Goal: Information Seeking & Learning: Learn about a topic

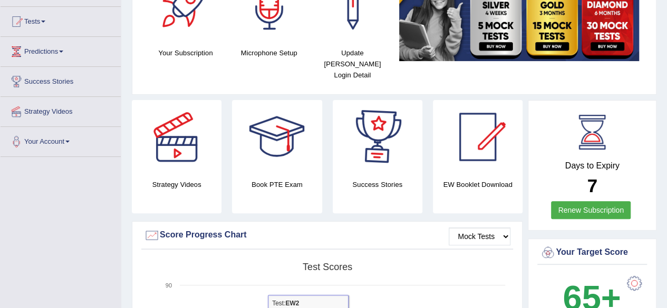
scroll to position [211, 0]
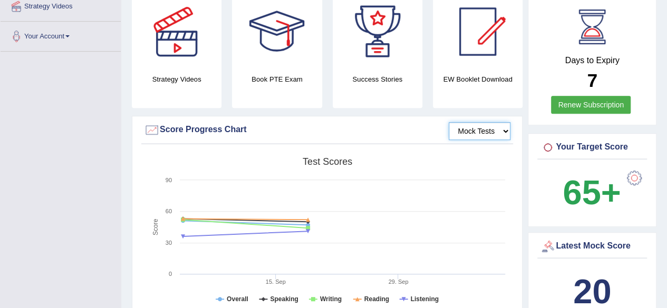
click at [508, 122] on select "Mock Tests" at bounding box center [480, 131] width 62 height 18
click at [449, 122] on select "Mock Tests" at bounding box center [480, 131] width 62 height 18
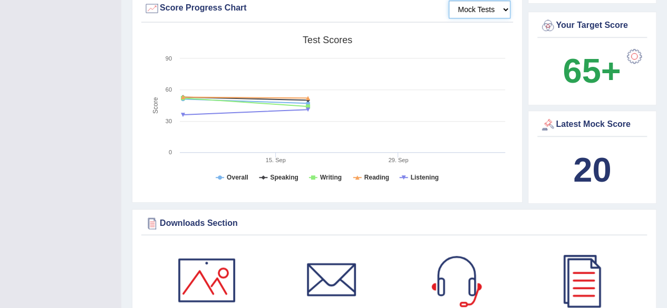
scroll to position [316, 0]
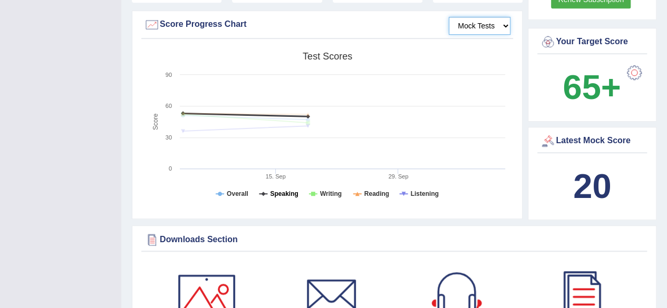
click at [292, 190] on tspan "Speaking" at bounding box center [284, 193] width 28 height 7
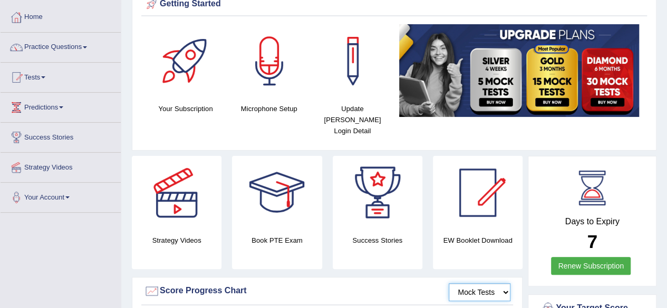
scroll to position [0, 0]
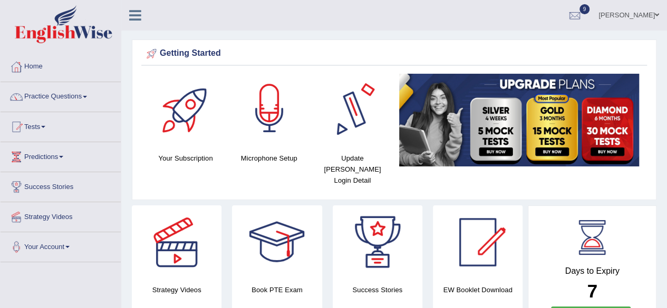
click at [282, 128] on div at bounding box center [270, 111] width 74 height 74
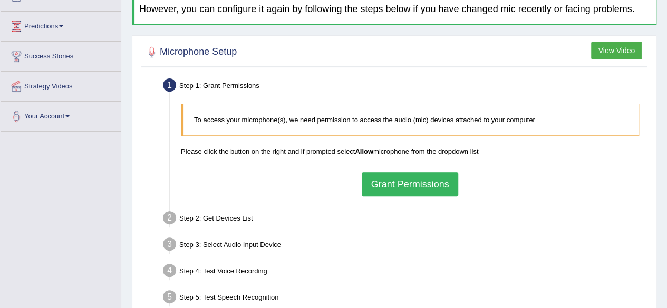
scroll to position [158, 0]
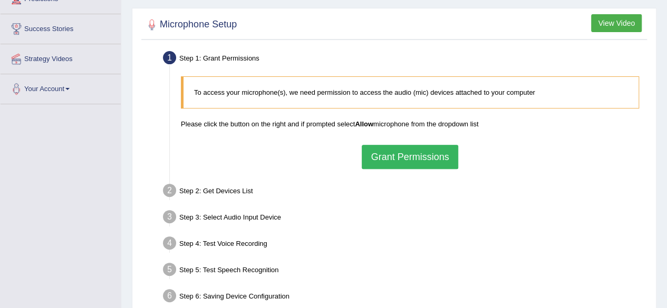
click at [403, 161] on button "Grant Permissions" at bounding box center [410, 157] width 96 height 24
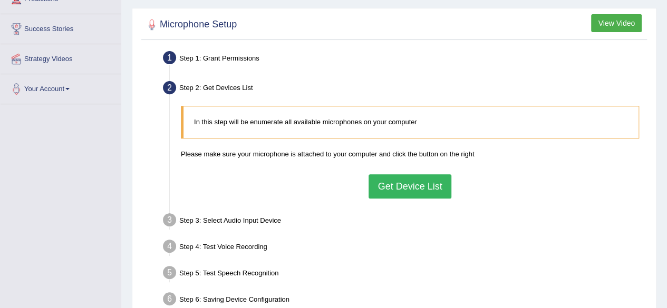
click at [413, 179] on button "Get Device List" at bounding box center [410, 187] width 82 height 24
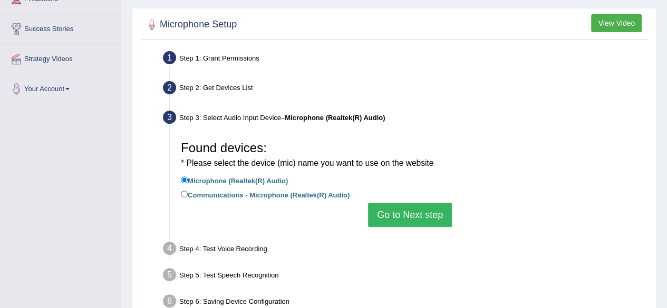
click at [408, 210] on button "Go to Next step" at bounding box center [410, 215] width 84 height 24
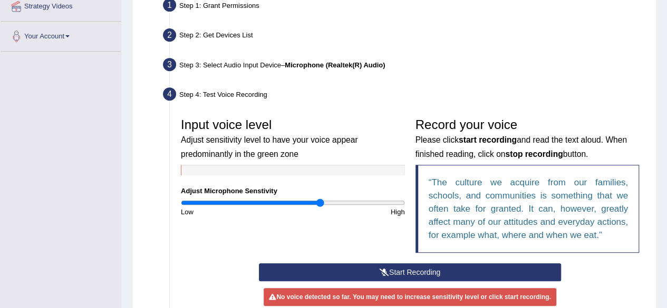
scroll to position [264, 0]
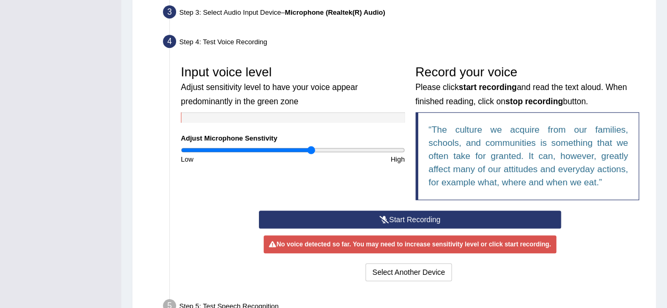
click at [310, 149] on input "range" at bounding box center [293, 150] width 224 height 8
click at [357, 216] on button "Start Recording" at bounding box center [410, 220] width 302 height 18
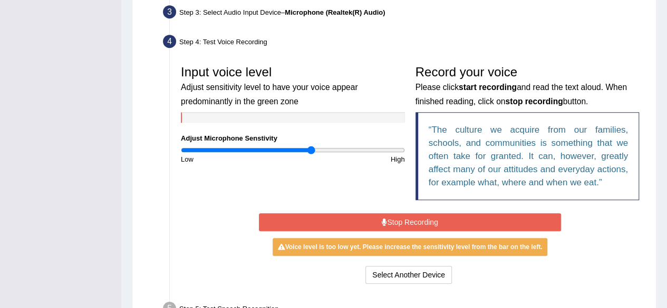
click at [368, 222] on button "Stop Recording" at bounding box center [410, 223] width 302 height 18
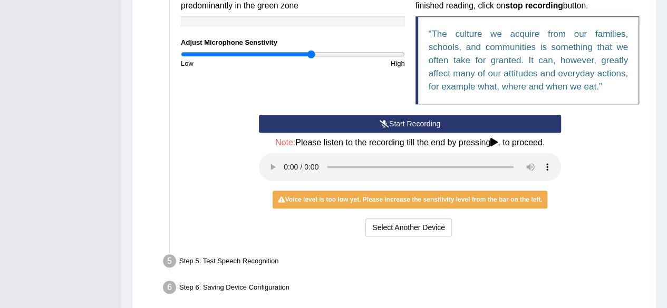
scroll to position [369, 0]
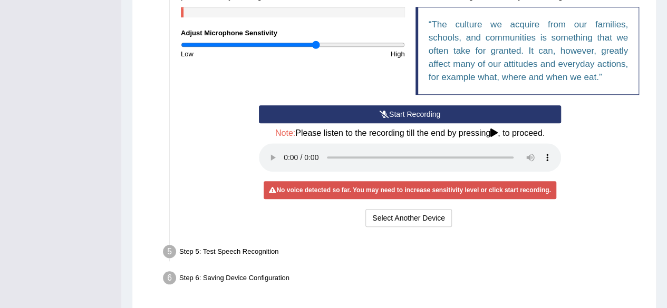
click at [316, 44] on input "range" at bounding box center [293, 45] width 224 height 8
click at [366, 112] on button "Start Recording" at bounding box center [410, 114] width 302 height 18
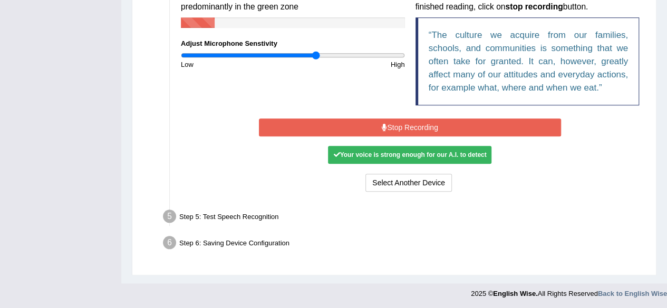
scroll to position [355, 0]
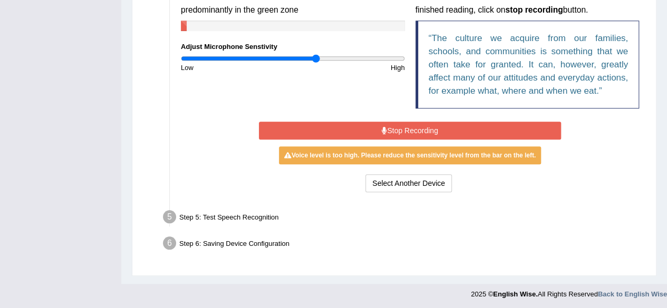
click at [373, 129] on button "Stop Recording" at bounding box center [410, 131] width 302 height 18
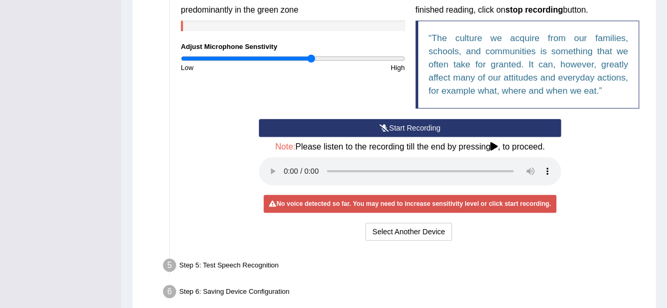
type input "1.18"
click at [311, 58] on input "range" at bounding box center [293, 58] width 224 height 8
click at [364, 127] on button "Start Recording" at bounding box center [410, 128] width 302 height 18
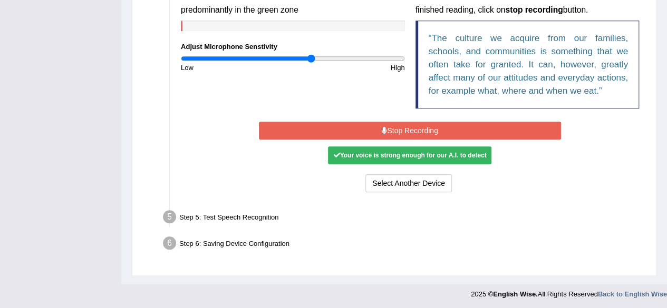
click at [383, 128] on icon at bounding box center [384, 130] width 5 height 7
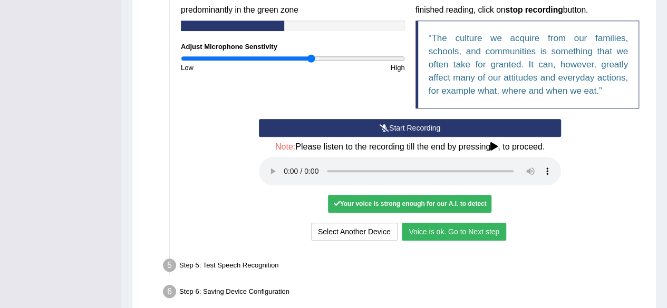
click at [419, 226] on button "Voice is ok. Go to Next step" at bounding box center [454, 232] width 104 height 18
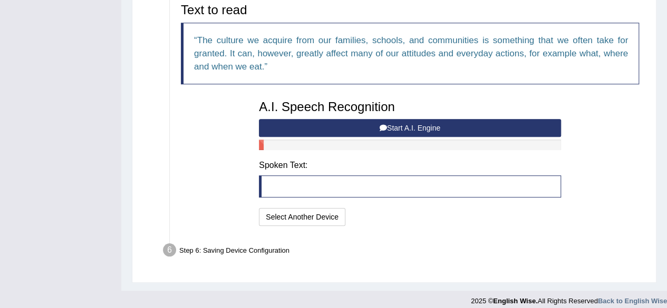
scroll to position [345, 0]
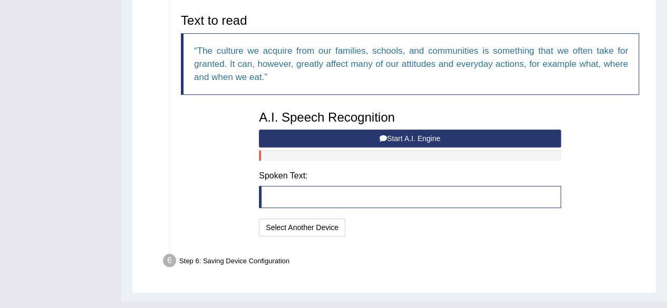
click at [338, 136] on button "Start A.I. Engine" at bounding box center [410, 139] width 302 height 18
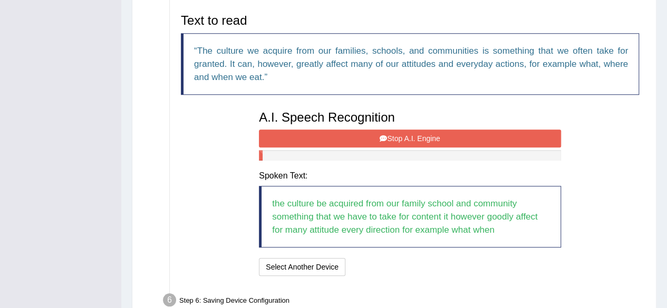
click at [417, 138] on button "Stop A.I. Engine" at bounding box center [410, 139] width 302 height 18
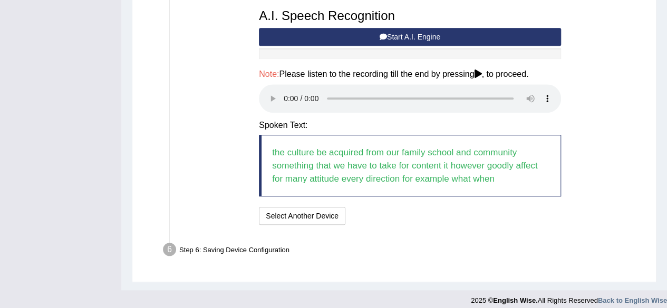
scroll to position [452, 0]
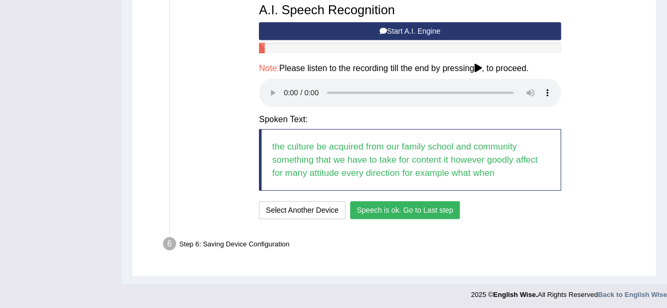
click at [397, 207] on button "Speech is ok. Go to Last step" at bounding box center [405, 210] width 110 height 18
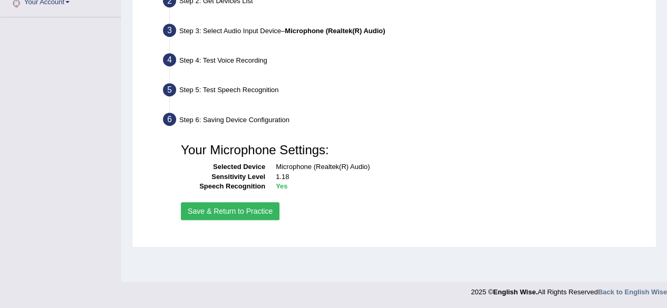
scroll to position [245, 0]
click at [261, 206] on button "Save & Return to Practice" at bounding box center [230, 212] width 99 height 18
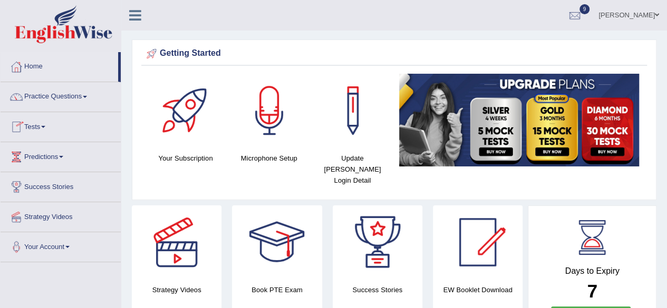
click at [45, 127] on span at bounding box center [43, 127] width 4 height 2
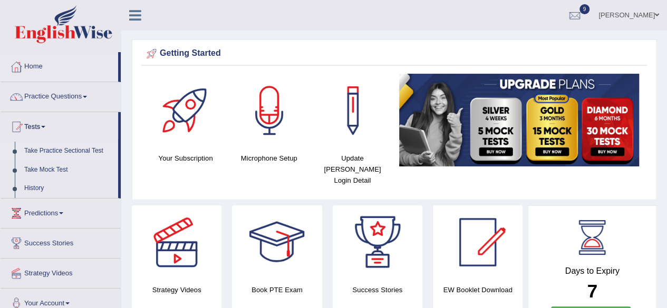
click at [84, 148] on link "Take Practice Sectional Test" at bounding box center [69, 151] width 99 height 19
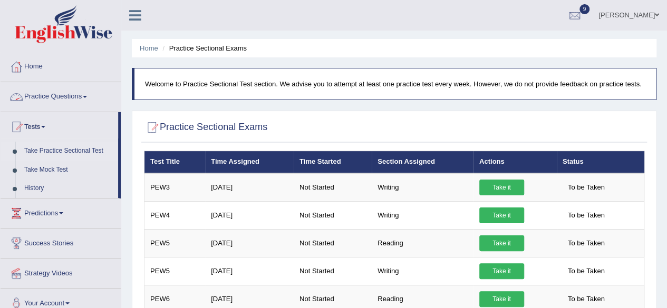
click at [91, 94] on link "Practice Questions" at bounding box center [61, 95] width 120 height 26
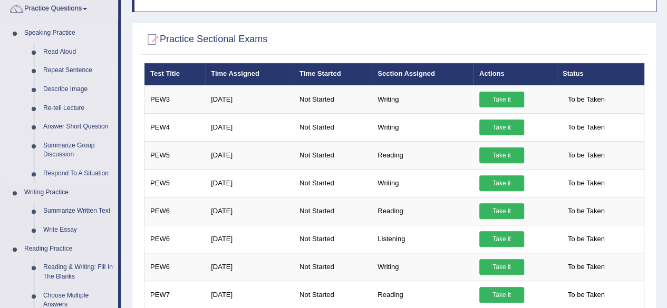
scroll to position [105, 0]
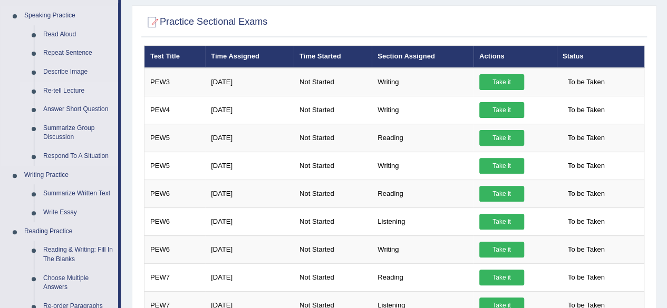
click at [82, 90] on link "Re-tell Lecture" at bounding box center [78, 91] width 80 height 19
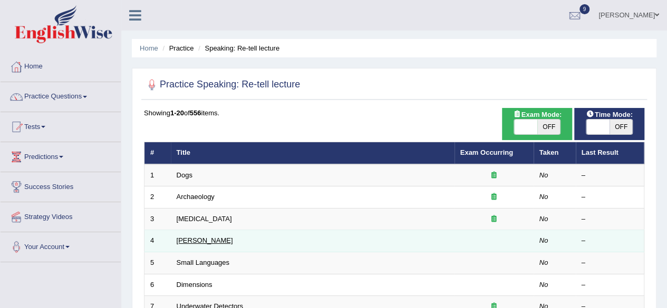
click at [199, 241] on link "[PERSON_NAME]" at bounding box center [205, 241] width 56 height 8
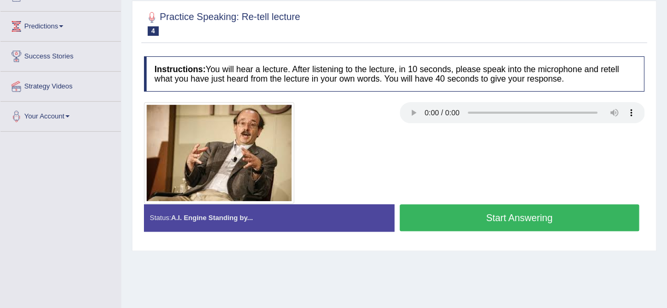
scroll to position [131, 0]
click at [460, 206] on button "Start Answering" at bounding box center [520, 218] width 240 height 27
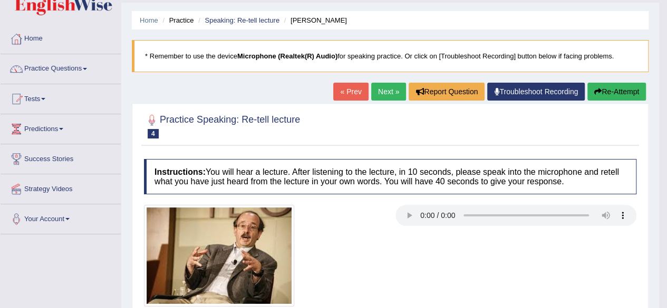
scroll to position [1, 0]
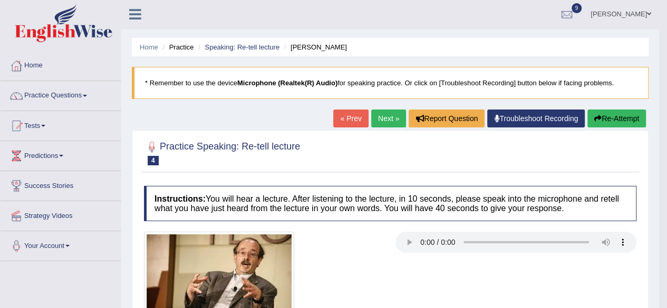
click at [385, 113] on link "Next »" at bounding box center [388, 119] width 35 height 18
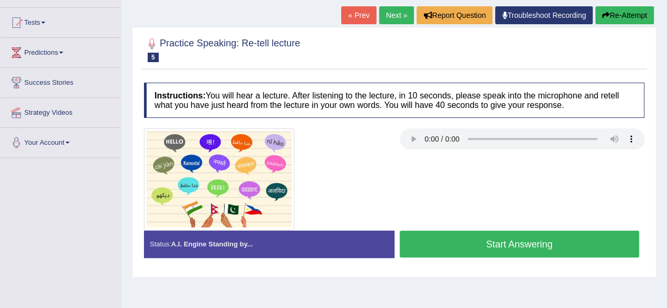
scroll to position [105, 0]
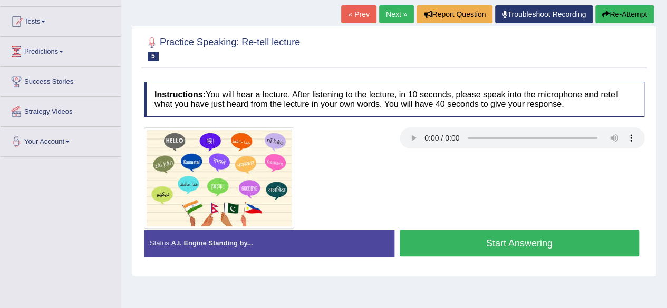
click at [476, 237] on button "Start Answering" at bounding box center [520, 243] width 240 height 27
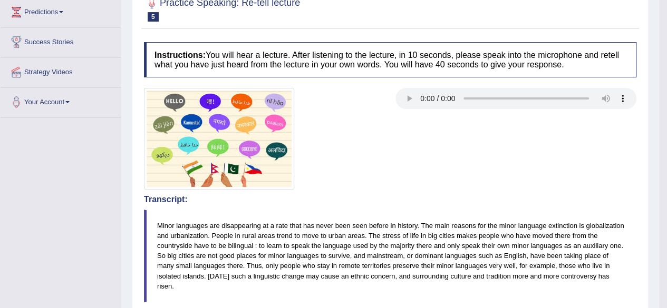
scroll to position [107, 0]
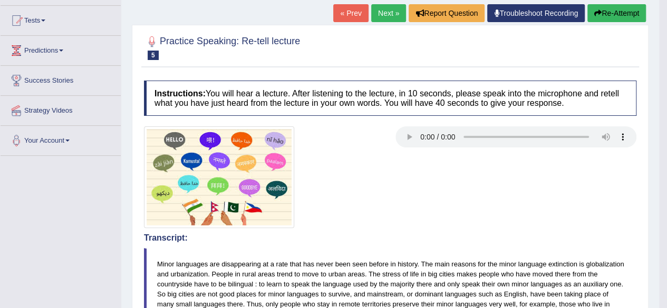
click at [389, 8] on link "Next »" at bounding box center [388, 13] width 35 height 18
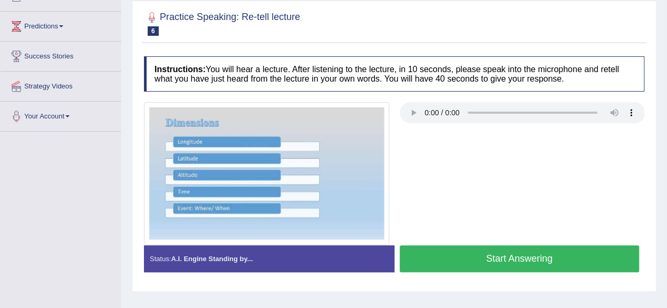
scroll to position [131, 0]
click at [463, 264] on button "Start Answering" at bounding box center [520, 259] width 240 height 27
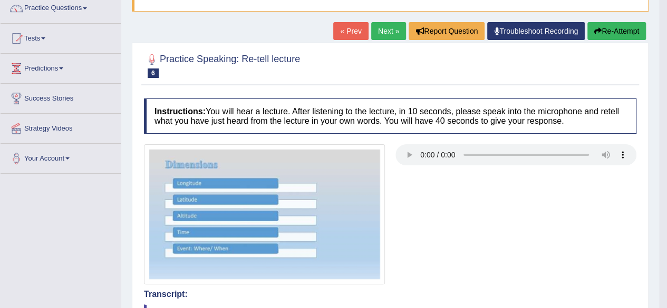
scroll to position [0, 0]
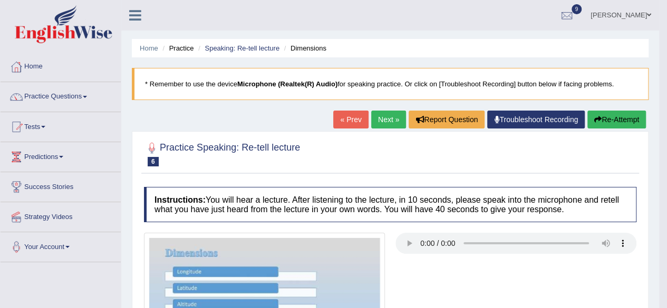
click at [394, 120] on link "Next »" at bounding box center [388, 120] width 35 height 18
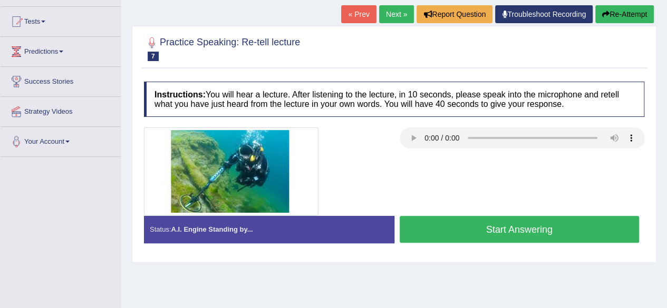
scroll to position [105, 0]
click at [427, 227] on button "Start Answering" at bounding box center [520, 229] width 240 height 27
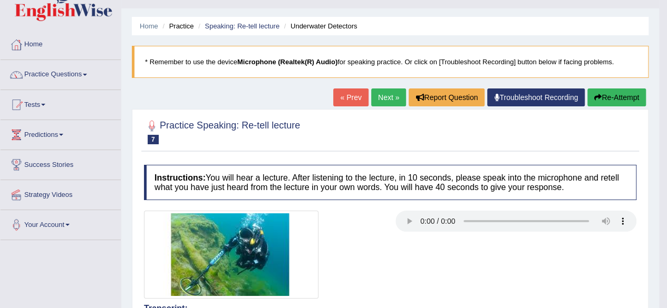
scroll to position [0, 0]
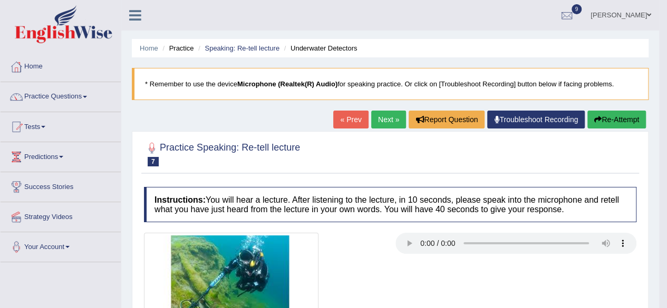
click at [387, 121] on link "Next »" at bounding box center [388, 120] width 35 height 18
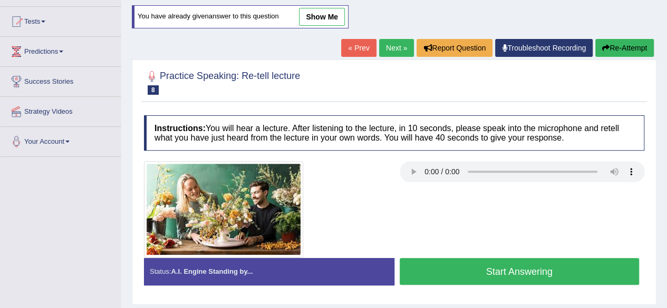
click at [457, 267] on button "Start Answering" at bounding box center [520, 271] width 240 height 27
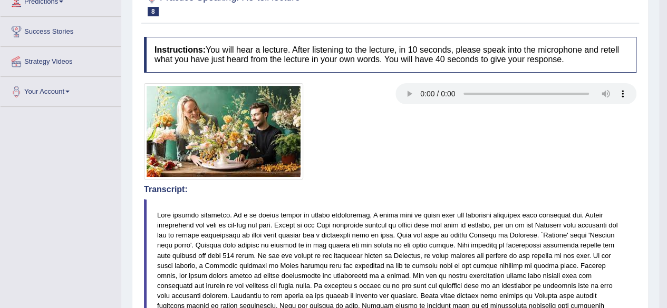
scroll to position [52, 0]
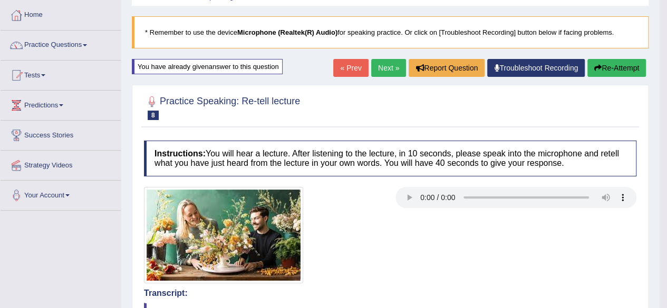
click at [388, 70] on link "Next »" at bounding box center [388, 68] width 35 height 18
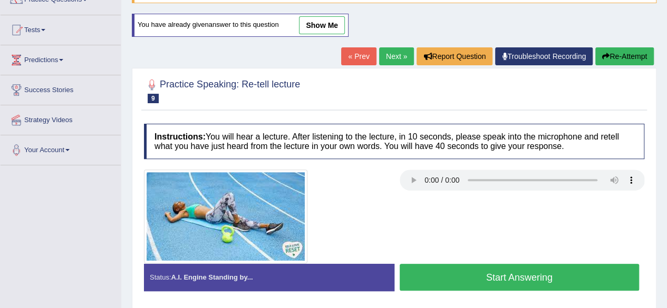
scroll to position [105, 0]
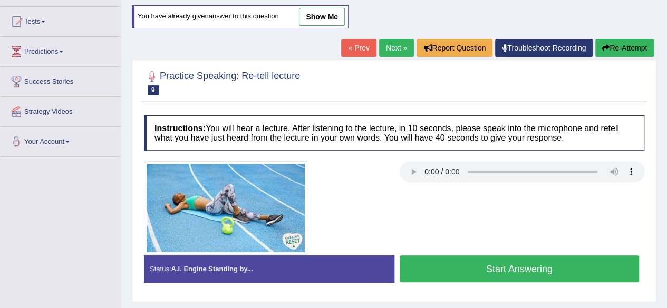
click at [430, 264] on button "Start Answering" at bounding box center [520, 269] width 240 height 27
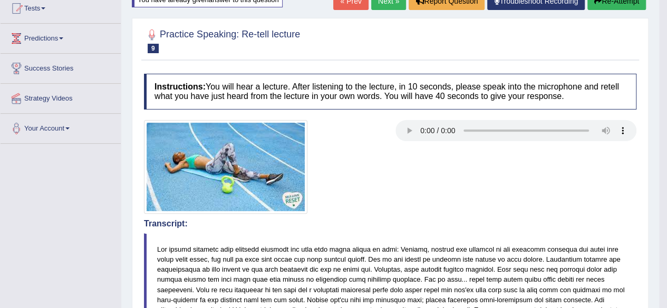
scroll to position [0, 0]
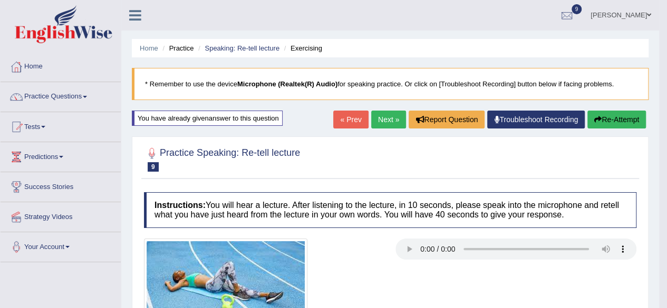
click at [377, 121] on link "Next »" at bounding box center [388, 120] width 35 height 18
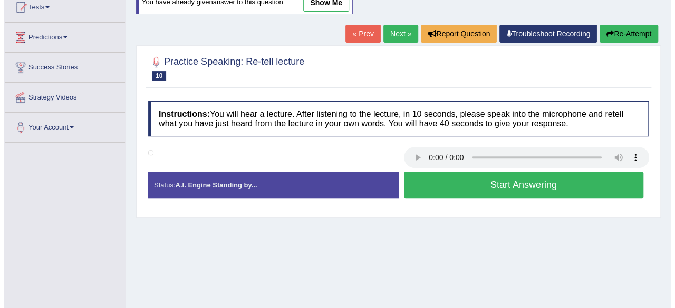
scroll to position [105, 0]
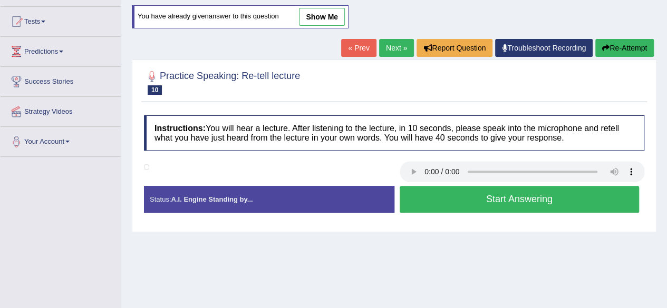
click at [467, 192] on button "Start Answering" at bounding box center [520, 199] width 240 height 27
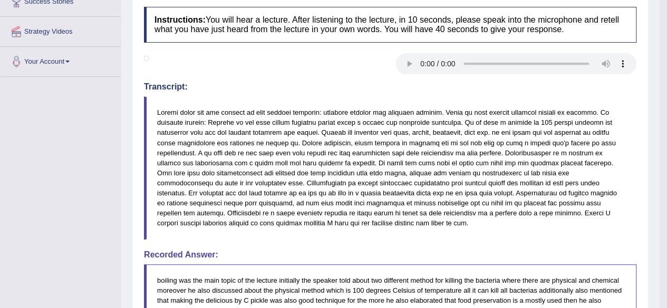
scroll to position [0, 0]
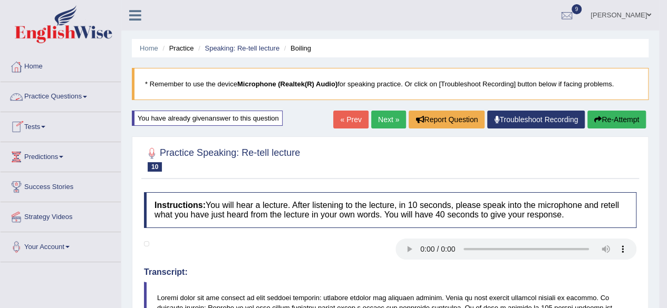
click at [81, 93] on link "Practice Questions" at bounding box center [61, 95] width 120 height 26
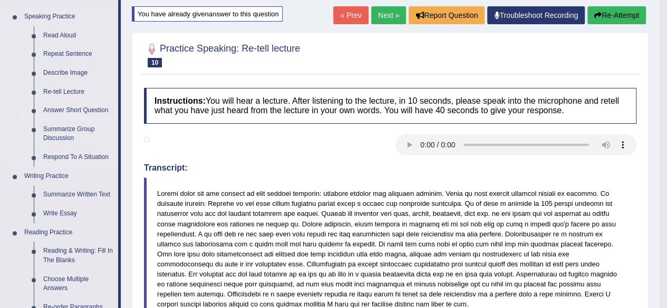
scroll to position [105, 0]
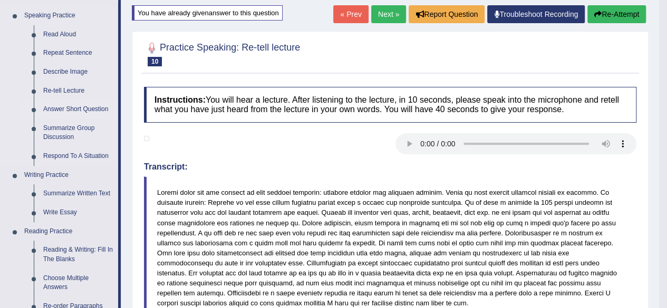
click at [75, 110] on link "Answer Short Question" at bounding box center [78, 109] width 80 height 19
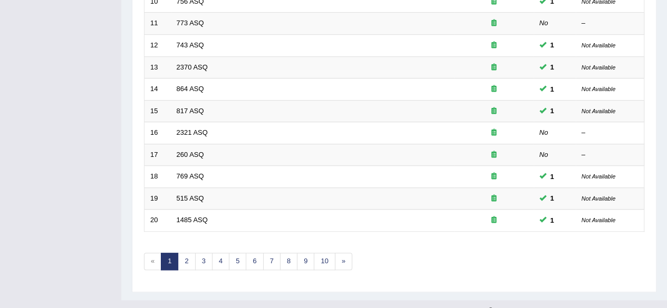
scroll to position [384, 0]
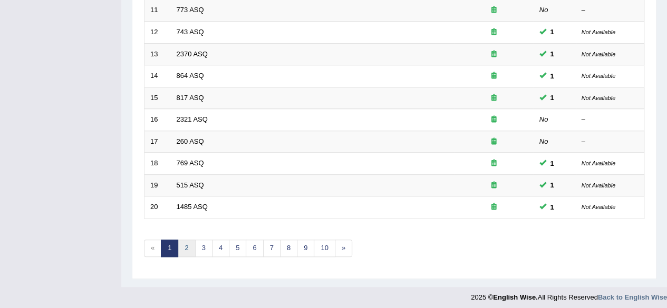
click at [188, 244] on link "2" at bounding box center [186, 248] width 17 height 17
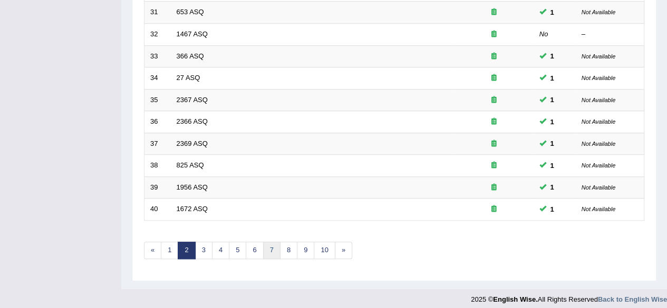
scroll to position [384, 0]
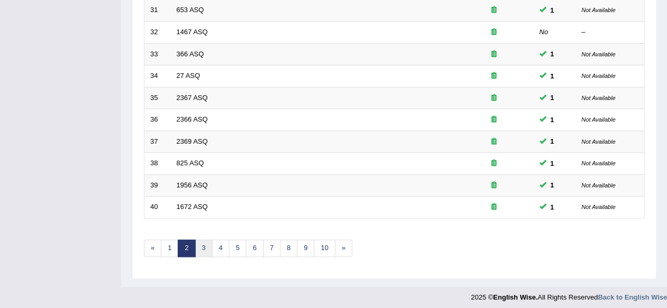
click at [200, 243] on link "3" at bounding box center [203, 248] width 17 height 17
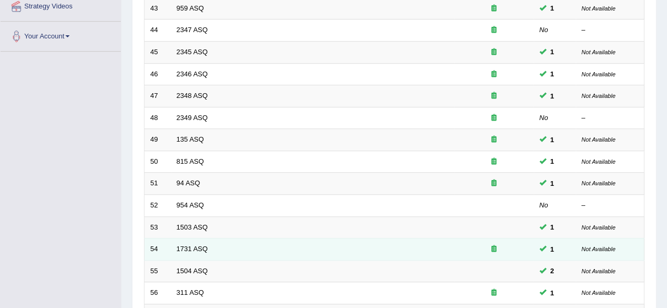
scroll to position [384, 0]
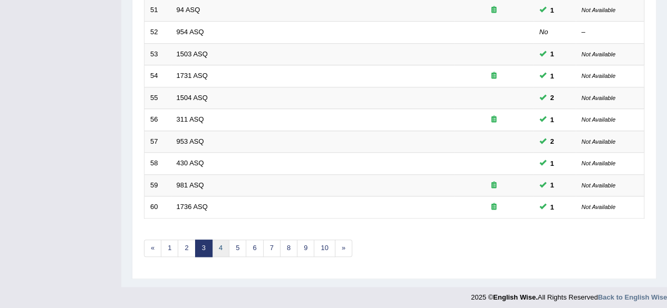
click at [218, 240] on link "4" at bounding box center [220, 248] width 17 height 17
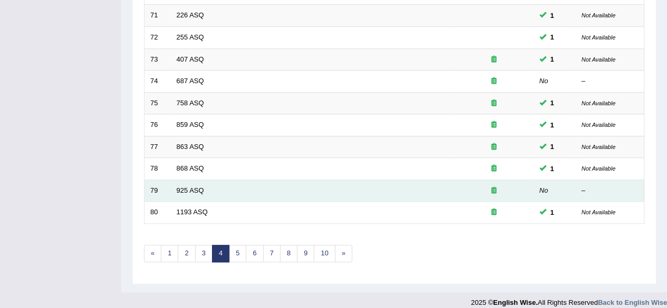
scroll to position [384, 0]
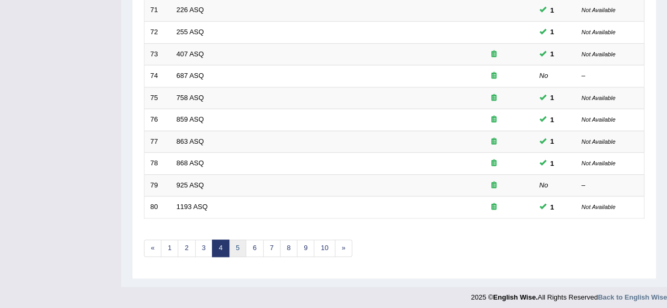
click at [237, 242] on link "5" at bounding box center [237, 248] width 17 height 17
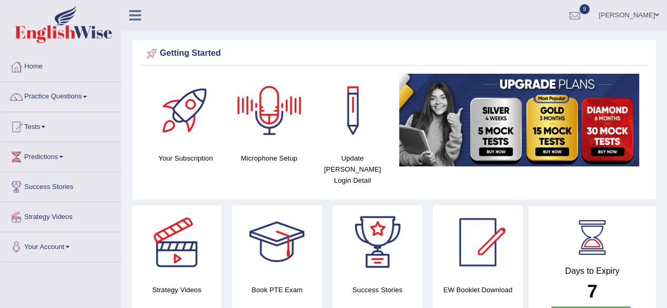
click at [270, 123] on div at bounding box center [270, 111] width 74 height 74
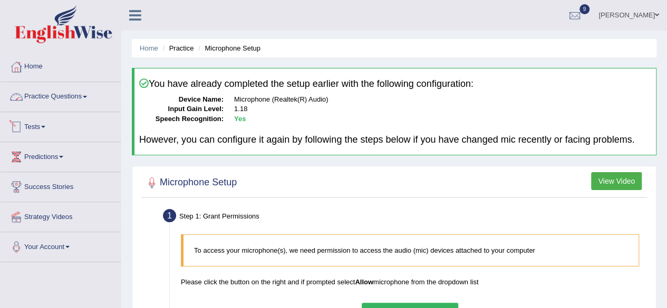
click at [91, 99] on link "Practice Questions" at bounding box center [61, 95] width 120 height 26
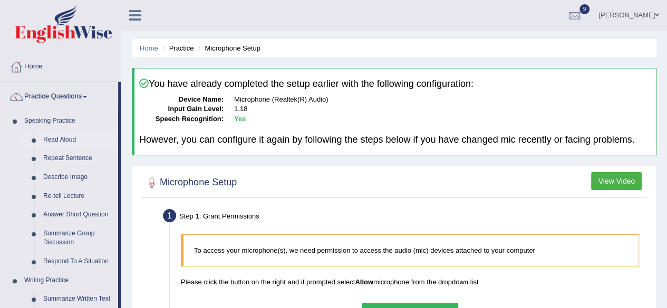
click at [78, 134] on link "Read Aloud" at bounding box center [78, 140] width 80 height 19
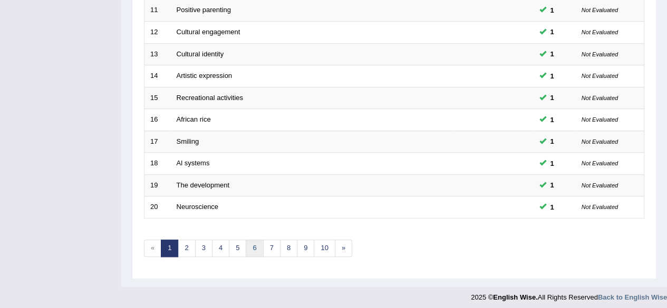
click at [248, 246] on link "6" at bounding box center [254, 248] width 17 height 17
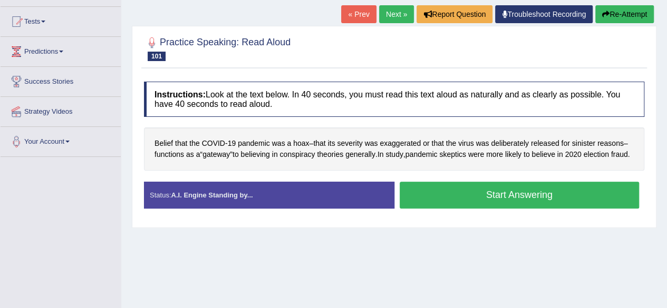
click at [448, 204] on button "Start Answering" at bounding box center [520, 195] width 240 height 27
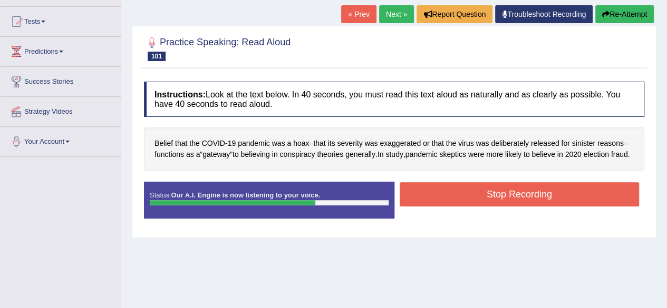
click at [468, 205] on button "Stop Recording" at bounding box center [520, 194] width 240 height 24
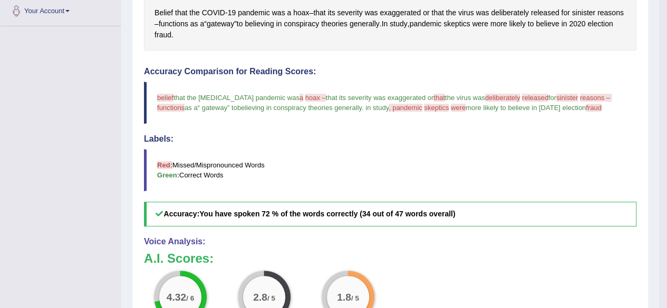
scroll to position [82, 0]
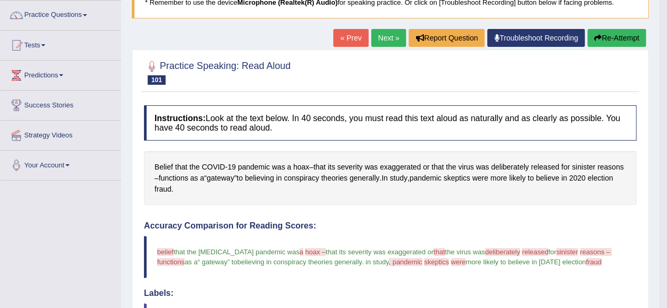
click at [388, 35] on link "Next »" at bounding box center [388, 38] width 35 height 18
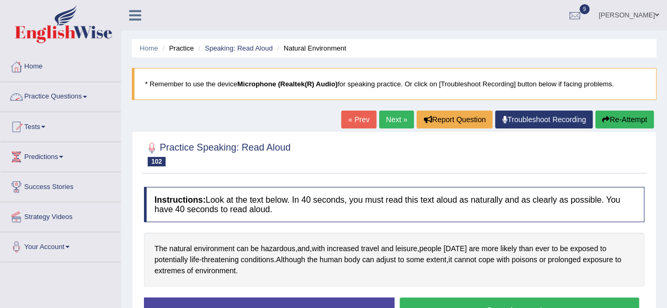
click at [80, 101] on link "Practice Questions" at bounding box center [61, 95] width 120 height 26
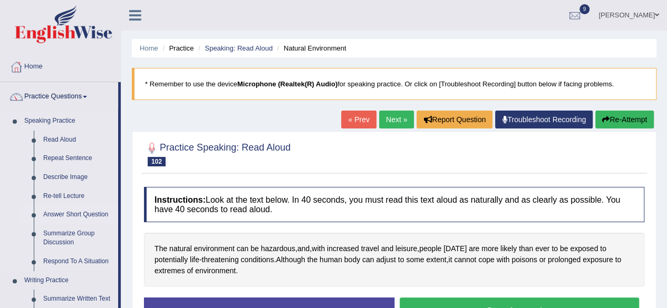
click at [105, 212] on link "Answer Short Question" at bounding box center [78, 215] width 80 height 19
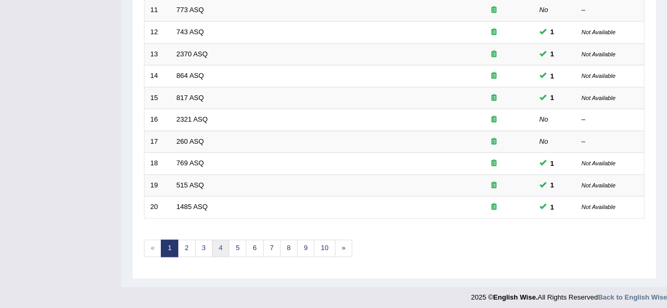
click at [218, 244] on link "4" at bounding box center [220, 248] width 17 height 17
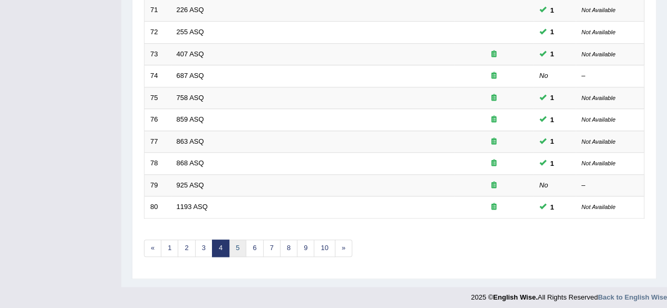
scroll to position [384, 0]
click at [238, 246] on link "5" at bounding box center [237, 248] width 17 height 17
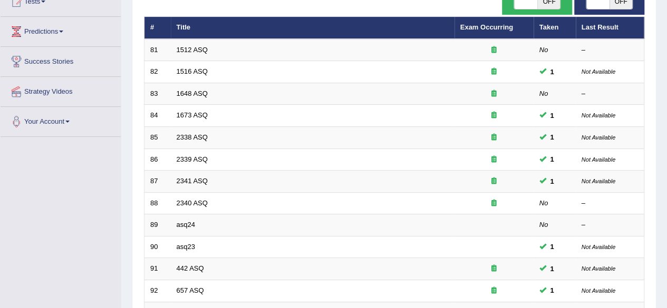
scroll to position [121, 0]
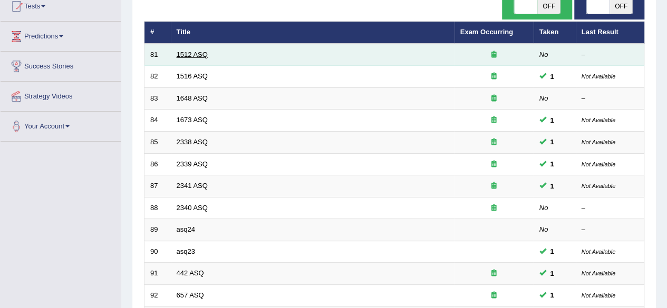
click at [197, 53] on link "1512 ASQ" at bounding box center [192, 55] width 31 height 8
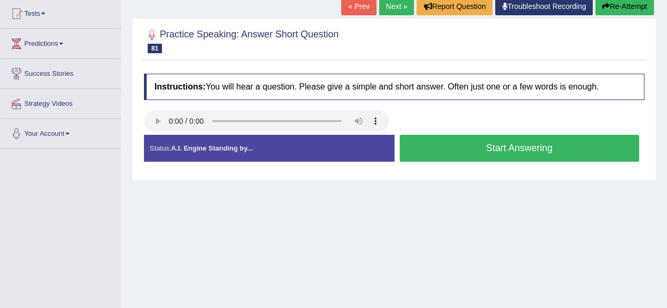
click at [473, 144] on button "Start Answering" at bounding box center [520, 148] width 240 height 27
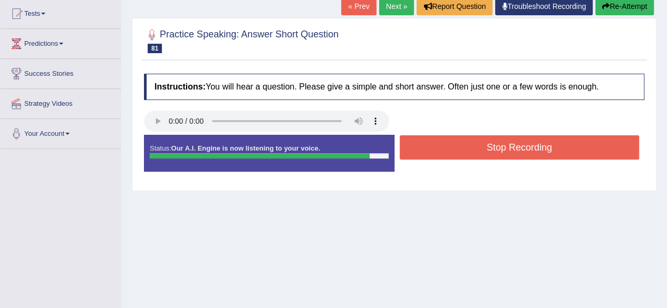
click at [478, 146] on button "Stop Recording" at bounding box center [520, 148] width 240 height 24
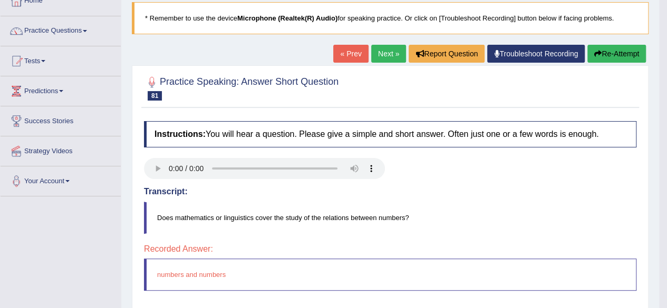
scroll to position [34, 0]
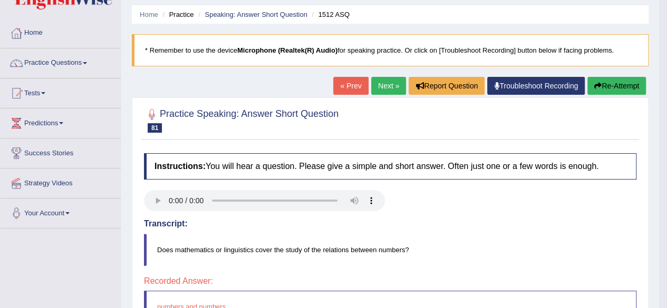
click at [386, 88] on link "Next »" at bounding box center [388, 86] width 35 height 18
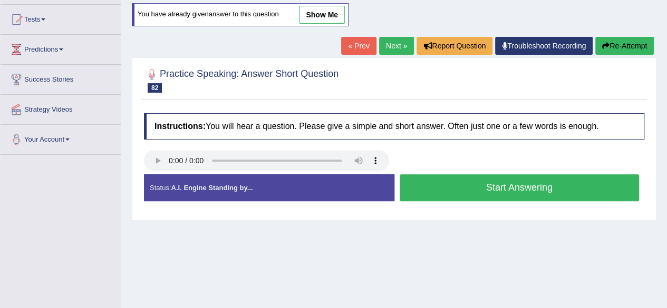
click at [457, 187] on button "Start Answering" at bounding box center [520, 188] width 240 height 27
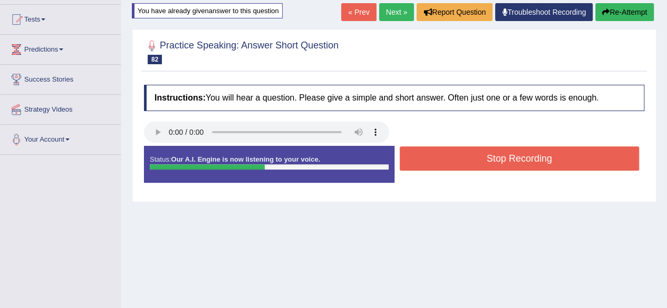
click at [476, 161] on button "Stop Recording" at bounding box center [520, 159] width 240 height 24
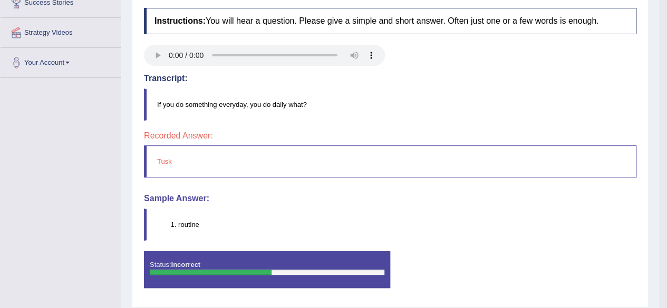
scroll to position [34, 0]
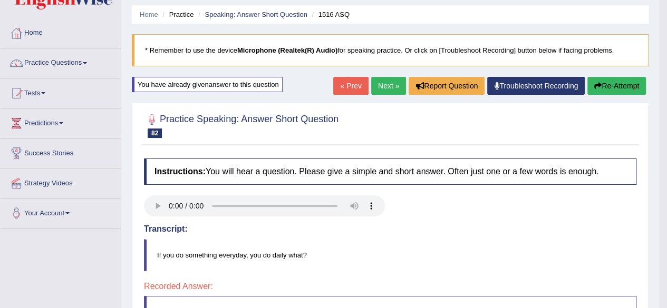
click at [390, 88] on link "Next »" at bounding box center [388, 86] width 35 height 18
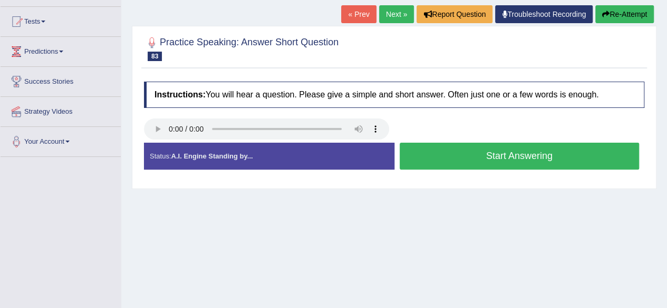
click at [465, 159] on button "Start Answering" at bounding box center [520, 156] width 240 height 27
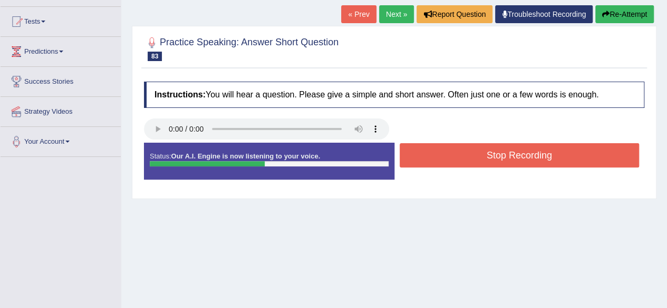
click at [467, 163] on button "Stop Recording" at bounding box center [520, 155] width 240 height 24
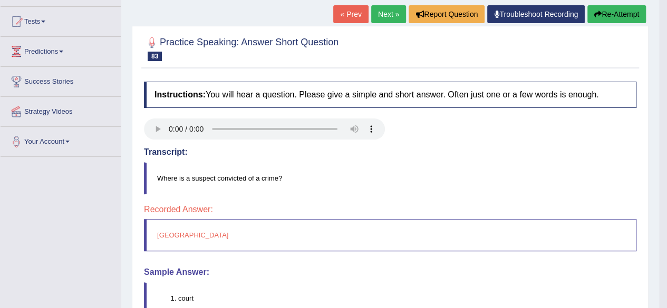
click at [385, 14] on link "Next »" at bounding box center [388, 14] width 35 height 18
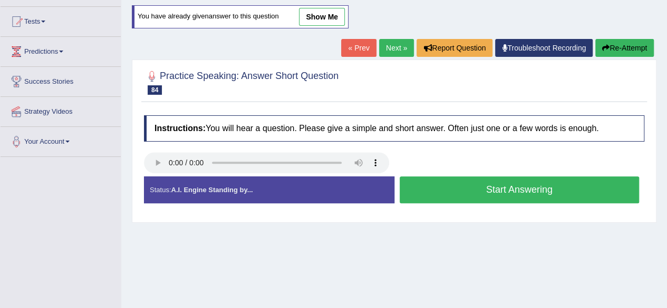
click at [490, 192] on button "Start Answering" at bounding box center [520, 190] width 240 height 27
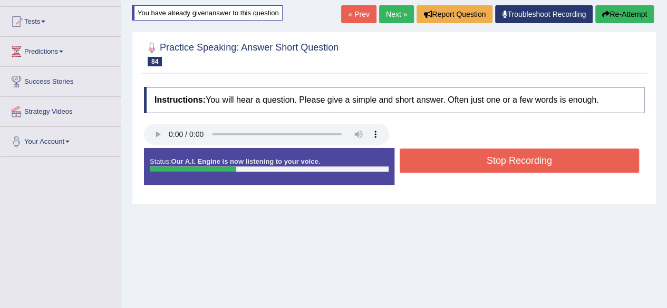
click at [513, 161] on button "Stop Recording" at bounding box center [520, 161] width 240 height 24
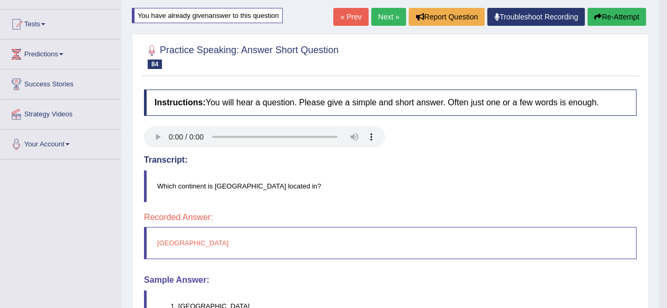
scroll to position [86, 0]
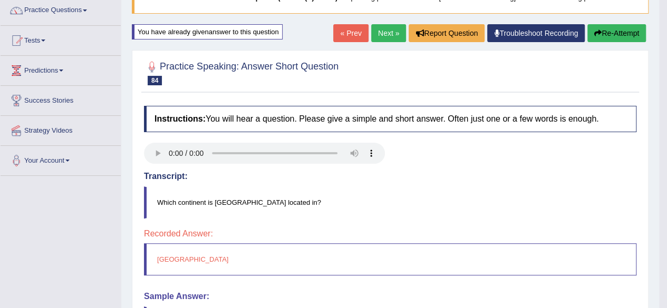
click at [384, 33] on link "Next »" at bounding box center [388, 33] width 35 height 18
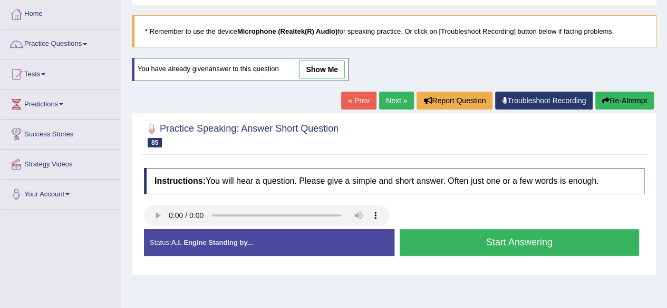
click at [432, 241] on button "Start Answering" at bounding box center [520, 242] width 240 height 27
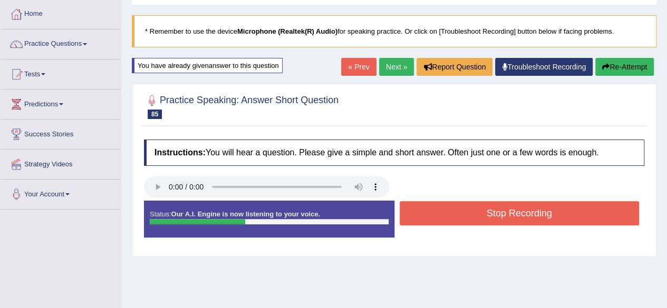
click at [434, 211] on button "Stop Recording" at bounding box center [520, 213] width 240 height 24
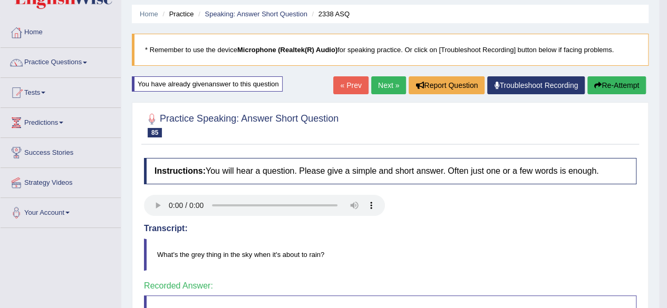
scroll to position [34, 0]
click at [389, 84] on link "Next »" at bounding box center [388, 86] width 35 height 18
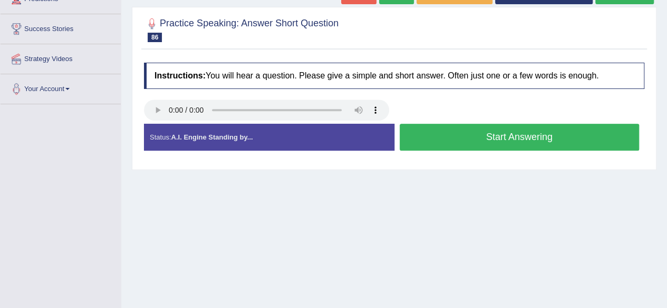
scroll to position [158, 0]
click at [506, 135] on button "Start Answering" at bounding box center [520, 137] width 240 height 27
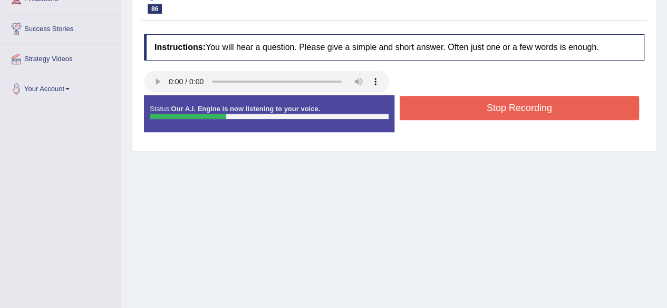
click at [485, 109] on button "Stop Recording" at bounding box center [520, 108] width 240 height 24
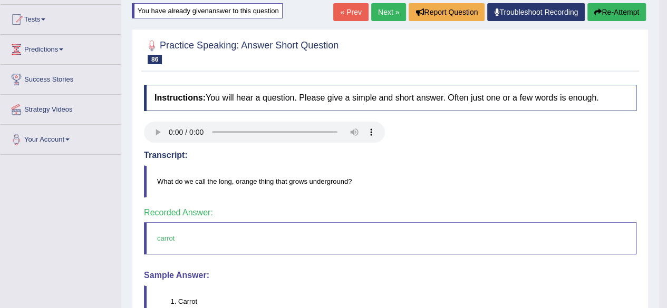
scroll to position [0, 0]
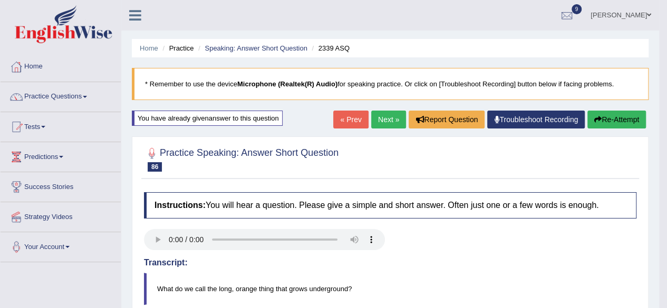
click at [384, 114] on link "Next »" at bounding box center [388, 120] width 35 height 18
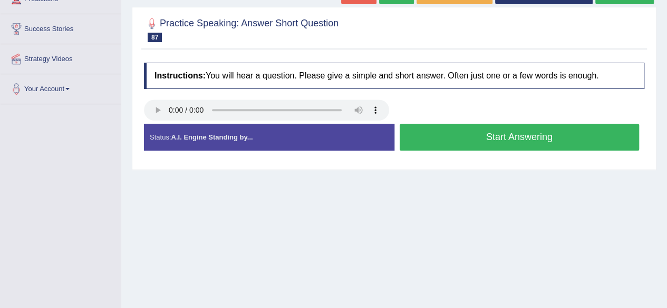
click at [434, 141] on button "Start Answering" at bounding box center [520, 137] width 240 height 27
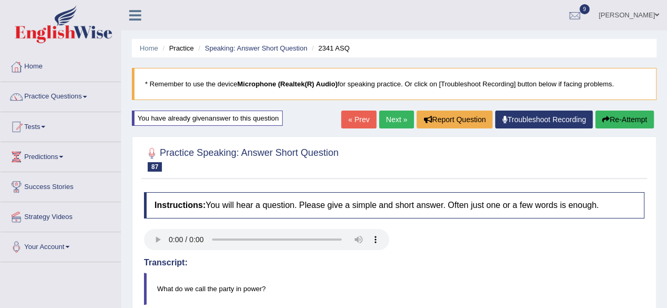
click at [400, 120] on link "Next »" at bounding box center [396, 120] width 35 height 18
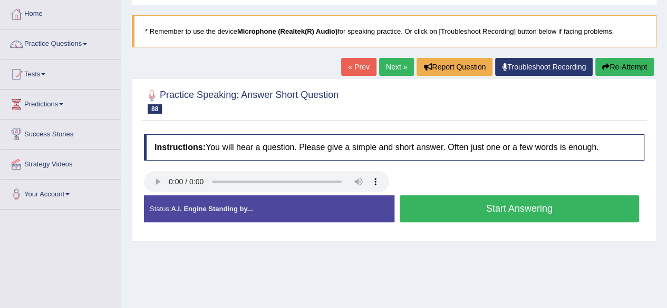
drag, startPoint x: 452, startPoint y: 204, endPoint x: 455, endPoint y: 199, distance: 5.9
click at [452, 203] on button "Start Answering" at bounding box center [520, 209] width 240 height 27
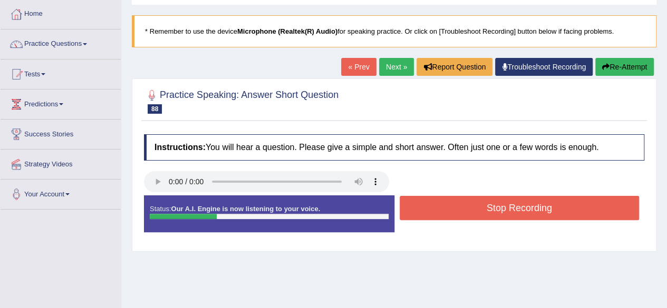
click at [464, 205] on button "Stop Recording" at bounding box center [520, 208] width 240 height 24
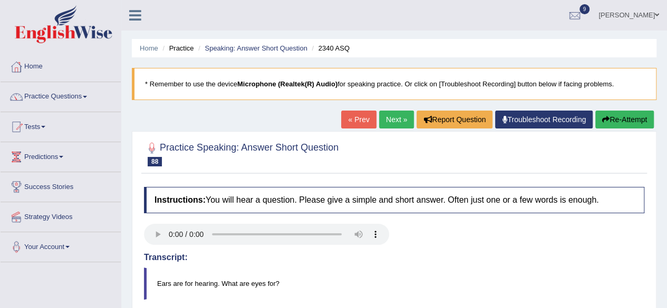
click at [394, 121] on link "Next »" at bounding box center [396, 120] width 35 height 18
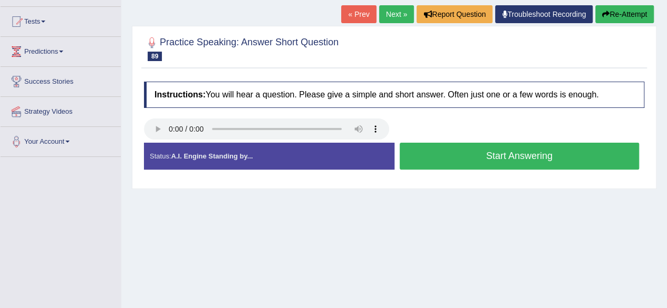
click at [440, 156] on button "Start Answering" at bounding box center [520, 156] width 240 height 27
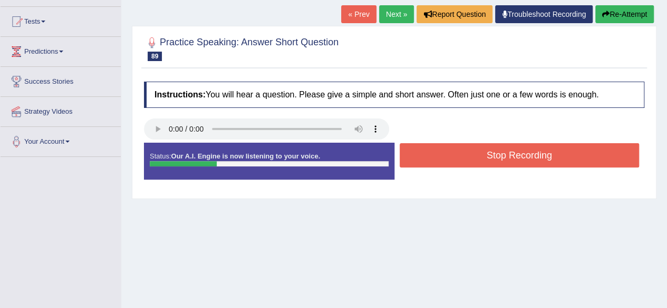
click at [448, 158] on button "Stop Recording" at bounding box center [520, 155] width 240 height 24
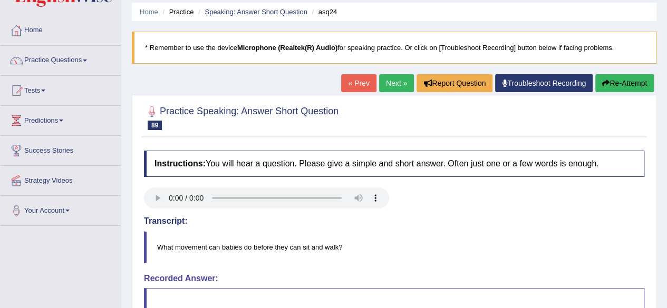
scroll to position [53, 0]
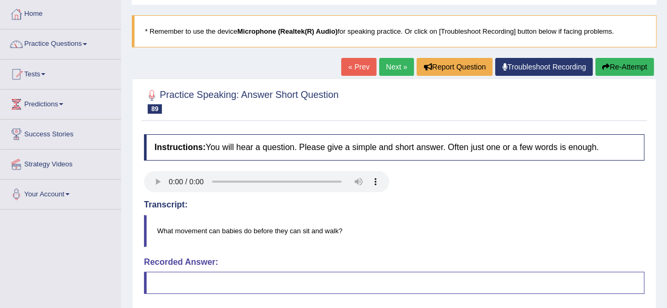
click at [391, 68] on link "Next »" at bounding box center [396, 67] width 35 height 18
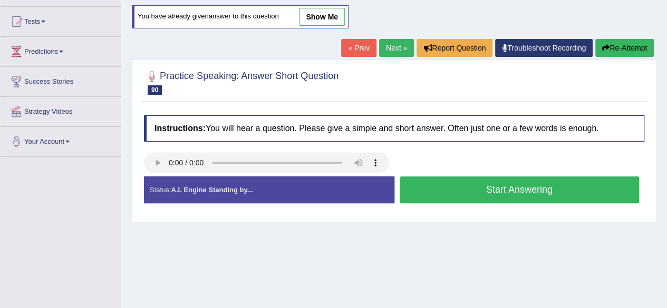
scroll to position [119, 0]
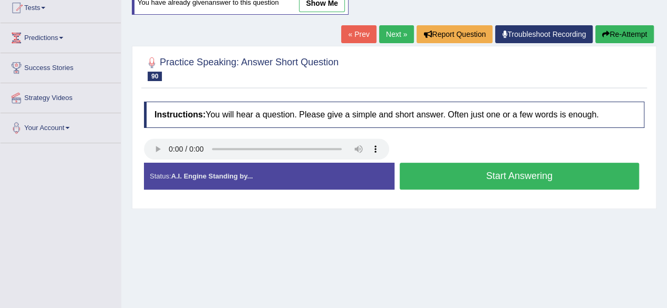
click at [440, 176] on button "Start Answering" at bounding box center [520, 176] width 240 height 27
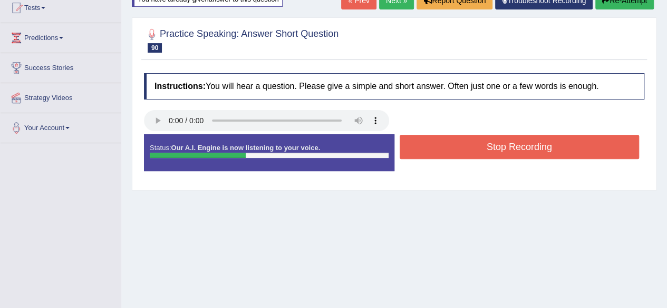
click at [461, 147] on button "Stop Recording" at bounding box center [520, 147] width 240 height 24
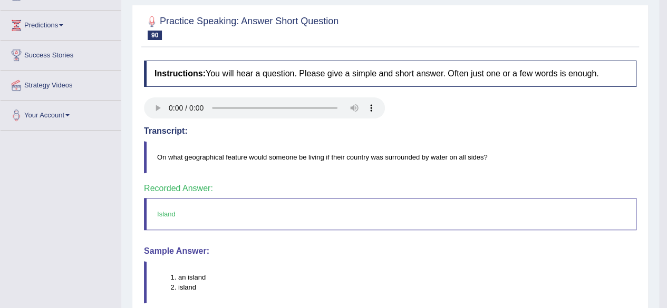
scroll to position [66, 0]
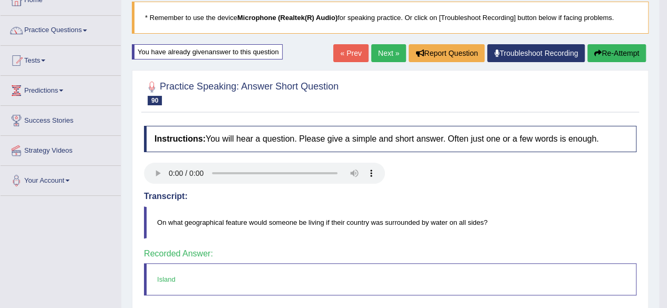
click at [383, 49] on link "Next »" at bounding box center [388, 53] width 35 height 18
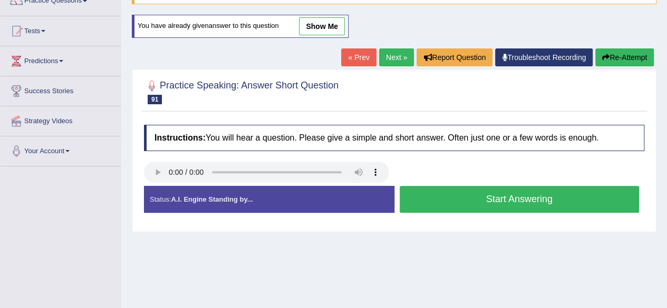
scroll to position [105, 0]
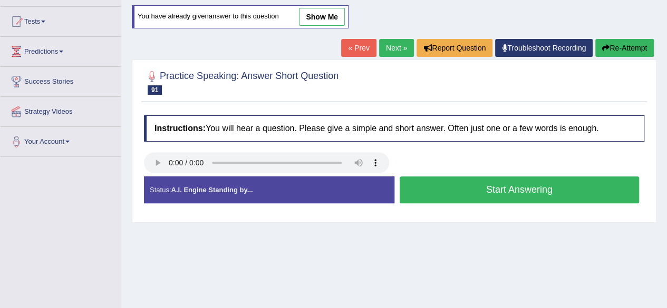
click at [470, 181] on button "Start Answering" at bounding box center [520, 190] width 240 height 27
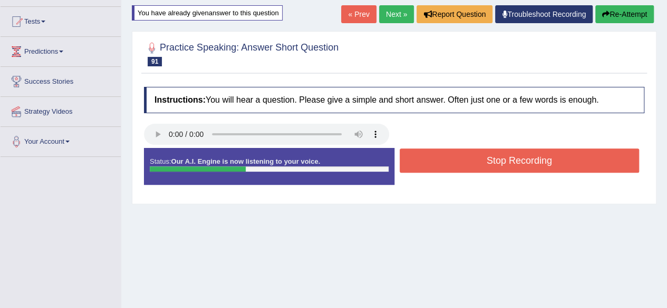
click at [470, 159] on button "Stop Recording" at bounding box center [520, 161] width 240 height 24
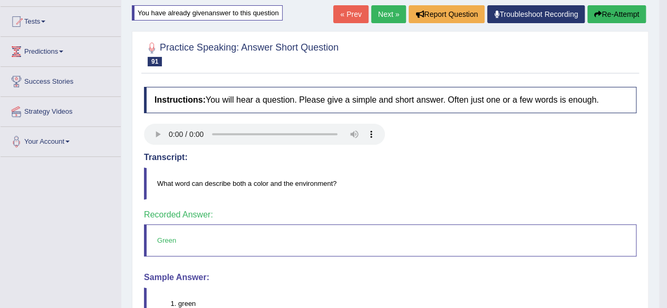
click at [388, 12] on link "Next »" at bounding box center [388, 14] width 35 height 18
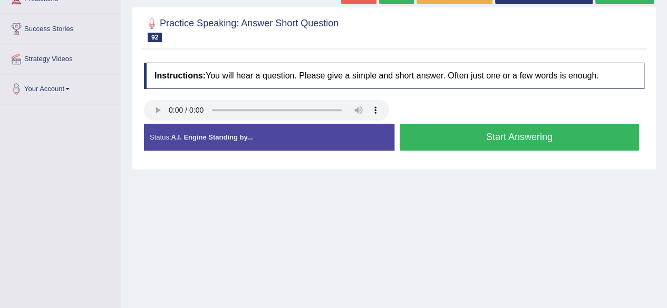
click at [452, 136] on button "Start Answering" at bounding box center [520, 137] width 240 height 27
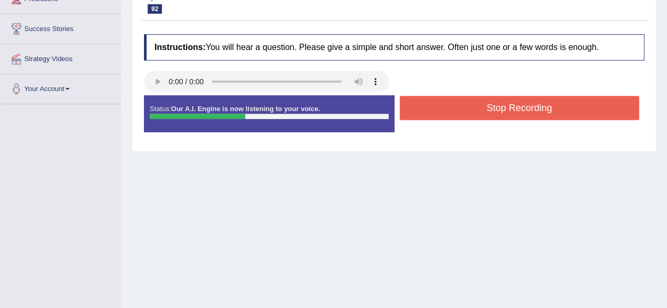
click at [453, 106] on button "Stop Recording" at bounding box center [520, 108] width 240 height 24
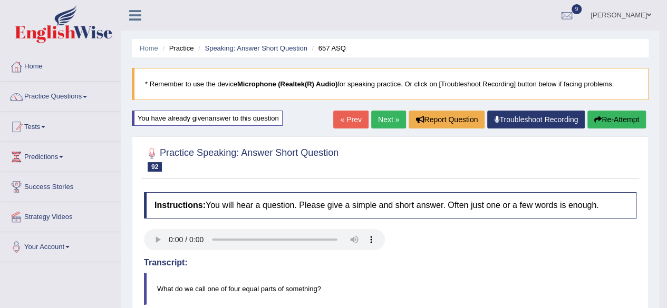
click at [388, 121] on link "Next »" at bounding box center [388, 120] width 35 height 18
click at [388, 122] on link "Next »" at bounding box center [388, 120] width 35 height 18
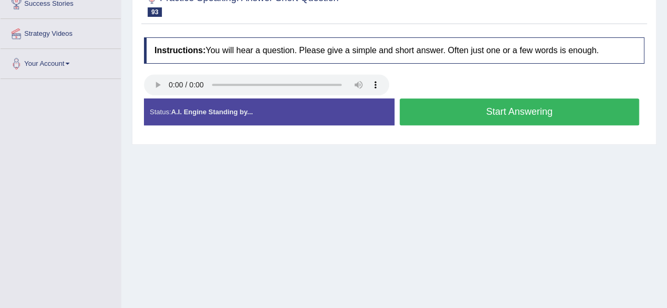
click at [470, 106] on button "Start Answering" at bounding box center [520, 112] width 240 height 27
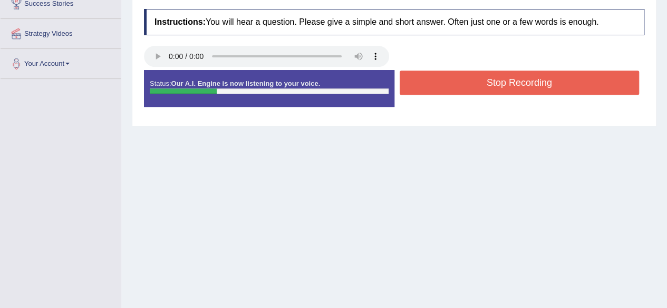
click at [480, 84] on button "Stop Recording" at bounding box center [520, 83] width 240 height 24
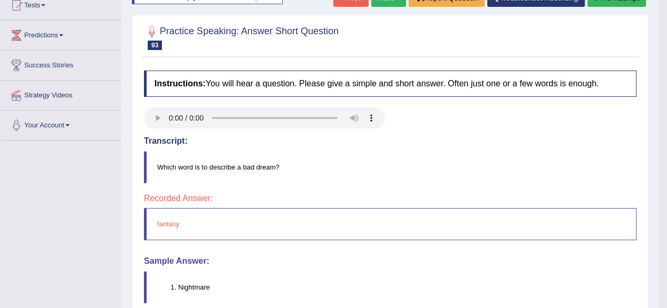
scroll to position [86, 0]
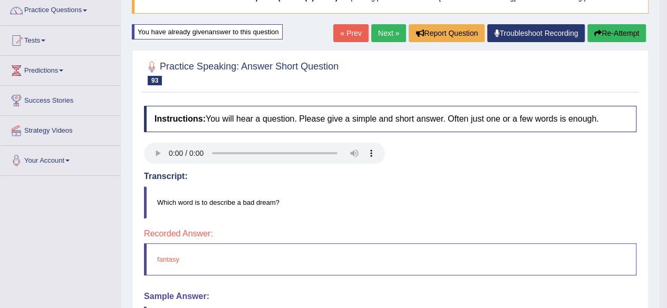
click at [389, 36] on link "Next »" at bounding box center [388, 33] width 35 height 18
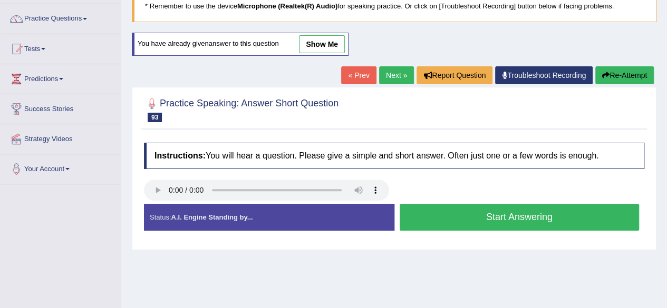
click at [529, 221] on button "Start Answering" at bounding box center [520, 217] width 240 height 27
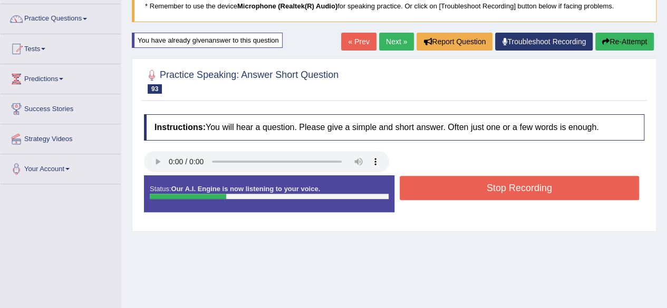
click at [536, 188] on button "Stop Recording" at bounding box center [520, 188] width 240 height 24
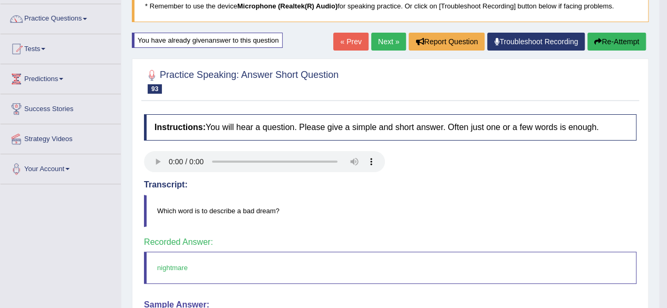
click at [395, 43] on link "Next »" at bounding box center [388, 42] width 35 height 18
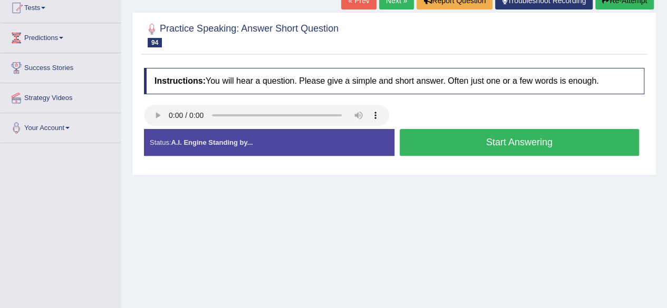
click at [454, 135] on button "Start Answering" at bounding box center [520, 142] width 240 height 27
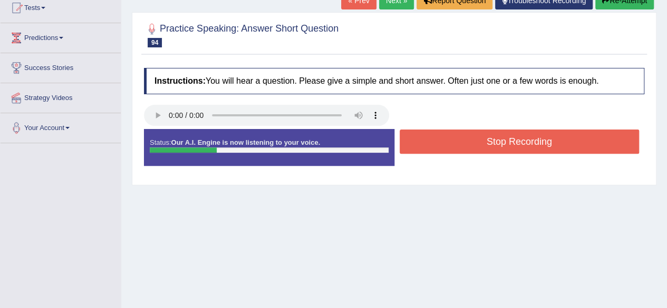
click at [452, 137] on button "Stop Recording" at bounding box center [520, 142] width 240 height 24
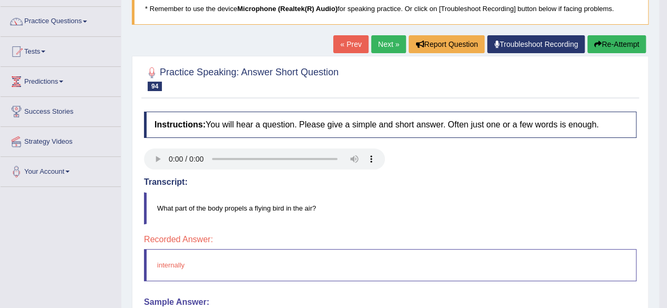
scroll to position [66, 0]
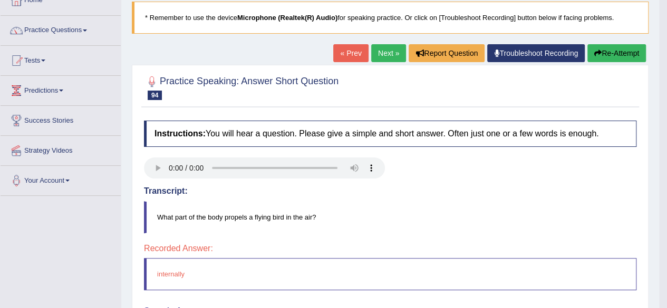
click at [378, 54] on link "Next »" at bounding box center [388, 53] width 35 height 18
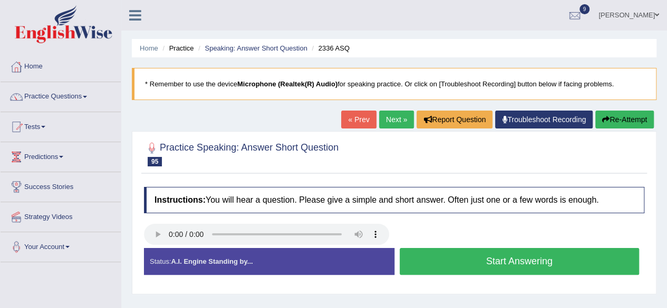
click at [464, 259] on button "Start Answering" at bounding box center [520, 261] width 240 height 27
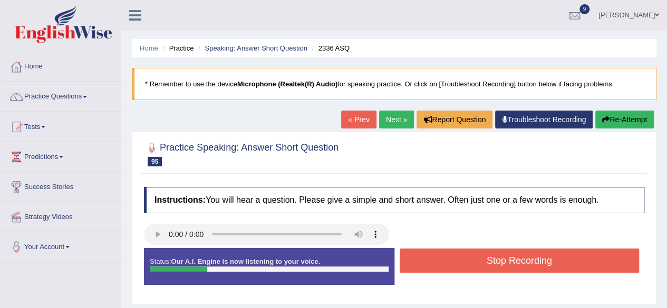
click at [475, 254] on button "Stop Recording" at bounding box center [520, 261] width 240 height 24
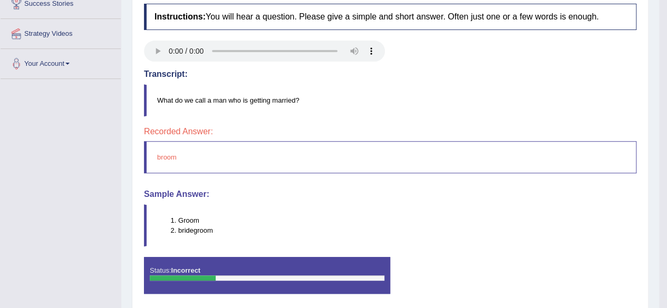
scroll to position [86, 0]
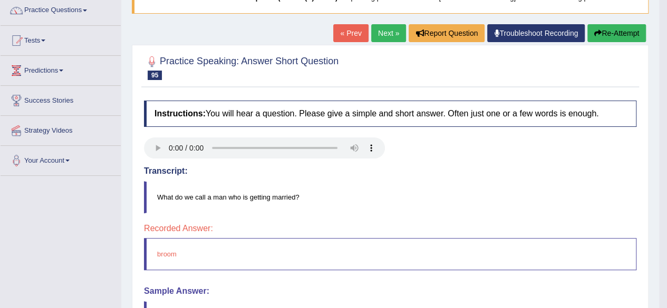
click at [379, 32] on link "Next »" at bounding box center [388, 33] width 35 height 18
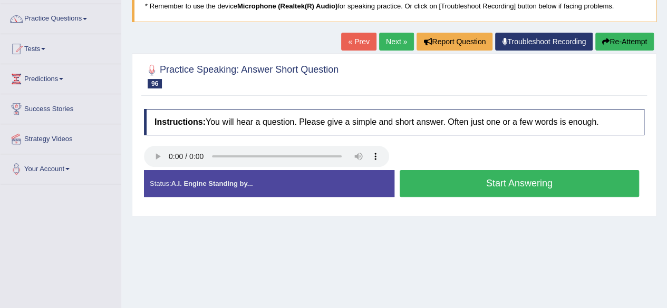
click at [487, 181] on button "Start Answering" at bounding box center [520, 183] width 240 height 27
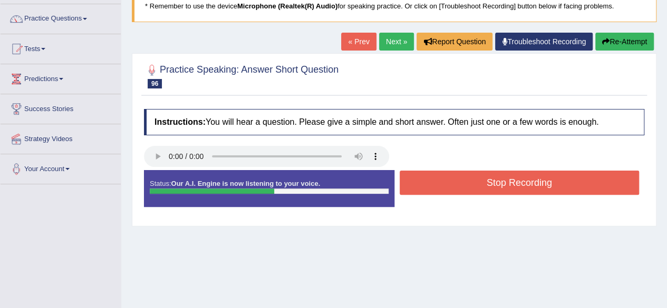
click at [487, 180] on button "Stop Recording" at bounding box center [520, 183] width 240 height 24
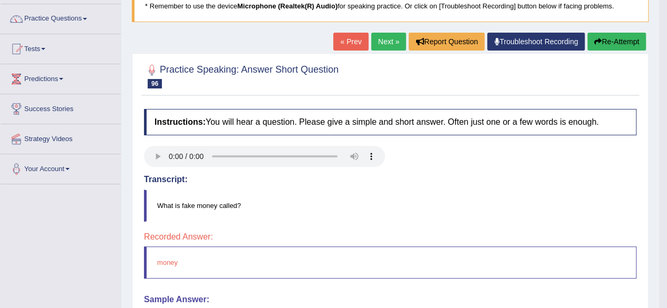
scroll to position [25, 0]
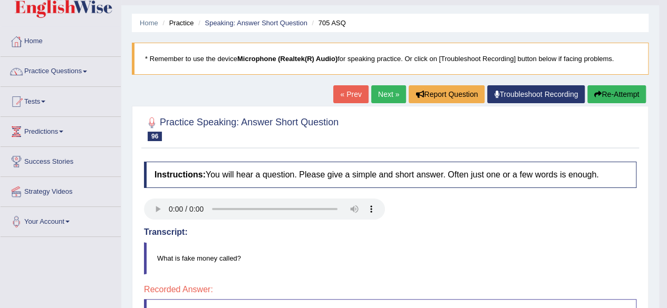
click at [390, 84] on div "Home Practice Speaking: Answer Short Question 705 ASQ * Remember to use the dev…" at bounding box center [390, 238] width 538 height 527
click at [390, 86] on link "Next »" at bounding box center [388, 94] width 35 height 18
click at [391, 88] on link "Next »" at bounding box center [388, 94] width 35 height 18
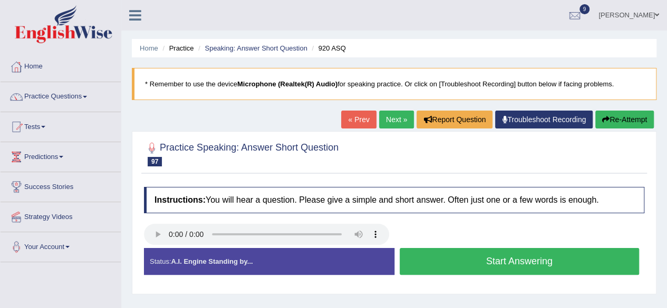
click at [506, 264] on button "Start Answering" at bounding box center [520, 261] width 240 height 27
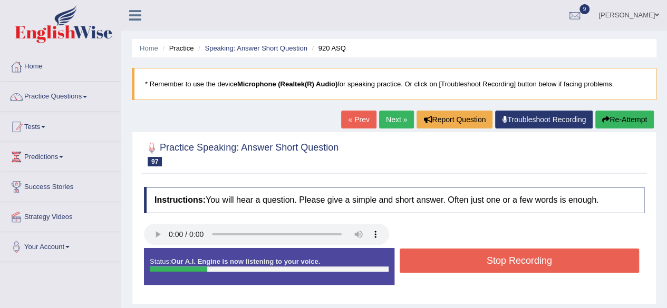
click at [506, 259] on button "Stop Recording" at bounding box center [520, 261] width 240 height 24
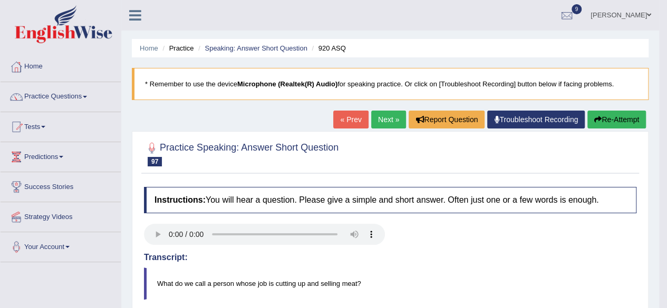
click at [386, 114] on link "Next »" at bounding box center [388, 120] width 35 height 18
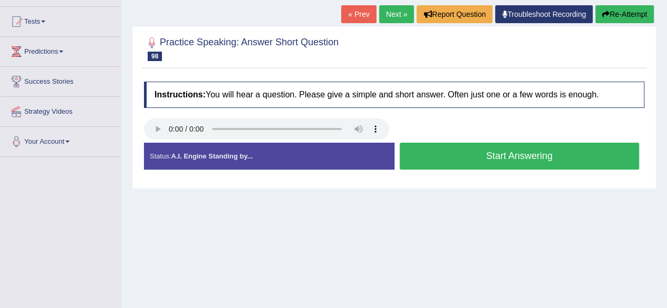
click at [436, 160] on button "Start Answering" at bounding box center [520, 156] width 240 height 27
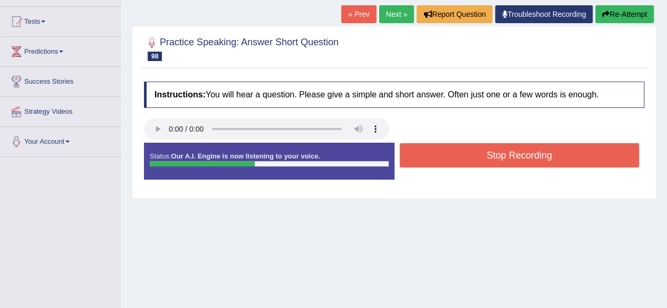
click at [439, 157] on button "Stop Recording" at bounding box center [520, 155] width 240 height 24
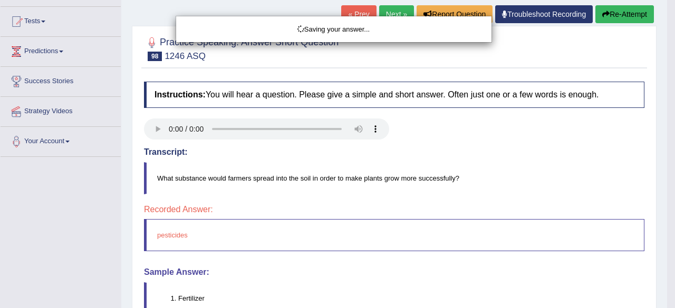
click at [449, 159] on div "Saving your answer..." at bounding box center [337, 154] width 675 height 308
click at [439, 54] on div "Saving your answer..." at bounding box center [337, 154] width 675 height 308
click at [517, 45] on div "Saving your answer..." at bounding box center [337, 154] width 675 height 308
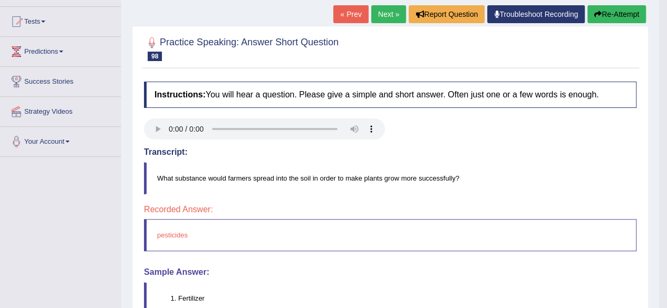
click at [385, 13] on link "Next »" at bounding box center [388, 14] width 35 height 18
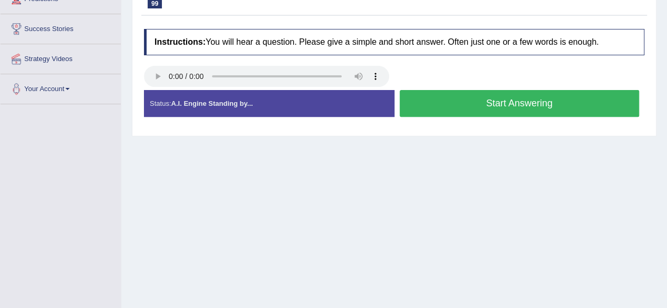
click at [488, 102] on button "Start Answering" at bounding box center [520, 103] width 240 height 27
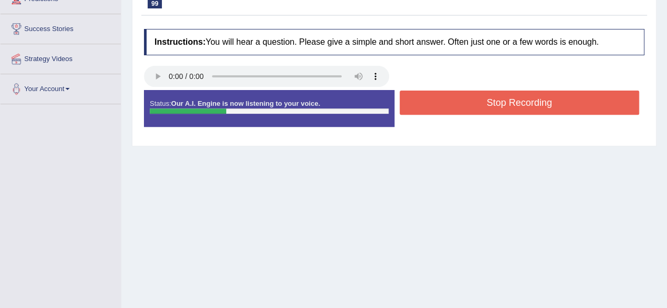
click at [488, 104] on button "Stop Recording" at bounding box center [520, 103] width 240 height 24
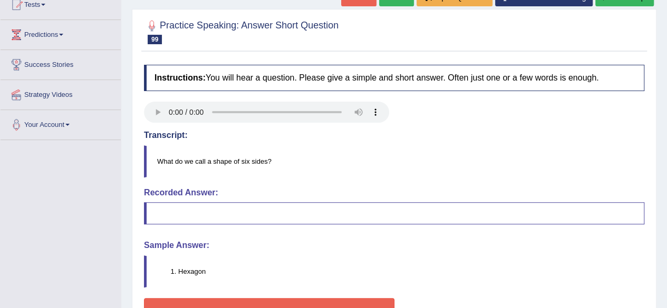
scroll to position [105, 0]
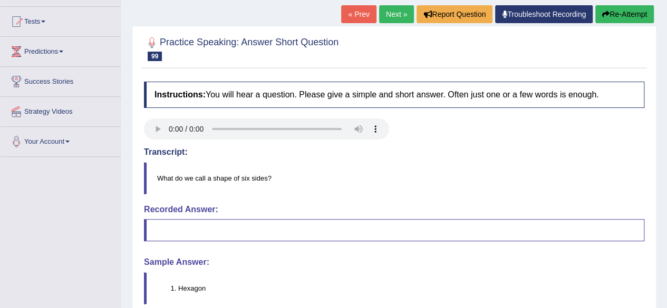
click at [388, 10] on link "Next »" at bounding box center [396, 14] width 35 height 18
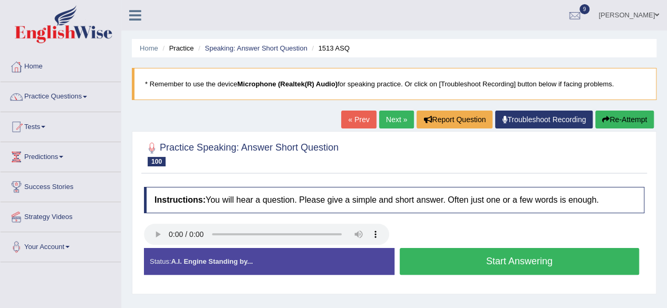
click at [524, 260] on button "Start Answering" at bounding box center [520, 261] width 240 height 27
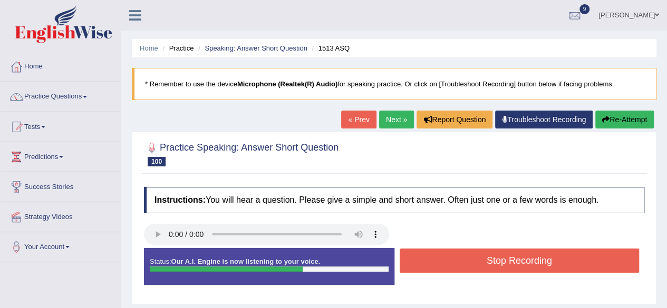
click at [527, 261] on button "Stop Recording" at bounding box center [520, 261] width 240 height 24
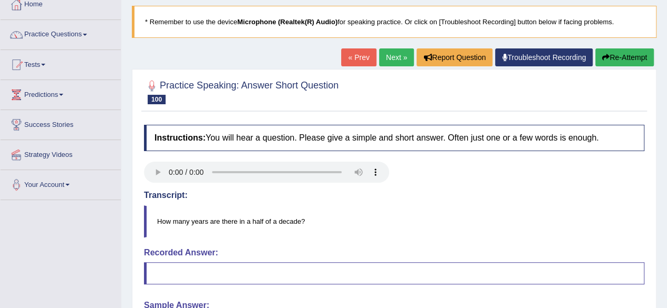
scroll to position [53, 0]
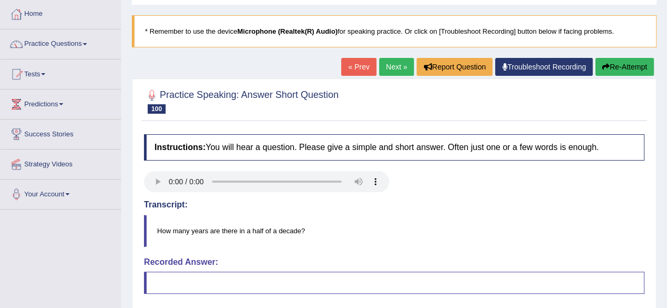
click at [393, 69] on link "Next »" at bounding box center [396, 67] width 35 height 18
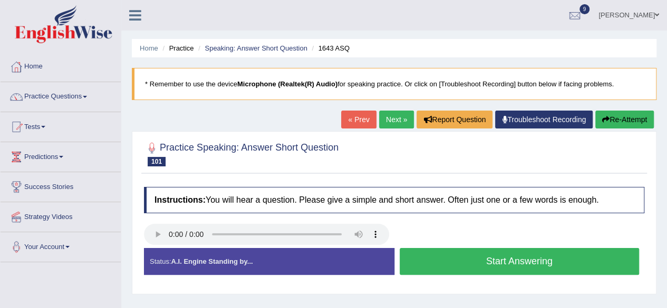
click at [482, 266] on button "Start Answering" at bounding box center [520, 261] width 240 height 27
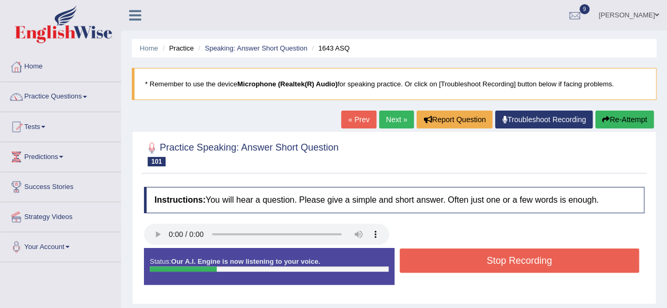
click at [484, 266] on button "Stop Recording" at bounding box center [520, 261] width 240 height 24
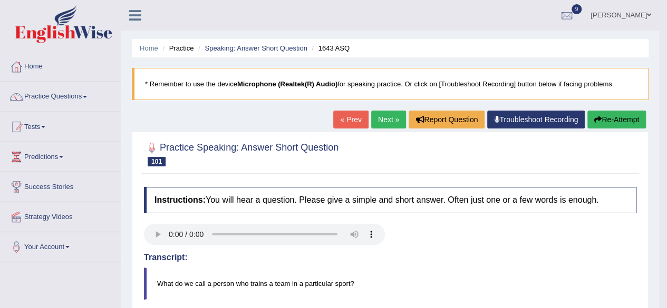
click at [383, 118] on link "Next »" at bounding box center [388, 120] width 35 height 18
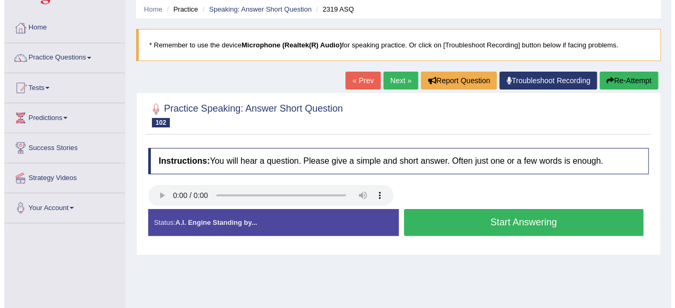
scroll to position [53, 0]
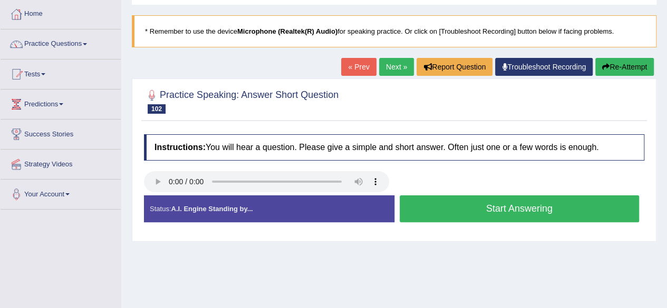
click at [504, 209] on button "Start Answering" at bounding box center [520, 209] width 240 height 27
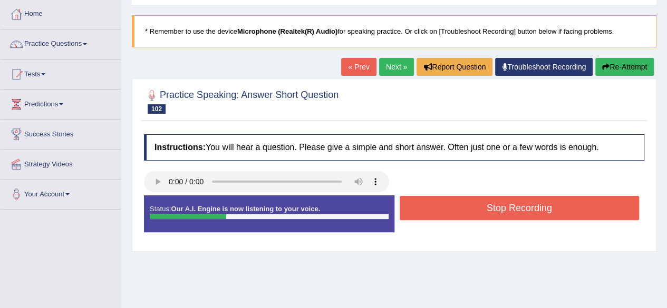
click at [507, 207] on button "Stop Recording" at bounding box center [520, 208] width 240 height 24
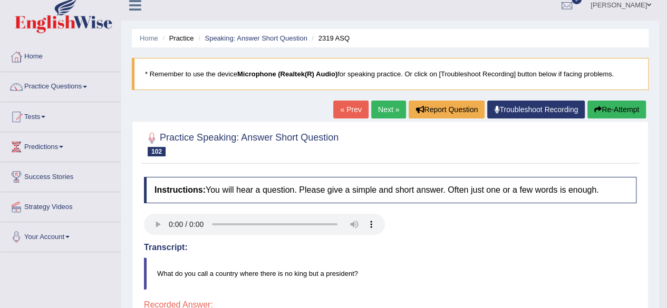
scroll to position [0, 0]
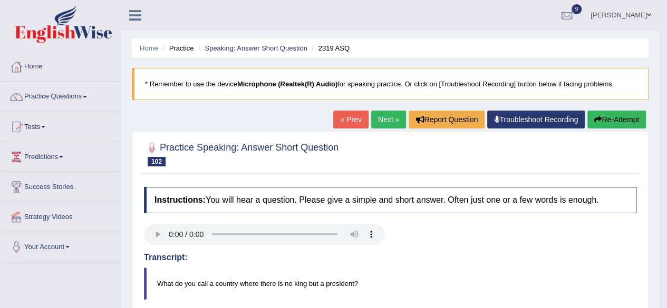
click at [376, 119] on link "Next »" at bounding box center [388, 120] width 35 height 18
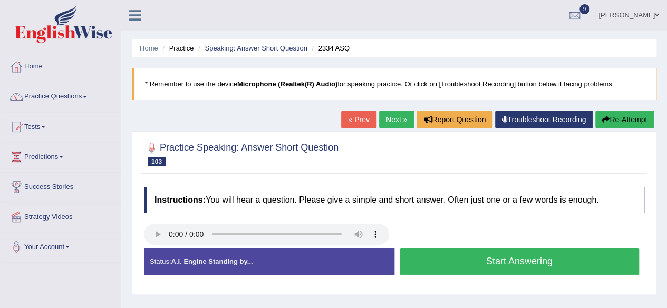
click at [477, 258] on button "Start Answering" at bounding box center [520, 261] width 240 height 27
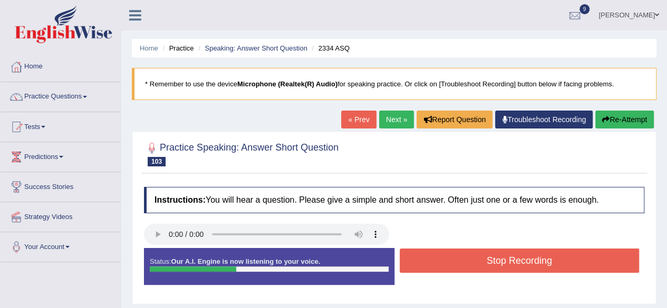
click at [477, 257] on button "Stop Recording" at bounding box center [520, 261] width 240 height 24
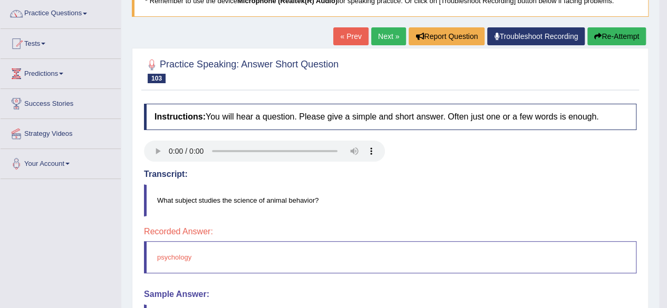
scroll to position [53, 0]
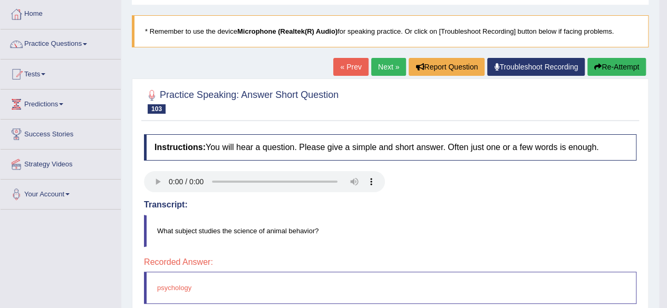
click at [378, 68] on link "Next »" at bounding box center [388, 67] width 35 height 18
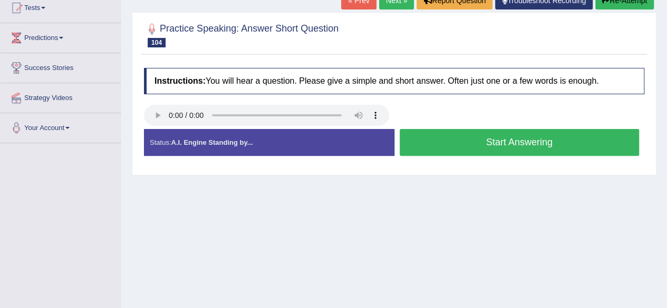
click at [444, 146] on button "Start Answering" at bounding box center [520, 142] width 240 height 27
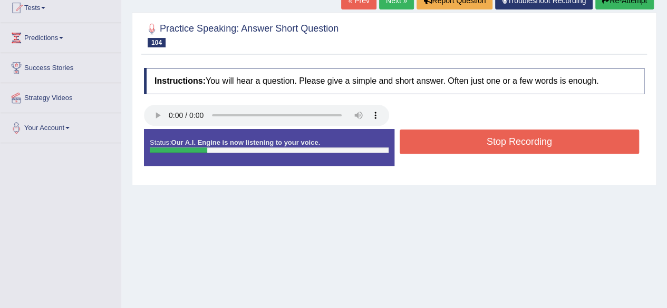
click at [445, 143] on button "Stop Recording" at bounding box center [520, 142] width 240 height 24
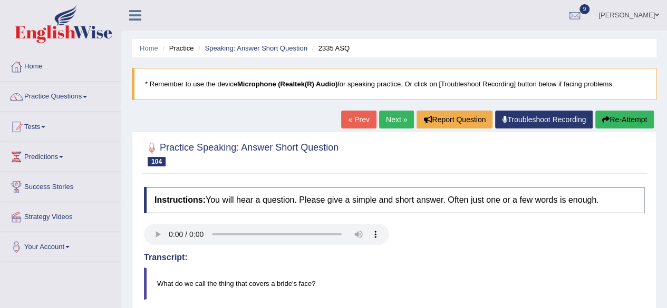
click at [394, 118] on link "Next »" at bounding box center [396, 120] width 35 height 18
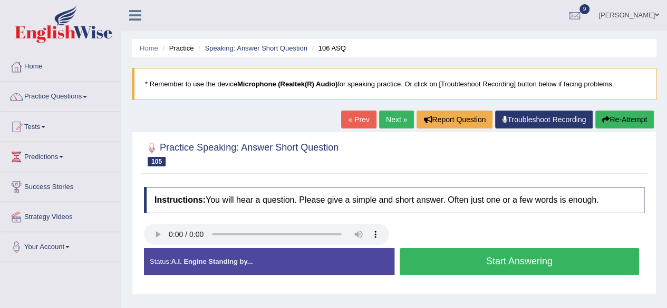
click at [471, 261] on button "Start Answering" at bounding box center [520, 261] width 240 height 27
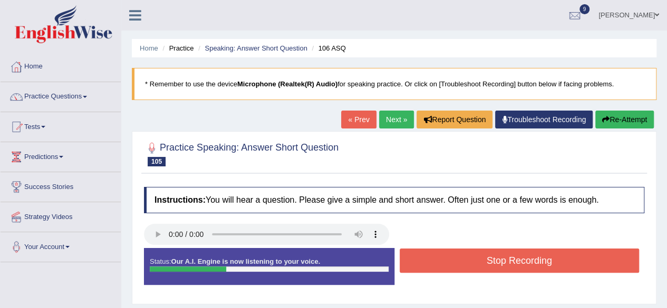
click at [471, 261] on button "Stop Recording" at bounding box center [520, 261] width 240 height 24
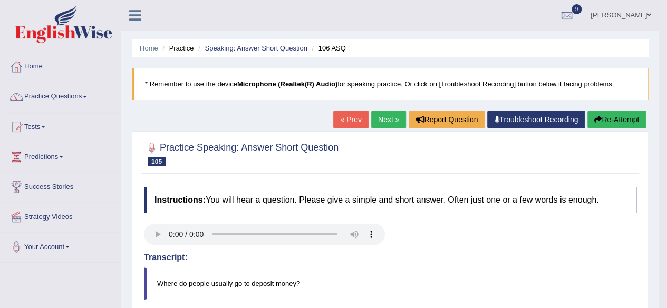
click at [389, 119] on link "Next »" at bounding box center [388, 120] width 35 height 18
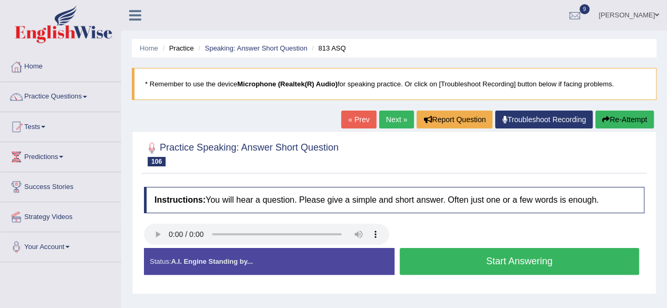
click at [451, 260] on button "Start Answering" at bounding box center [520, 261] width 240 height 27
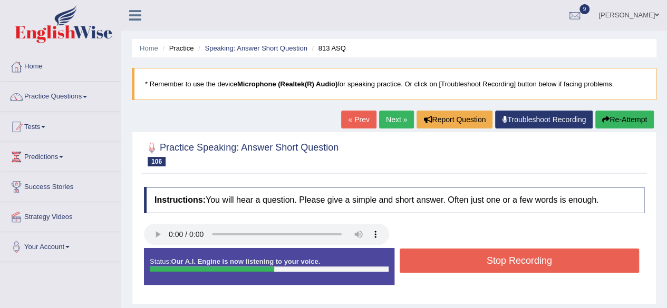
click at [450, 257] on button "Stop Recording" at bounding box center [520, 261] width 240 height 24
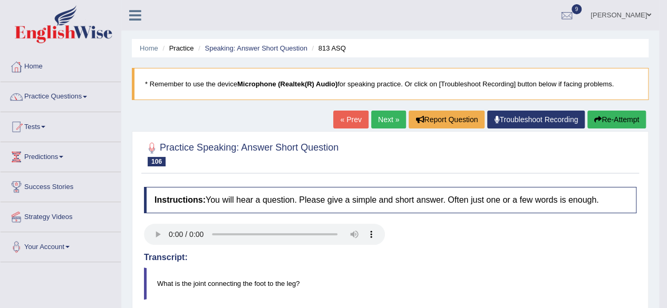
click at [394, 117] on link "Next »" at bounding box center [388, 120] width 35 height 18
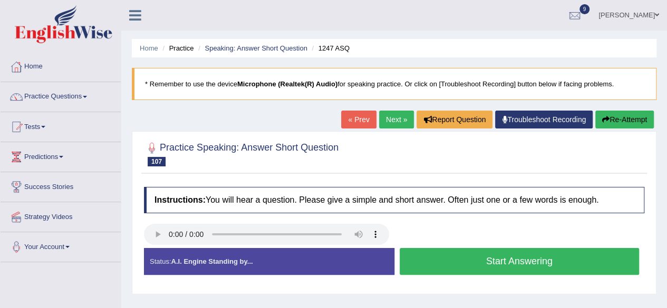
click at [451, 257] on button "Start Answering" at bounding box center [520, 261] width 240 height 27
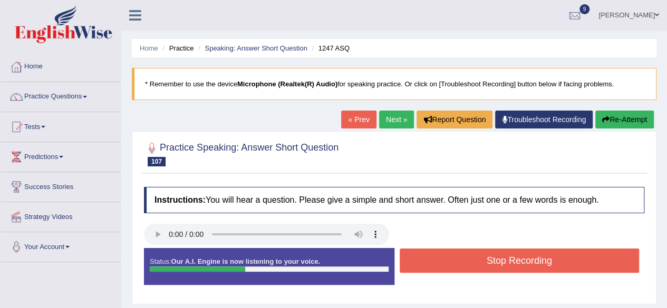
click at [449, 257] on button "Stop Recording" at bounding box center [520, 261] width 240 height 24
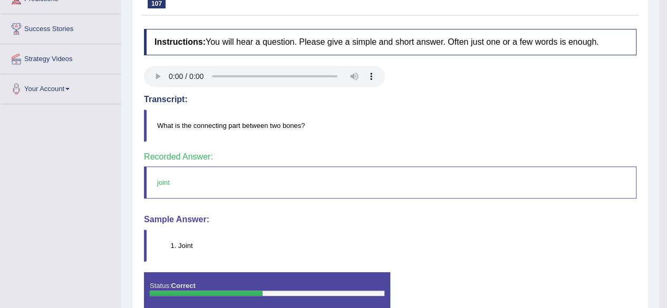
scroll to position [53, 0]
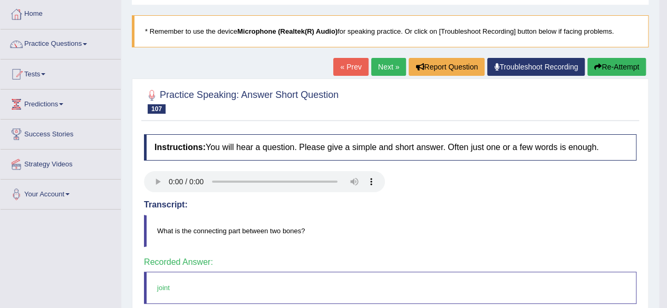
click at [392, 67] on link "Next »" at bounding box center [388, 67] width 35 height 18
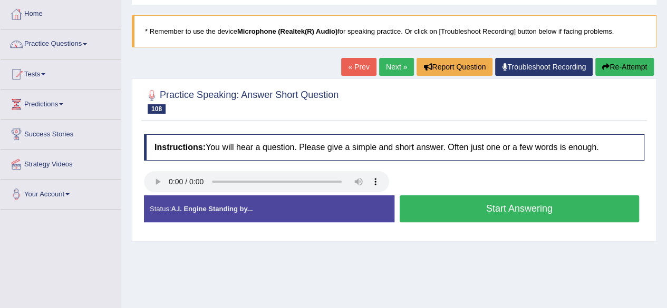
click at [433, 203] on button "Start Answering" at bounding box center [520, 209] width 240 height 27
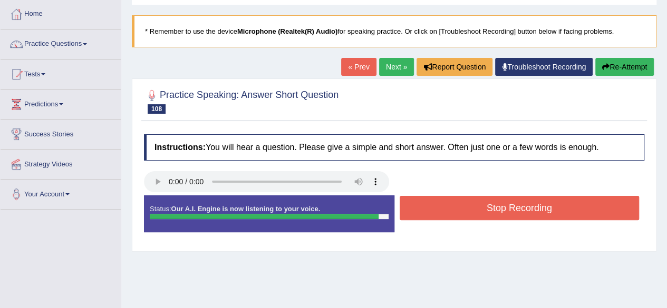
click at [457, 207] on button "Stop Recording" at bounding box center [520, 208] width 240 height 24
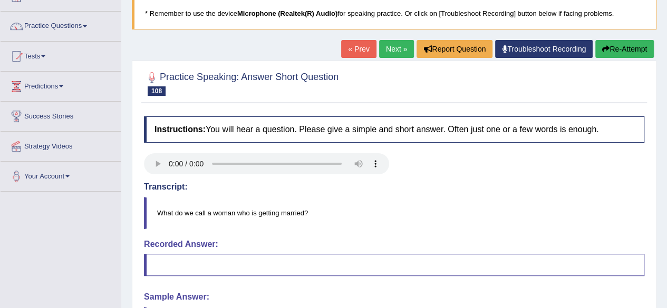
scroll to position [105, 0]
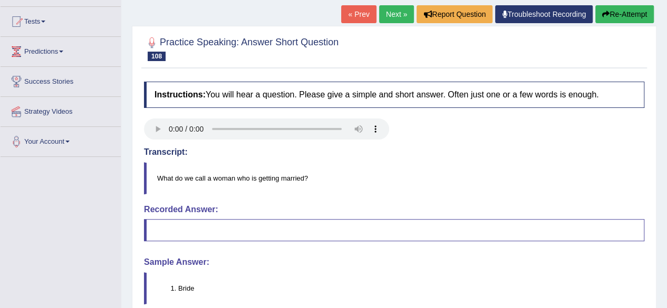
click at [394, 14] on link "Next »" at bounding box center [396, 14] width 35 height 18
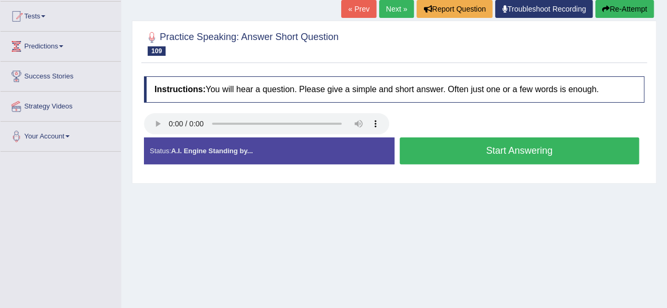
click at [464, 145] on button "Start Answering" at bounding box center [520, 151] width 240 height 27
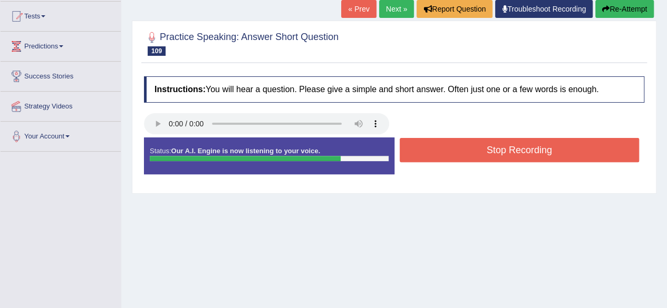
click at [476, 148] on button "Stop Recording" at bounding box center [520, 150] width 240 height 24
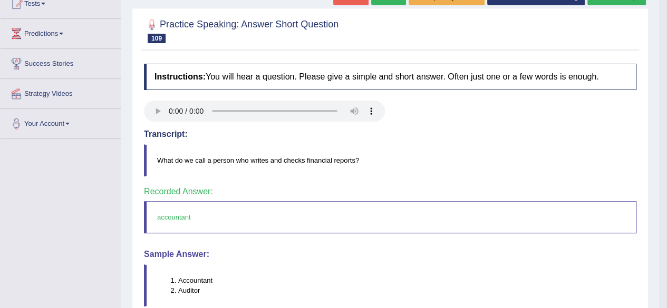
scroll to position [58, 0]
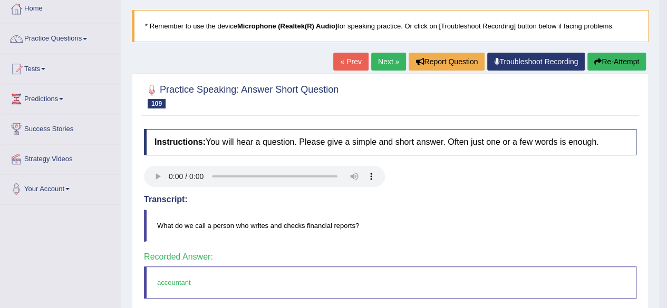
click at [388, 63] on link "Next »" at bounding box center [388, 62] width 35 height 18
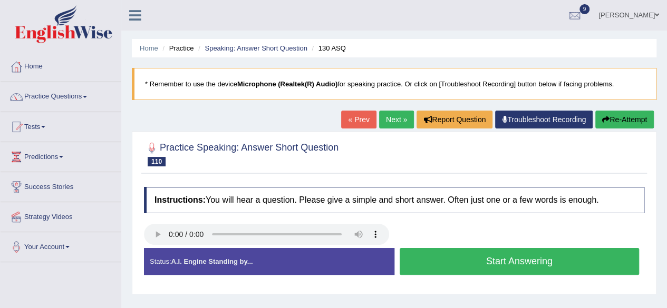
click at [464, 264] on button "Start Answering" at bounding box center [520, 261] width 240 height 27
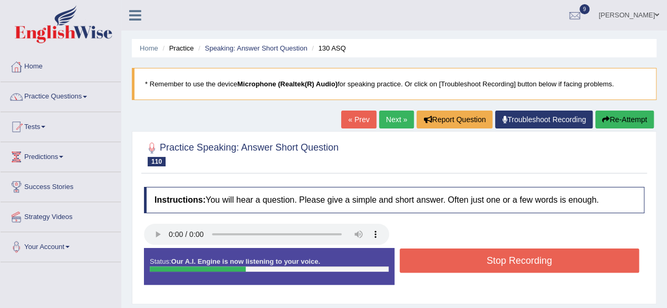
click at [463, 262] on button "Stop Recording" at bounding box center [520, 261] width 240 height 24
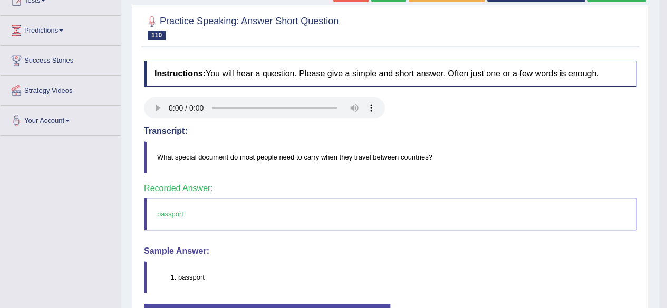
scroll to position [53, 0]
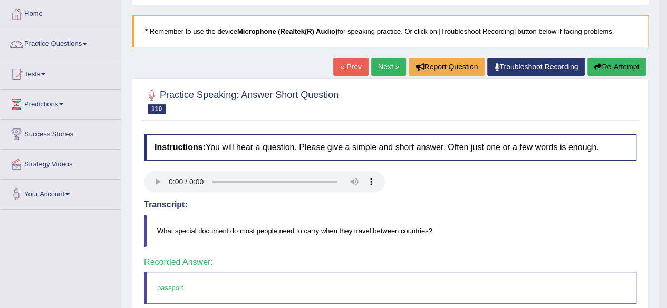
click at [384, 63] on link "Next »" at bounding box center [388, 67] width 35 height 18
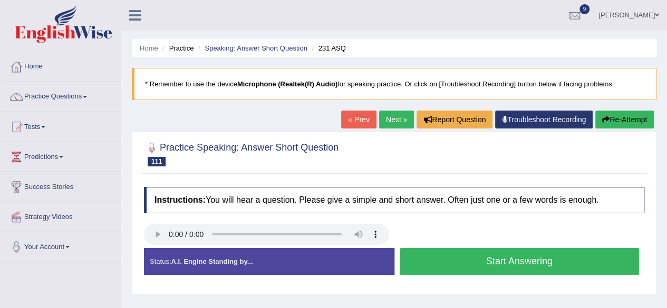
click at [436, 250] on button "Start Answering" at bounding box center [520, 261] width 240 height 27
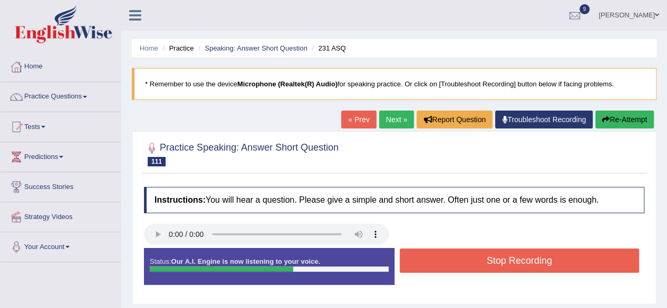
click at [436, 254] on button "Stop Recording" at bounding box center [520, 261] width 240 height 24
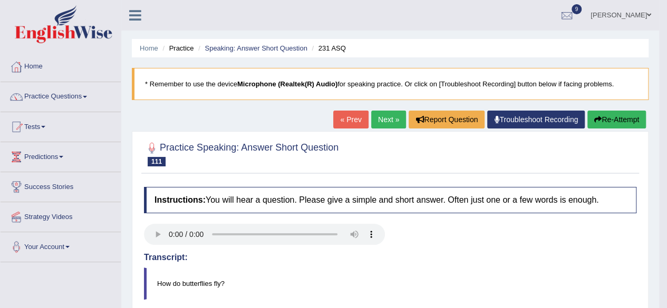
click at [388, 121] on link "Next »" at bounding box center [388, 120] width 35 height 18
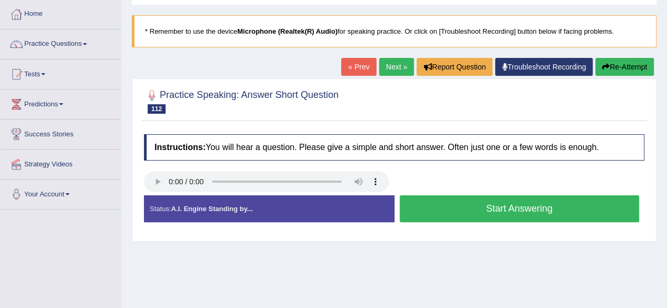
click at [492, 212] on button "Start Answering" at bounding box center [520, 209] width 240 height 27
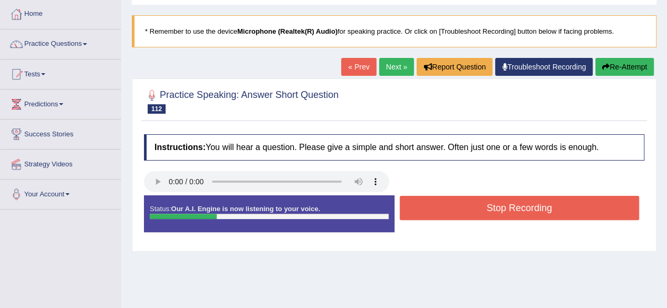
click at [496, 209] on button "Stop Recording" at bounding box center [520, 208] width 240 height 24
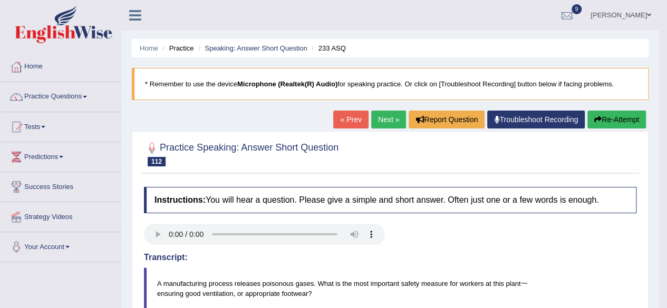
click at [392, 122] on link "Next »" at bounding box center [388, 120] width 35 height 18
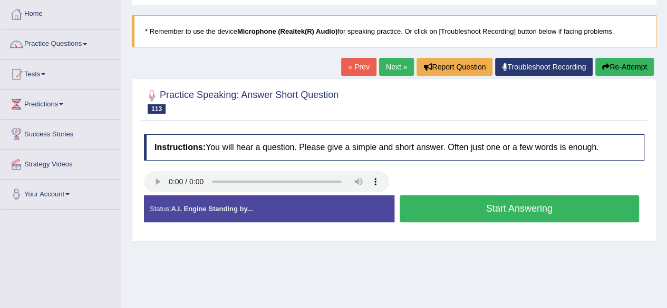
click at [428, 206] on button "Start Answering" at bounding box center [520, 209] width 240 height 27
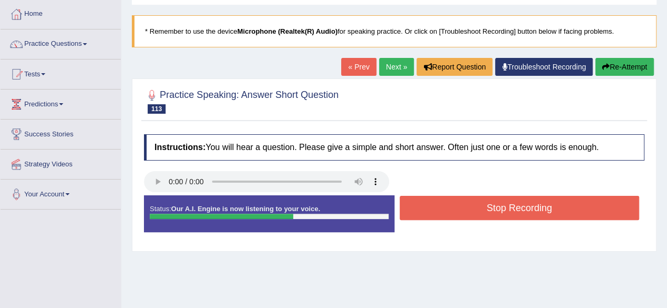
click at [428, 205] on button "Stop Recording" at bounding box center [520, 208] width 240 height 24
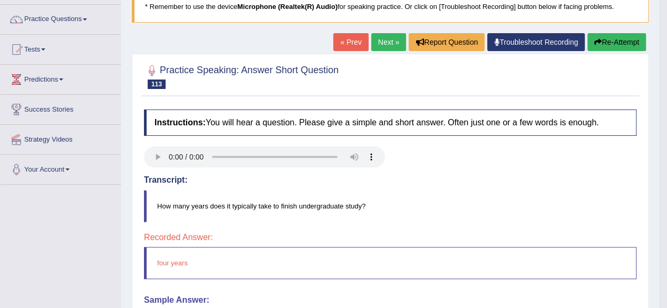
scroll to position [53, 0]
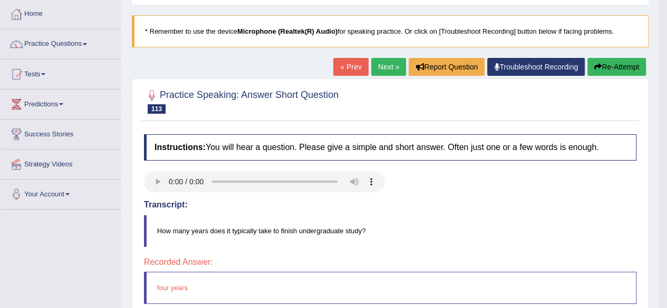
click at [389, 66] on link "Next »" at bounding box center [388, 67] width 35 height 18
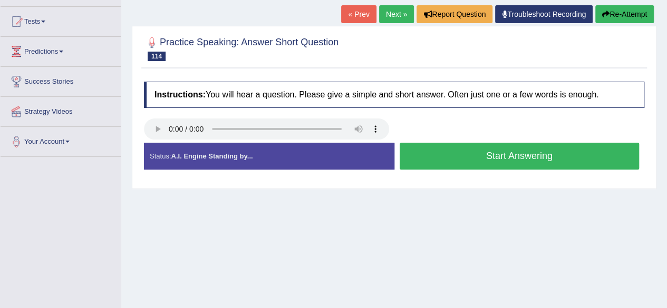
click at [488, 151] on button "Start Answering" at bounding box center [520, 156] width 240 height 27
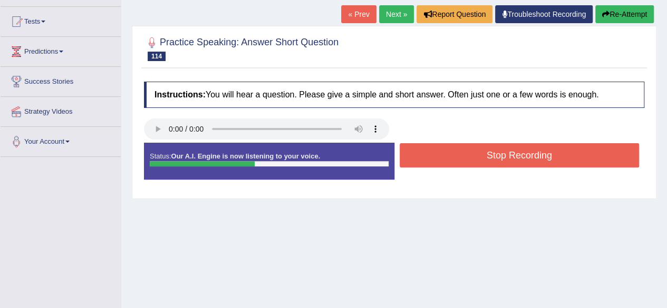
click at [485, 149] on button "Stop Recording" at bounding box center [520, 155] width 240 height 24
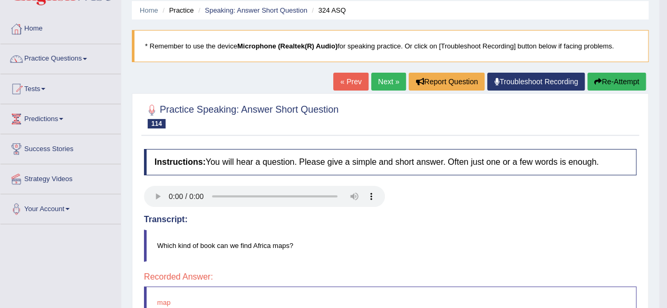
scroll to position [34, 0]
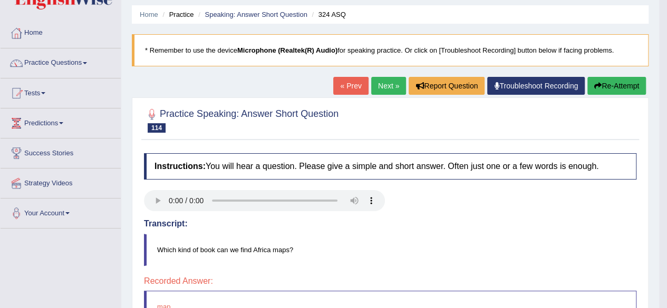
click at [392, 82] on link "Next »" at bounding box center [388, 86] width 35 height 18
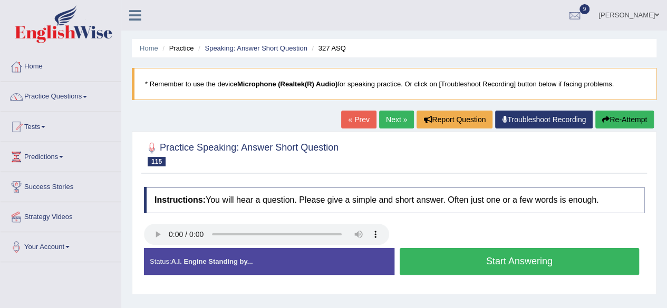
click at [469, 255] on button "Start Answering" at bounding box center [520, 261] width 240 height 27
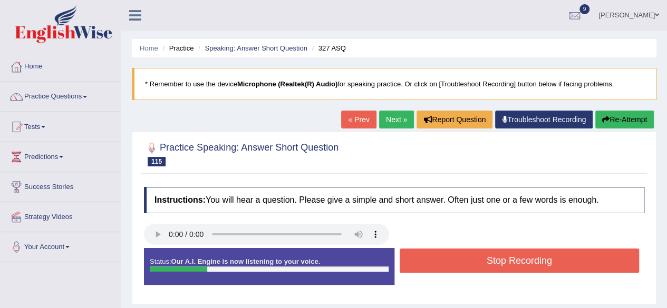
click at [468, 258] on button "Stop Recording" at bounding box center [520, 261] width 240 height 24
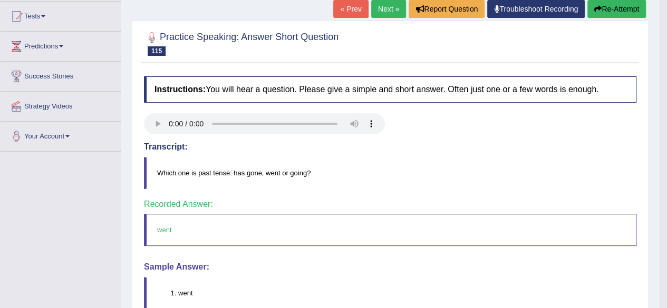
scroll to position [86, 0]
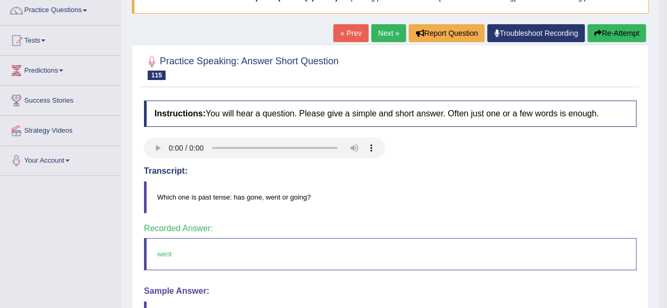
click at [389, 25] on link "Next »" at bounding box center [388, 33] width 35 height 18
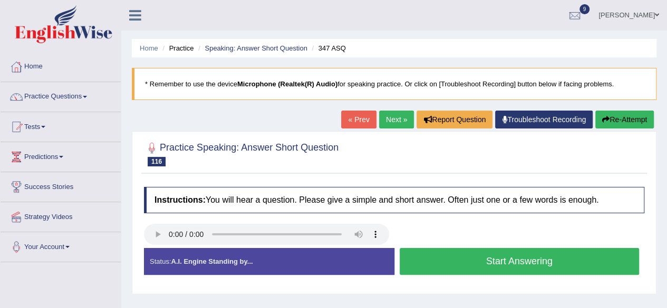
click at [486, 263] on button "Start Answering" at bounding box center [520, 261] width 240 height 27
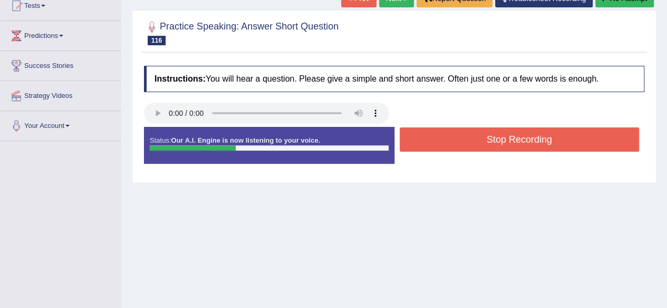
scroll to position [105, 0]
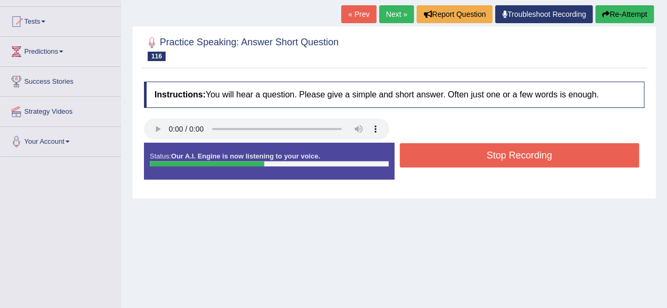
click at [481, 153] on button "Stop Recording" at bounding box center [520, 155] width 240 height 24
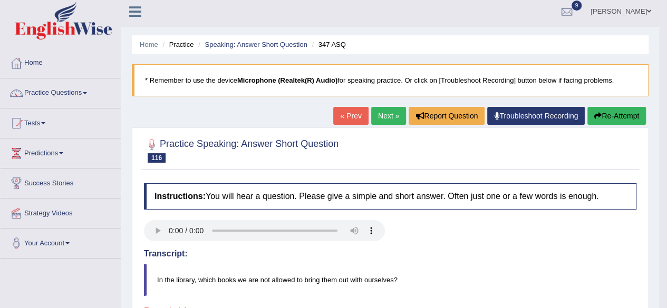
scroll to position [0, 0]
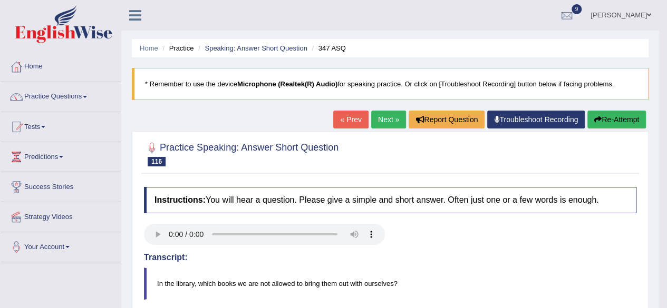
click at [388, 120] on link "Next »" at bounding box center [388, 120] width 35 height 18
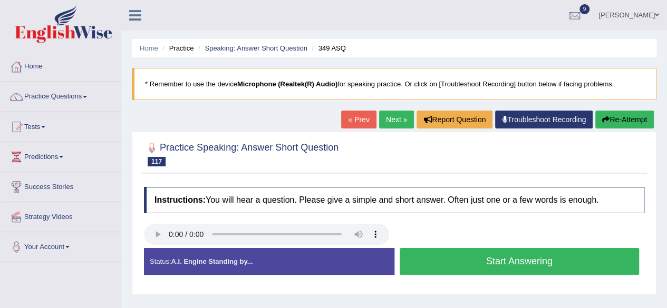
click at [438, 258] on button "Start Answering" at bounding box center [520, 261] width 240 height 27
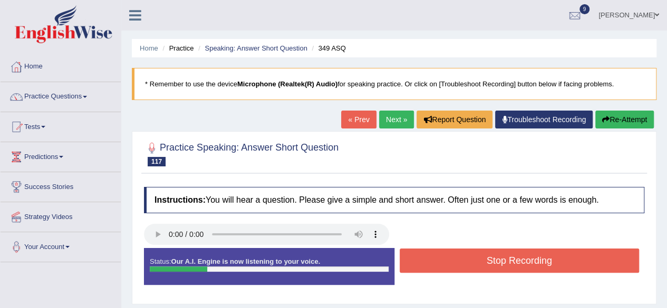
click at [437, 258] on button "Stop Recording" at bounding box center [520, 261] width 240 height 24
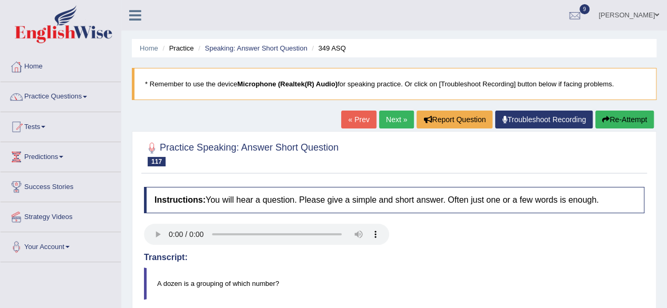
click at [383, 119] on link "Next »" at bounding box center [396, 120] width 35 height 18
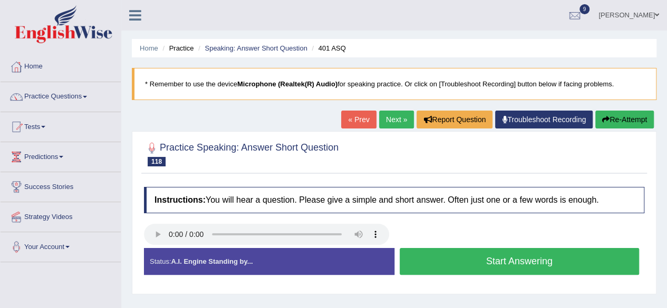
click at [426, 261] on button "Start Answering" at bounding box center [520, 261] width 240 height 27
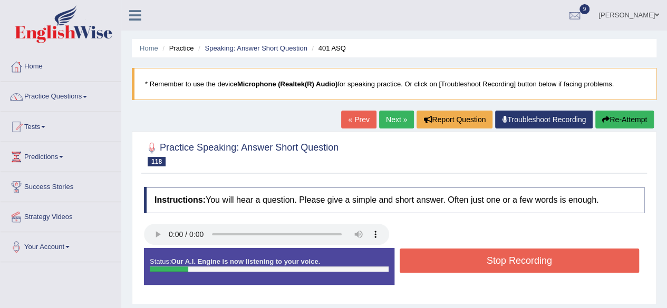
click at [424, 259] on button "Stop Recording" at bounding box center [520, 261] width 240 height 24
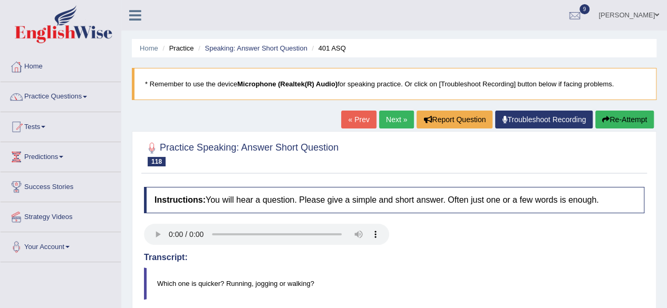
click at [391, 114] on link "Next »" at bounding box center [396, 120] width 35 height 18
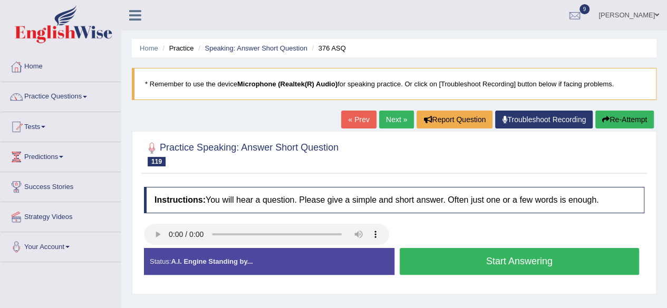
click at [443, 259] on button "Start Answering" at bounding box center [520, 261] width 240 height 27
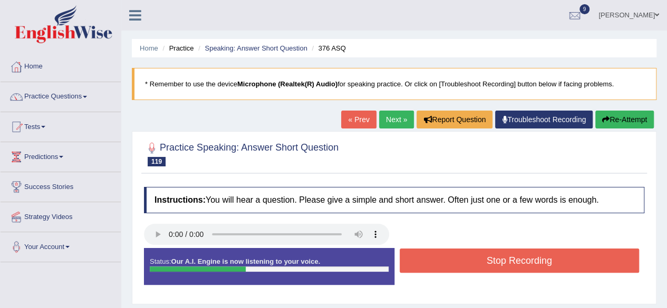
click at [442, 259] on button "Stop Recording" at bounding box center [520, 261] width 240 height 24
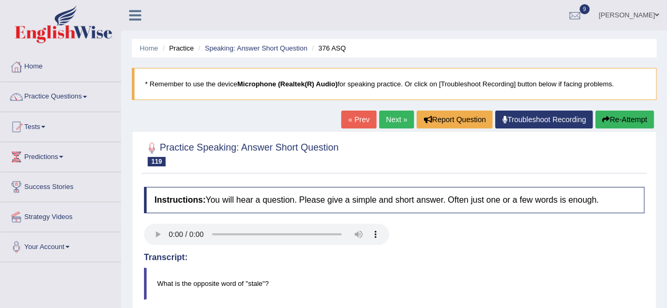
click at [385, 118] on link "Next »" at bounding box center [396, 120] width 35 height 18
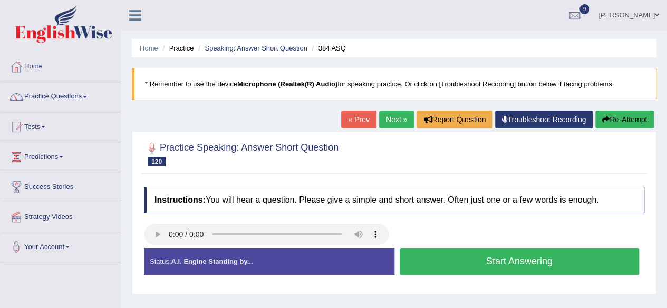
click at [516, 254] on button "Start Answering" at bounding box center [520, 261] width 240 height 27
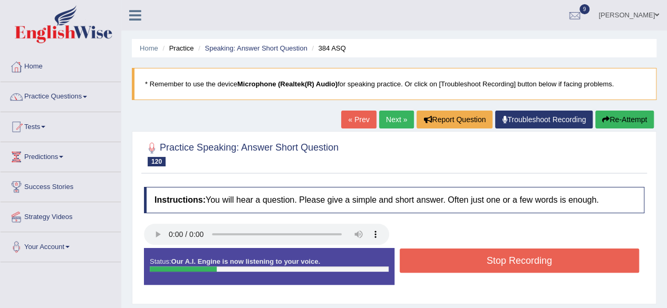
click at [518, 251] on button "Stop Recording" at bounding box center [520, 261] width 240 height 24
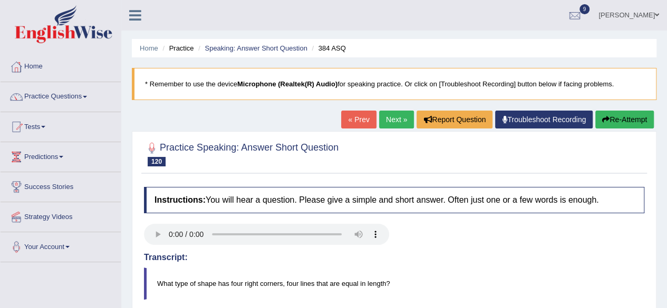
click at [622, 117] on button "Re-Attempt" at bounding box center [624, 120] width 59 height 18
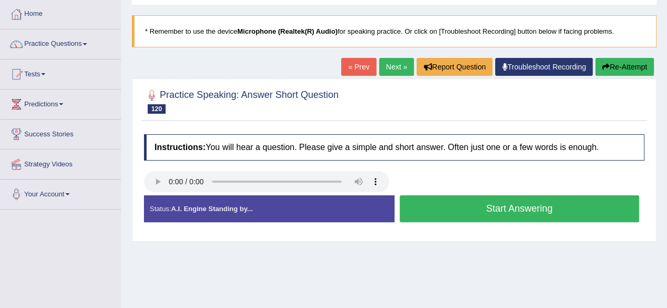
click at [452, 207] on button "Start Answering" at bounding box center [520, 209] width 240 height 27
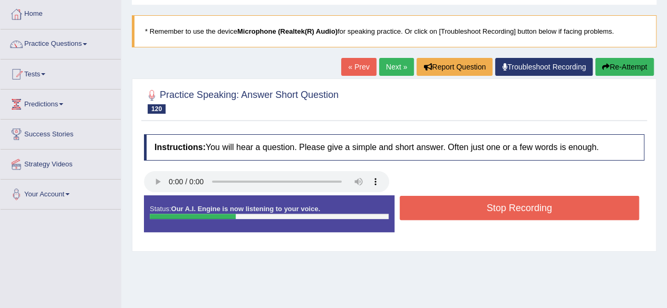
click at [453, 204] on button "Stop Recording" at bounding box center [520, 208] width 240 height 24
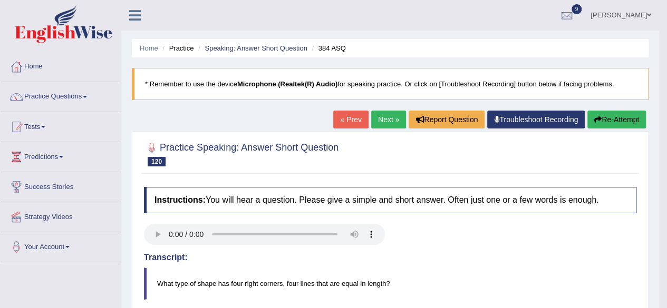
click at [384, 119] on link "Next »" at bounding box center [388, 120] width 35 height 18
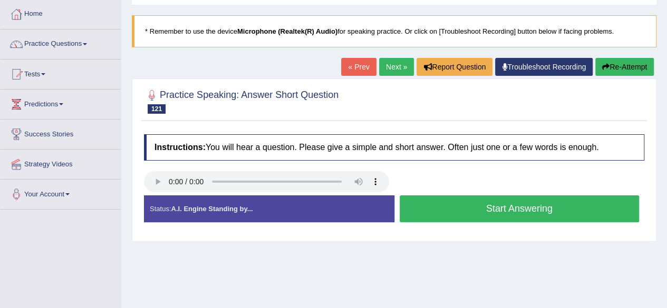
click at [446, 204] on button "Start Answering" at bounding box center [520, 209] width 240 height 27
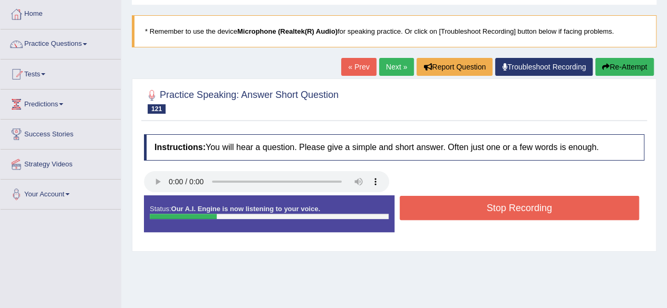
click at [447, 204] on button "Stop Recording" at bounding box center [520, 208] width 240 height 24
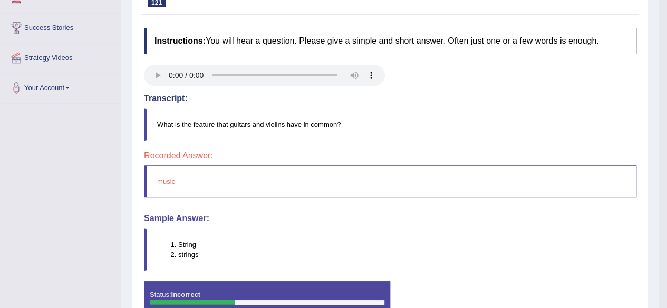
scroll to position [105, 0]
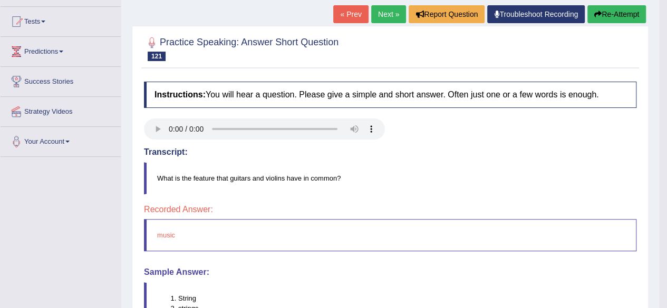
click at [378, 16] on link "Next »" at bounding box center [388, 14] width 35 height 18
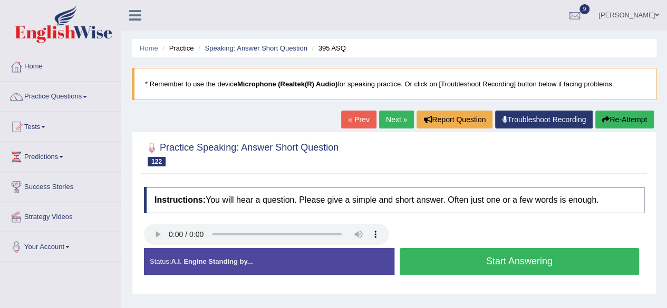
click at [490, 265] on button "Start Answering" at bounding box center [520, 261] width 240 height 27
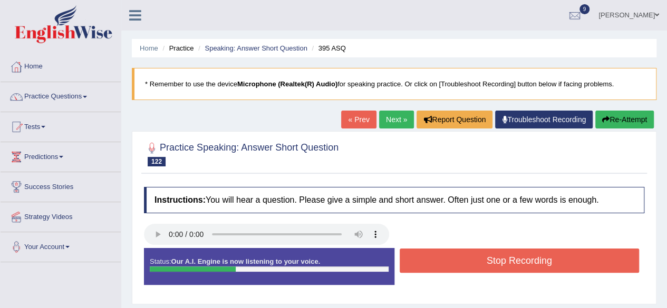
click at [488, 264] on button "Stop Recording" at bounding box center [520, 261] width 240 height 24
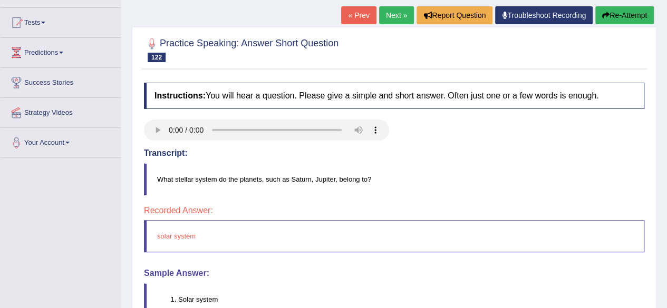
scroll to position [105, 0]
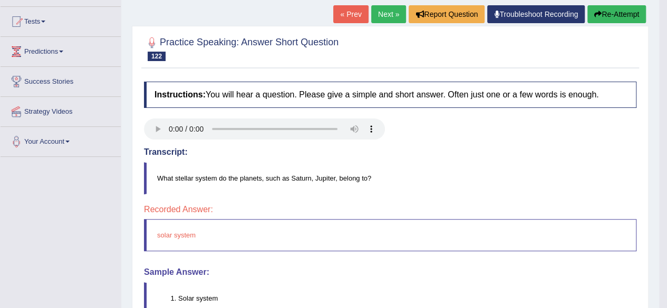
click at [389, 11] on link "Next »" at bounding box center [388, 14] width 35 height 18
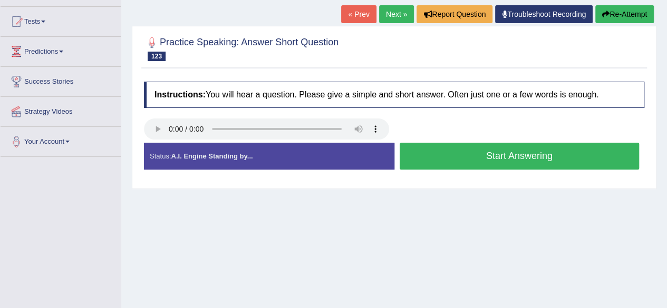
click at [408, 149] on button "Start Answering" at bounding box center [520, 156] width 240 height 27
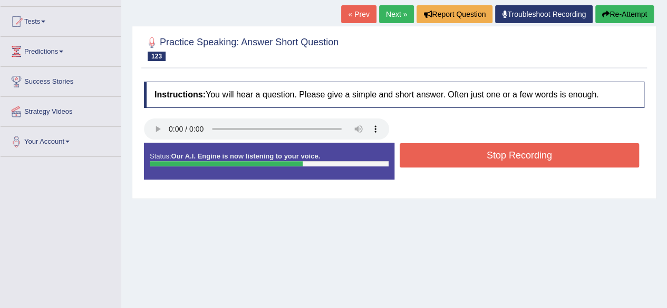
click at [392, 150] on div "Status: Our A.I. Engine is now listening to your voice." at bounding box center [269, 161] width 250 height 37
click at [423, 150] on button "Stop Recording" at bounding box center [520, 155] width 240 height 24
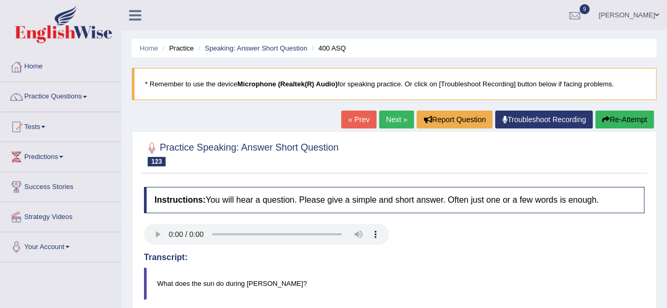
click at [396, 118] on link "Next »" at bounding box center [396, 120] width 35 height 18
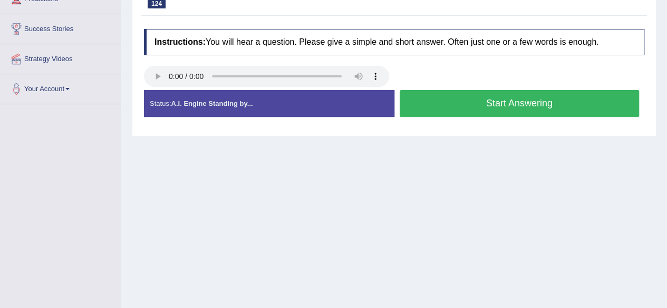
click at [443, 106] on button "Start Answering" at bounding box center [520, 103] width 240 height 27
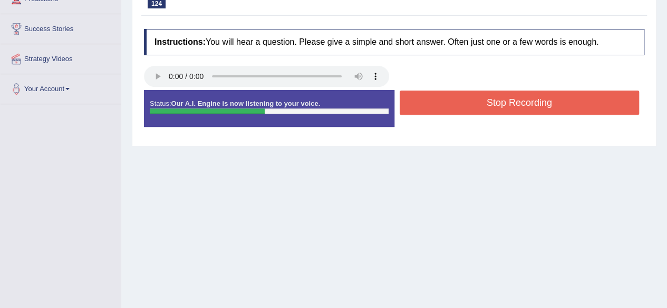
click at [443, 106] on button "Stop Recording" at bounding box center [520, 103] width 240 height 24
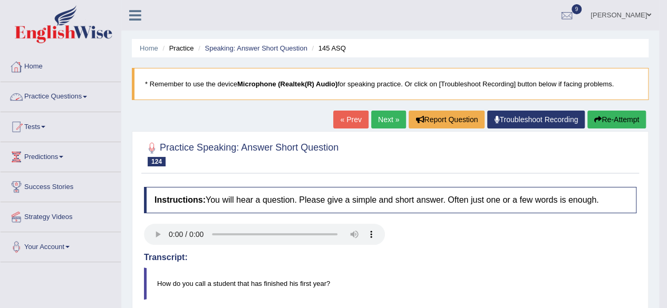
click at [63, 95] on link "Practice Questions" at bounding box center [61, 95] width 120 height 26
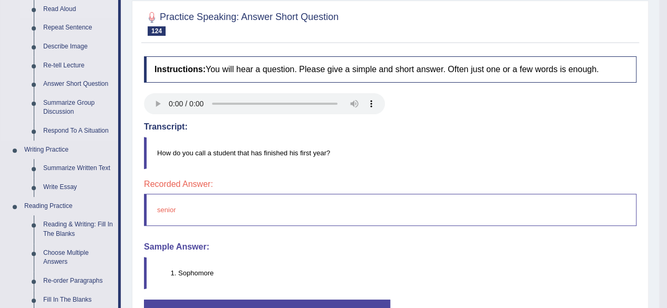
scroll to position [158, 0]
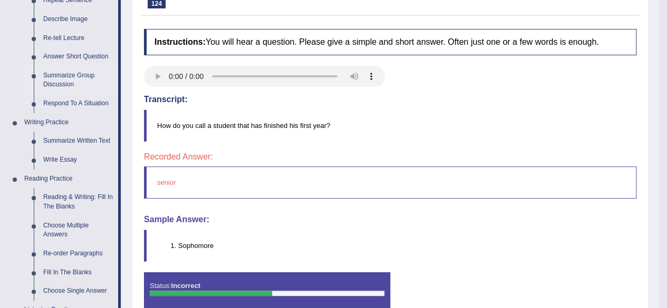
click at [74, 73] on link "Summarize Group Discussion" at bounding box center [78, 80] width 80 height 28
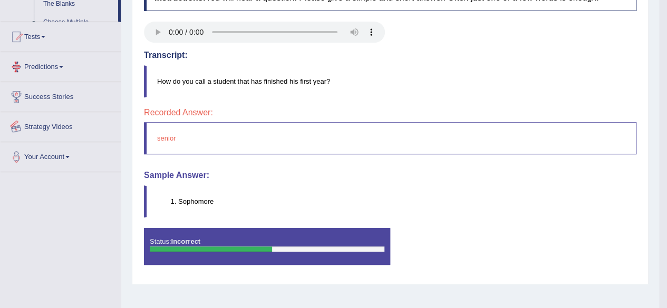
scroll to position [245, 0]
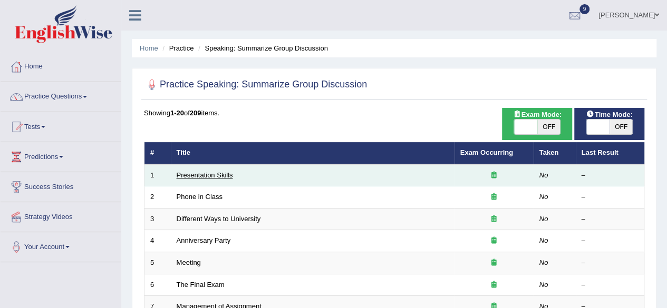
click at [211, 171] on link "Presentation Skills" at bounding box center [205, 175] width 56 height 8
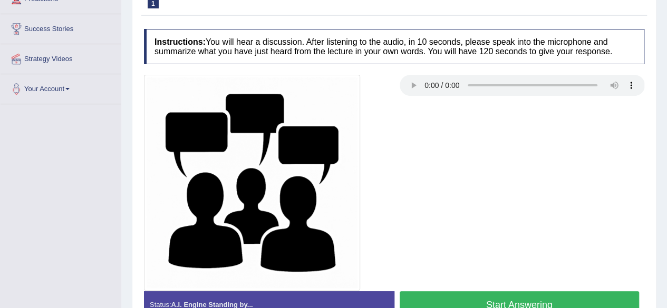
click at [452, 299] on button "Start Answering" at bounding box center [520, 305] width 240 height 27
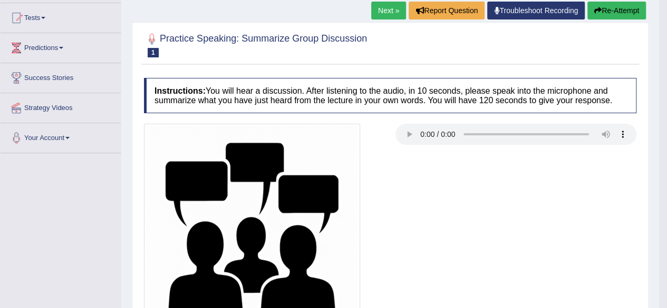
scroll to position [53, 0]
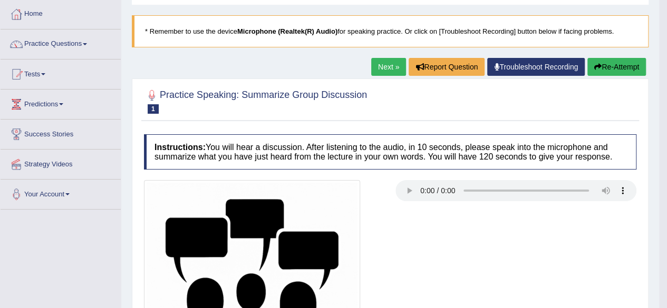
click at [385, 64] on link "Next »" at bounding box center [388, 67] width 35 height 18
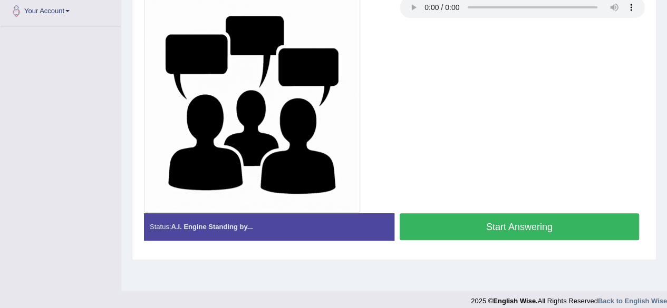
scroll to position [245, 0]
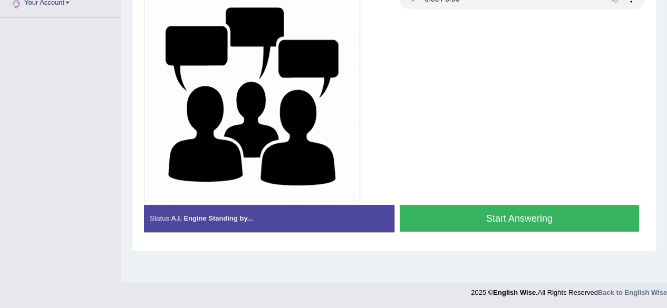
click at [525, 214] on button "Start Answering" at bounding box center [520, 218] width 240 height 27
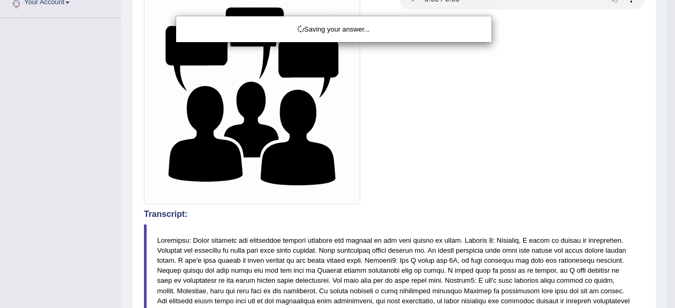
click at [543, 221] on div "Saving your answer..." at bounding box center [337, 154] width 675 height 308
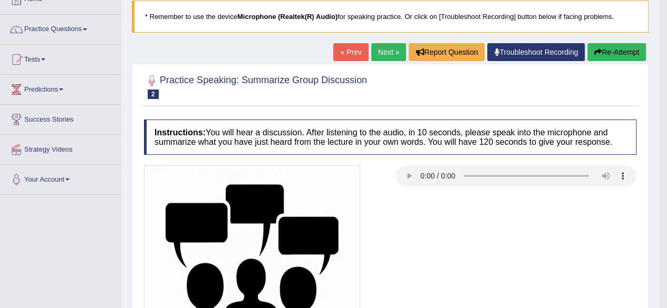
scroll to position [1, 0]
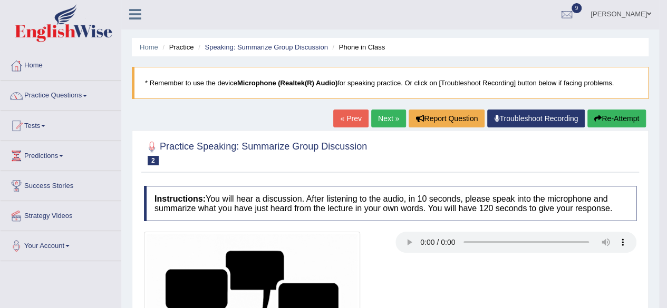
click at [384, 121] on link "Next »" at bounding box center [388, 119] width 35 height 18
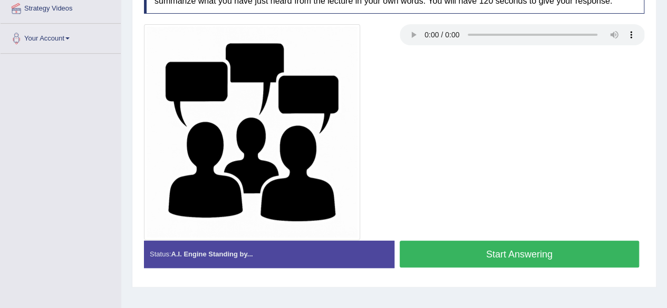
scroll to position [211, 0]
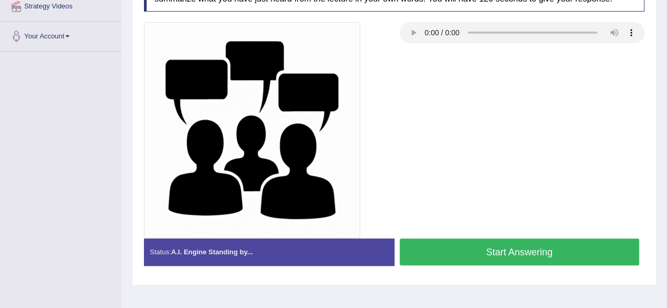
click at [468, 245] on button "Start Answering" at bounding box center [520, 252] width 240 height 27
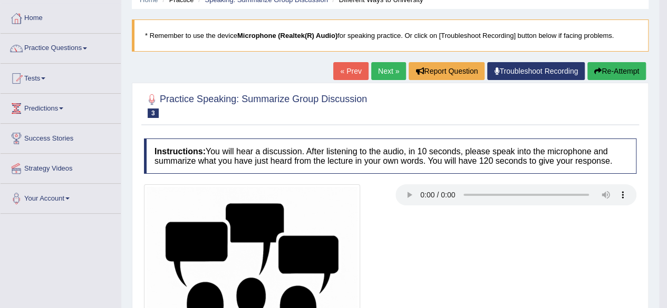
scroll to position [0, 0]
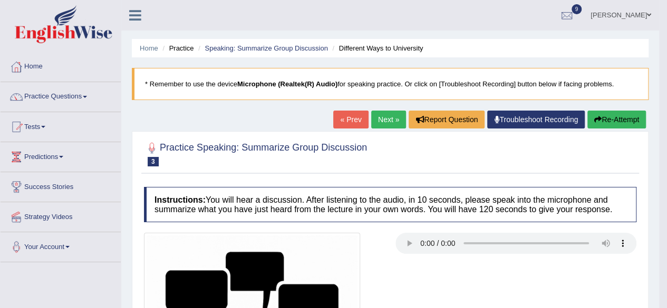
click at [380, 115] on link "Next »" at bounding box center [388, 120] width 35 height 18
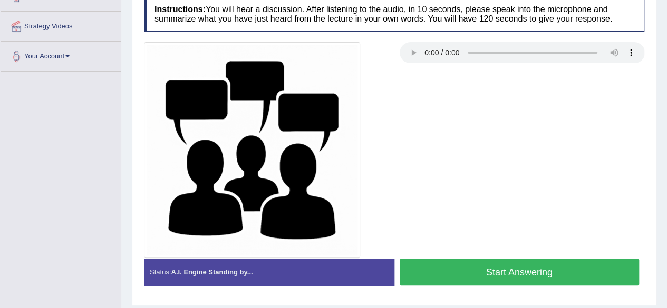
scroll to position [245, 0]
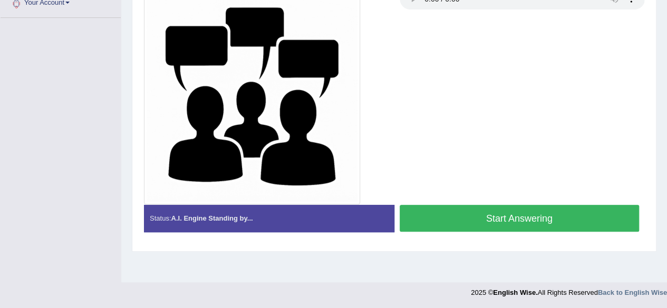
click at [453, 216] on button "Start Answering" at bounding box center [520, 218] width 240 height 27
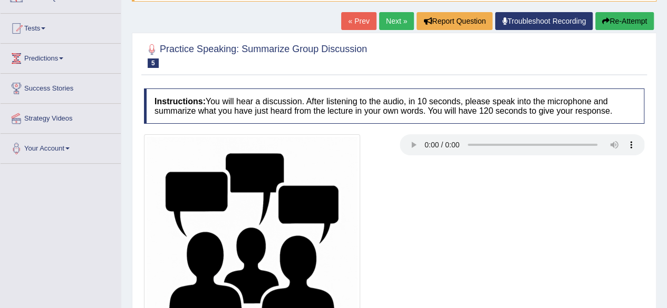
scroll to position [211, 0]
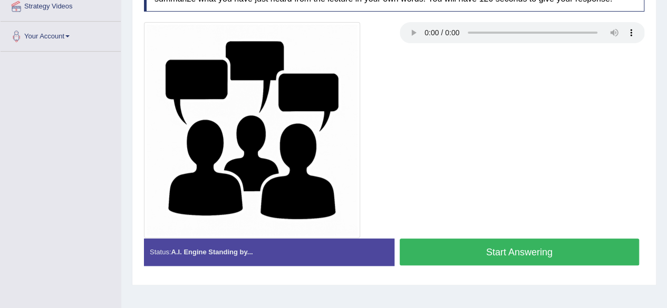
click at [427, 239] on button "Start Answering" at bounding box center [520, 252] width 240 height 27
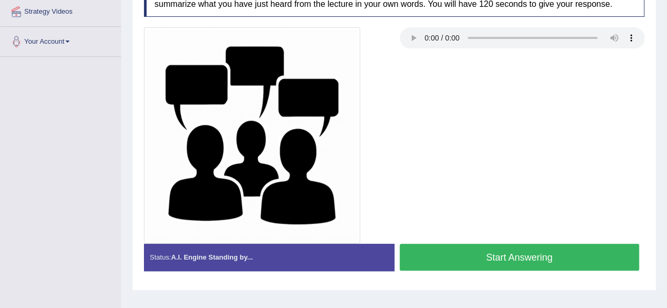
scroll to position [245, 0]
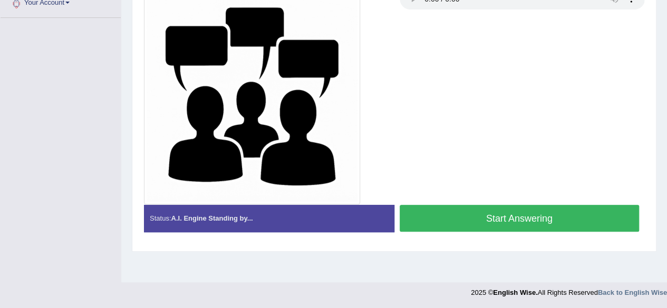
click at [516, 219] on button "Start Answering" at bounding box center [520, 218] width 240 height 27
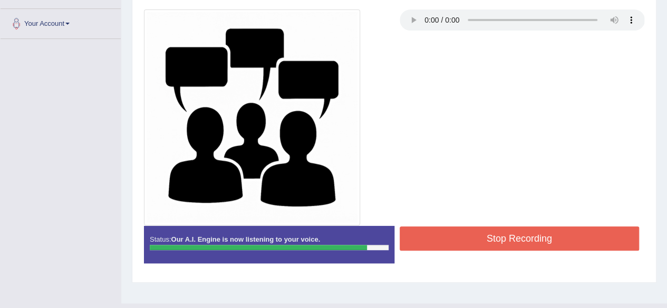
scroll to position [192, 0]
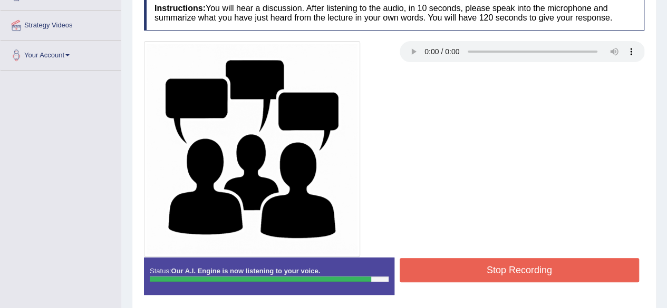
click at [435, 263] on button "Stop Recording" at bounding box center [520, 270] width 240 height 24
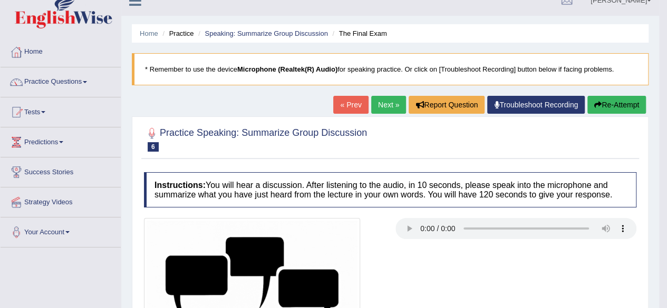
scroll to position [53, 0]
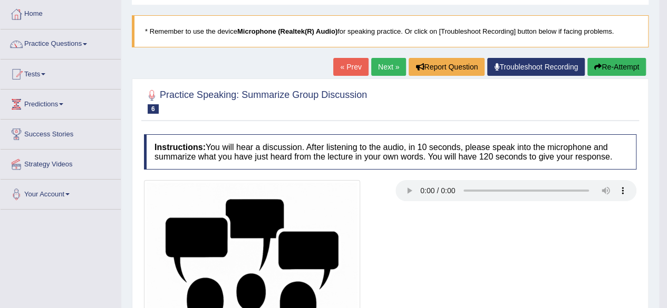
click at [388, 64] on link "Next »" at bounding box center [388, 67] width 35 height 18
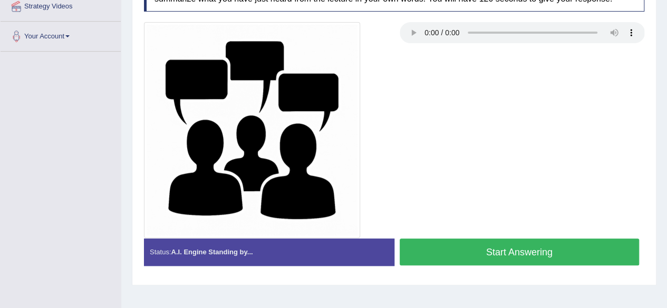
scroll to position [245, 0]
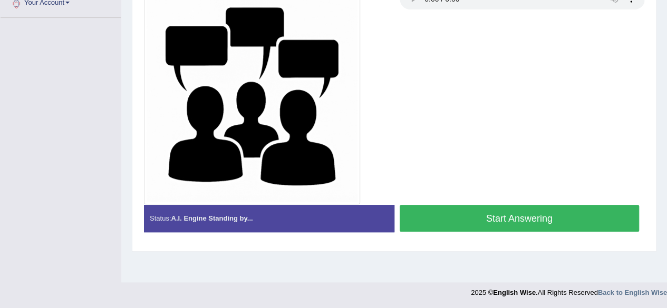
click at [449, 211] on button "Start Answering" at bounding box center [520, 218] width 240 height 27
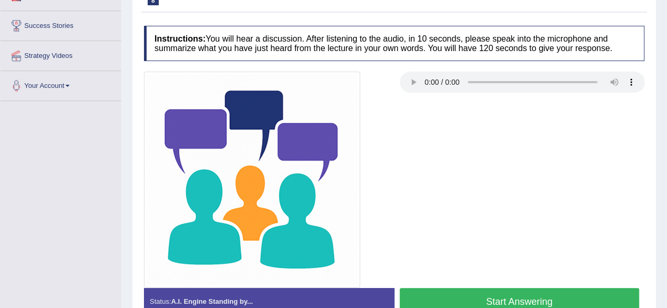
scroll to position [245, 0]
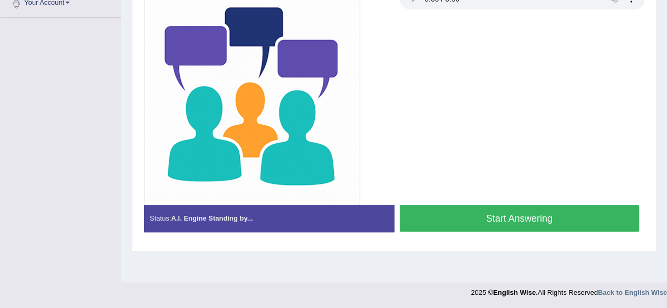
click at [530, 208] on button "Start Answering" at bounding box center [520, 218] width 240 height 27
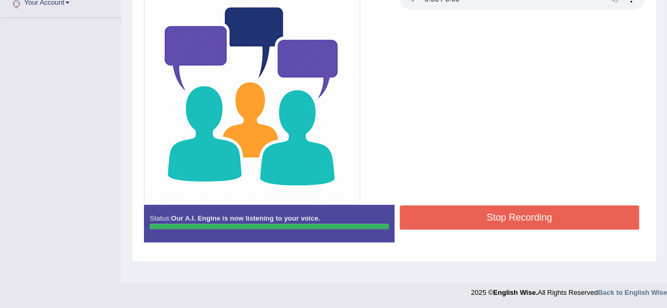
click at [495, 207] on button "Stop Recording" at bounding box center [520, 218] width 240 height 24
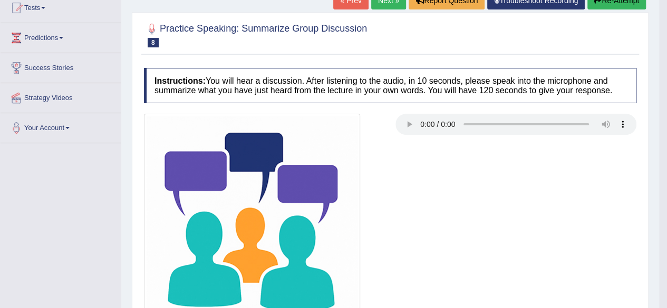
scroll to position [0, 0]
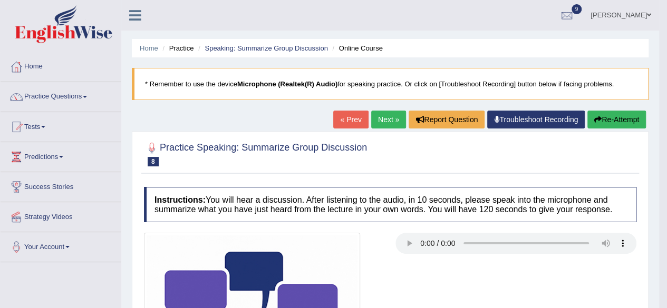
click at [614, 117] on button "Re-Attempt" at bounding box center [616, 120] width 59 height 18
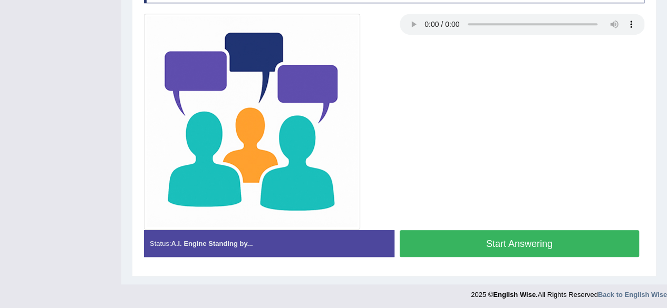
scroll to position [253, 0]
click at [459, 237] on button "Start Answering" at bounding box center [520, 243] width 240 height 27
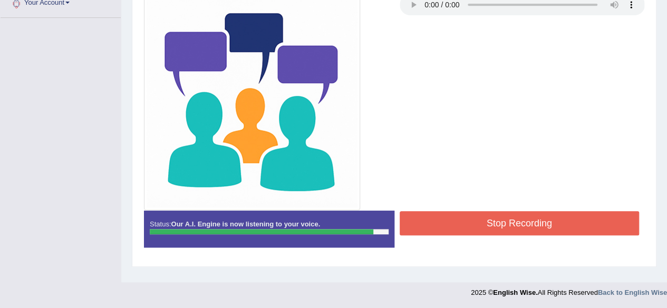
click at [430, 219] on button "Stop Recording" at bounding box center [520, 223] width 240 height 24
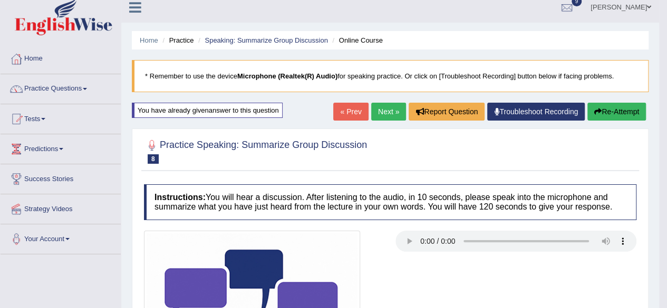
scroll to position [0, 0]
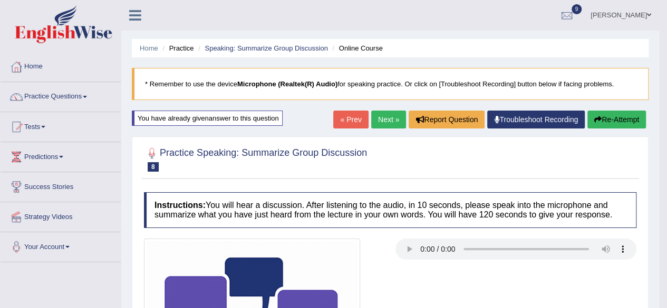
click at [388, 121] on link "Next »" at bounding box center [388, 120] width 35 height 18
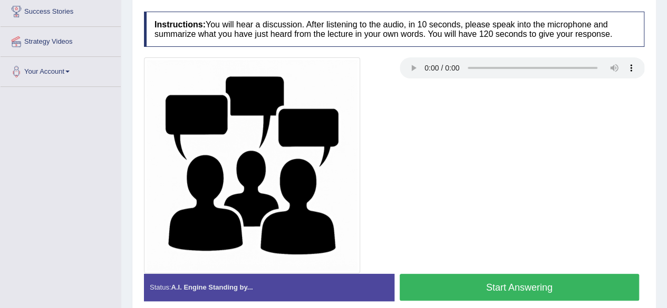
scroll to position [192, 0]
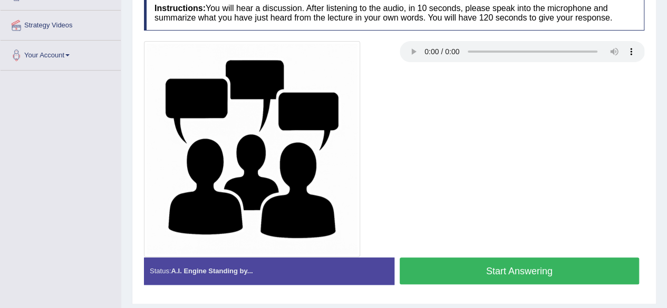
click at [420, 272] on button "Start Answering" at bounding box center [520, 271] width 240 height 27
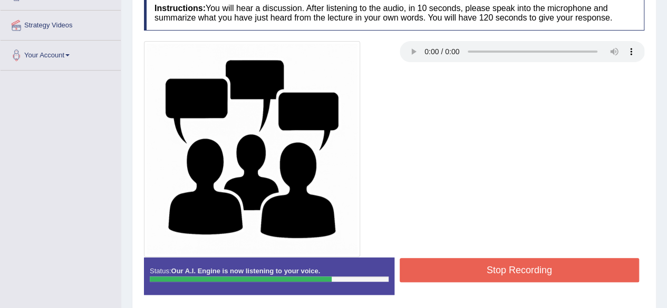
click at [423, 269] on button "Stop Recording" at bounding box center [520, 270] width 240 height 24
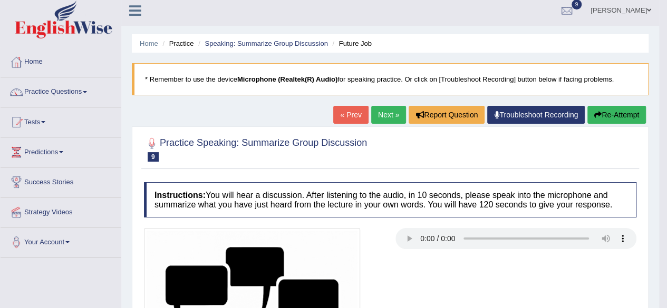
scroll to position [0, 0]
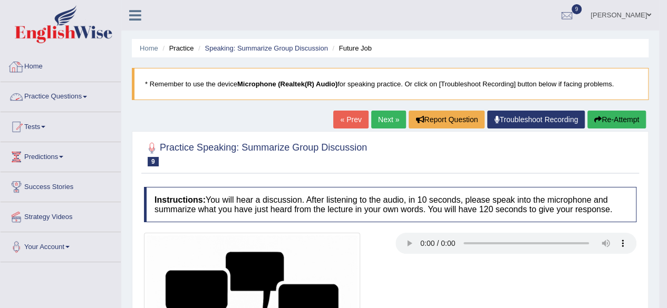
click at [84, 95] on link "Practice Questions" at bounding box center [61, 95] width 120 height 26
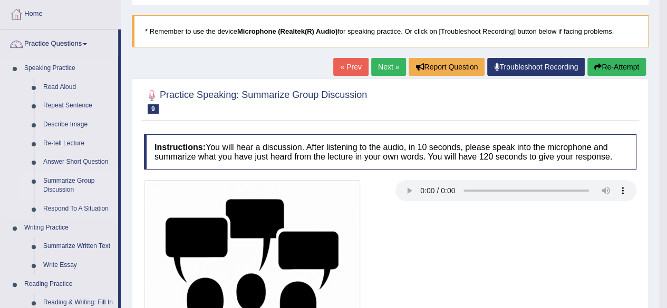
scroll to position [105, 0]
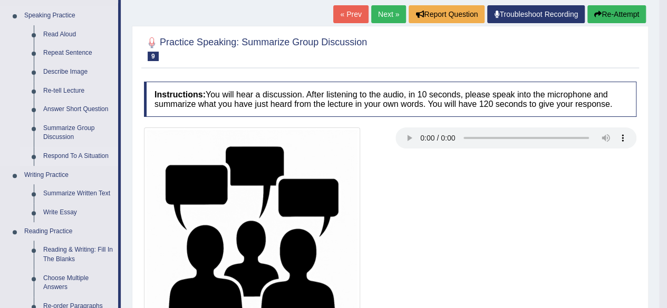
click at [92, 156] on link "Respond To A Situation" at bounding box center [78, 156] width 80 height 19
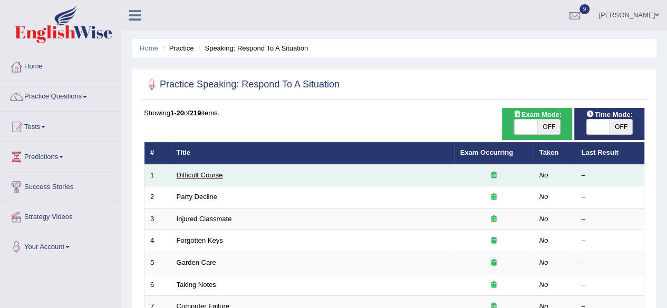
click at [197, 173] on link "Difficult Course" at bounding box center [200, 175] width 46 height 8
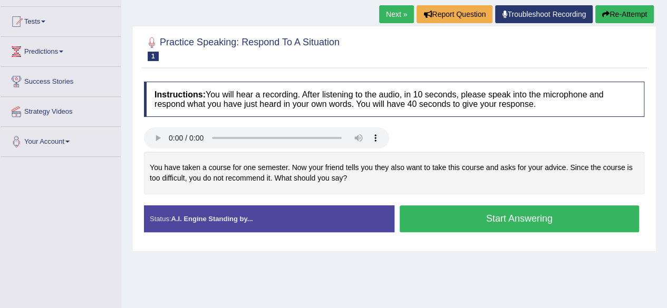
click at [445, 212] on button "Start Answering" at bounding box center [520, 219] width 240 height 27
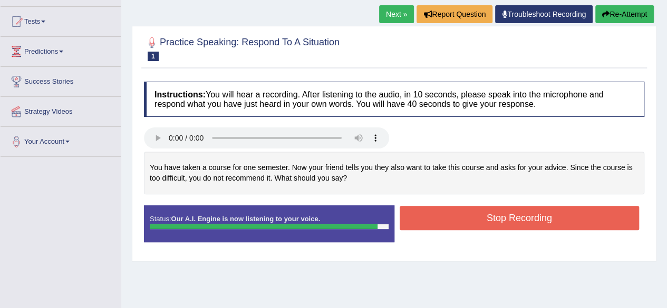
click at [439, 221] on button "Stop Recording" at bounding box center [520, 218] width 240 height 24
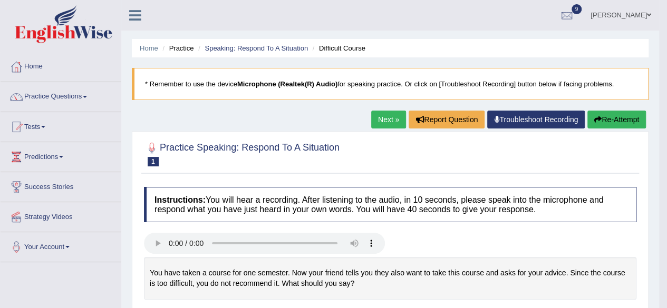
click at [598, 116] on icon "button" at bounding box center [597, 119] width 7 height 7
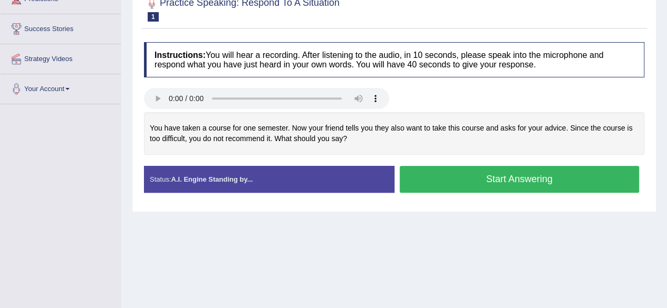
click at [463, 188] on button "Start Answering" at bounding box center [520, 179] width 240 height 27
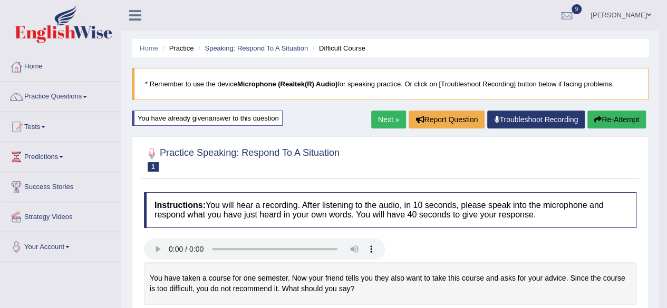
click at [386, 121] on link "Next »" at bounding box center [388, 120] width 35 height 18
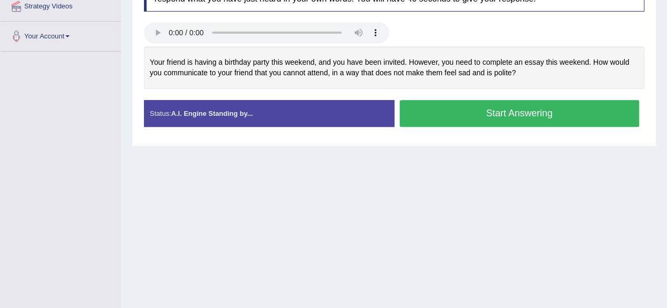
click at [450, 113] on button "Start Answering" at bounding box center [520, 113] width 240 height 27
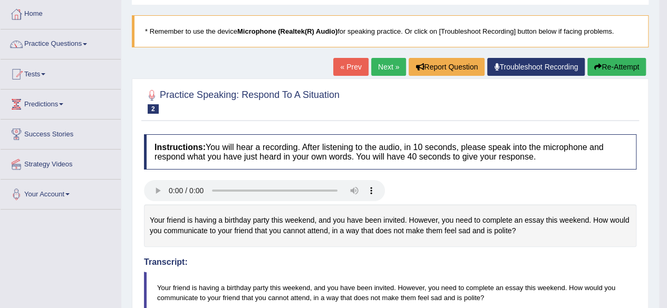
scroll to position [26, 0]
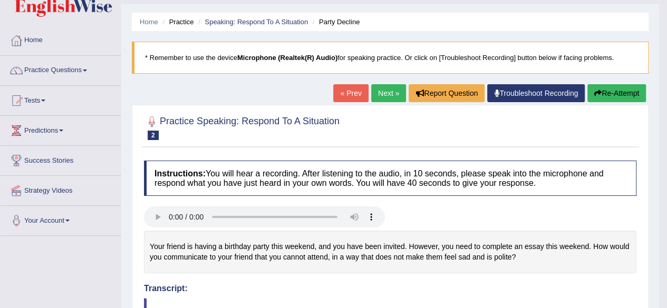
click at [375, 89] on link "Next »" at bounding box center [388, 93] width 35 height 18
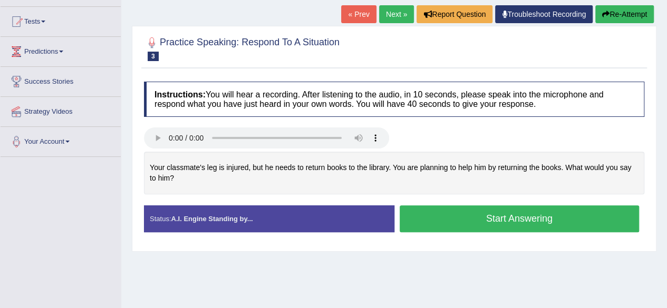
click at [458, 208] on button "Start Answering" at bounding box center [520, 219] width 240 height 27
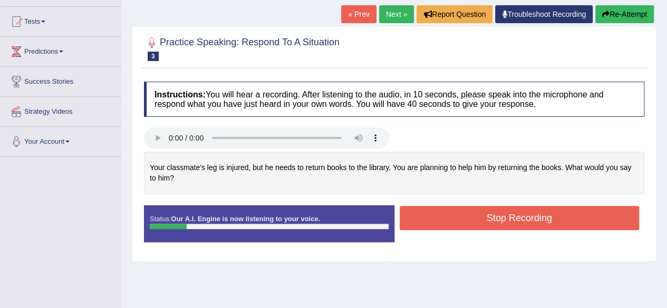
click at [406, 206] on button "Stop Recording" at bounding box center [520, 218] width 240 height 24
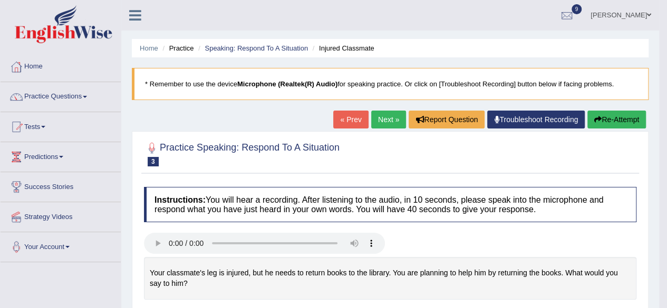
click at [602, 113] on button "Re-Attempt" at bounding box center [616, 120] width 59 height 18
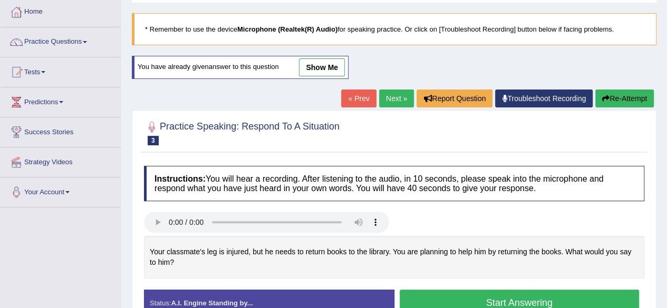
scroll to position [105, 0]
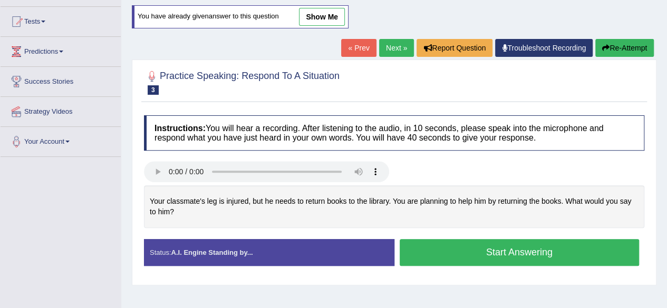
click at [536, 245] on button "Start Answering" at bounding box center [520, 252] width 240 height 27
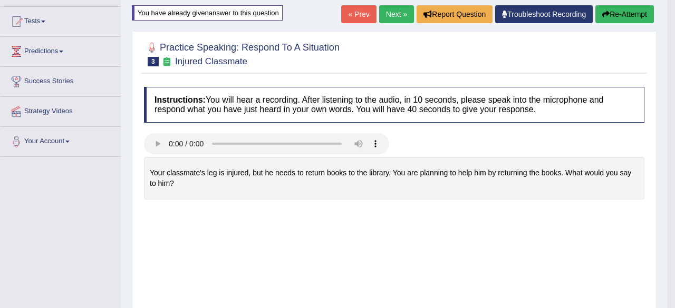
click at [491, 203] on body "Toggle navigation Home Practice Questions Speaking Practice Read Aloud Repeat S…" at bounding box center [337, 49] width 675 height 308
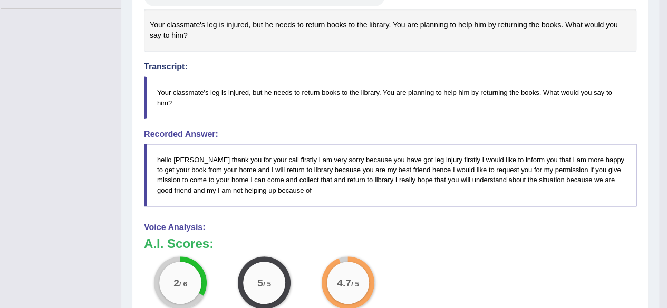
scroll to position [0, 0]
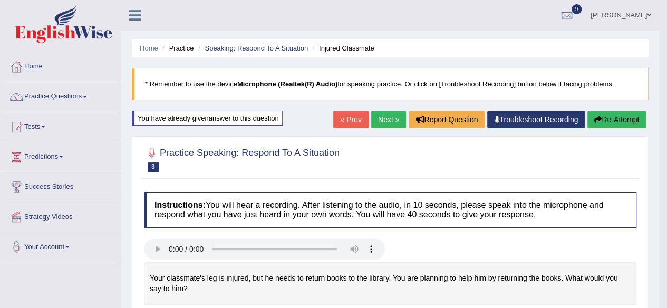
click at [390, 118] on link "Next »" at bounding box center [388, 120] width 35 height 18
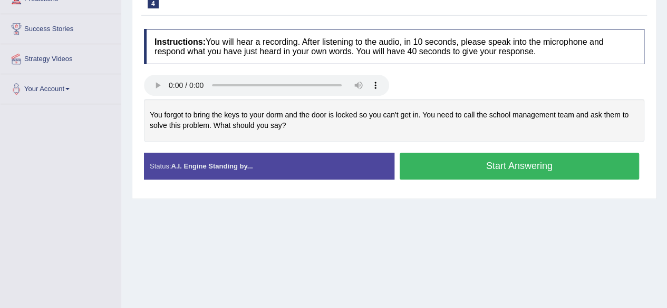
click at [419, 160] on button "Start Answering" at bounding box center [520, 166] width 240 height 27
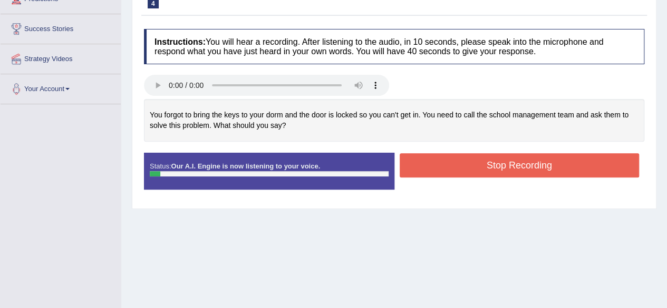
drag, startPoint x: 433, startPoint y: 142, endPoint x: 433, endPoint y: 151, distance: 9.0
click at [433, 145] on div "Created with Highcharts 7.1.2 Too low Too high Time Pitch meter: 0 10 20 30 40 …" at bounding box center [394, 126] width 511 height 54
click at [433, 147] on div "Created with Highcharts 7.1.2 Too low Too high Time Pitch meter: 0 10 20 30 40 …" at bounding box center [394, 126] width 511 height 54
click at [434, 158] on button "Stop Recording" at bounding box center [520, 165] width 240 height 24
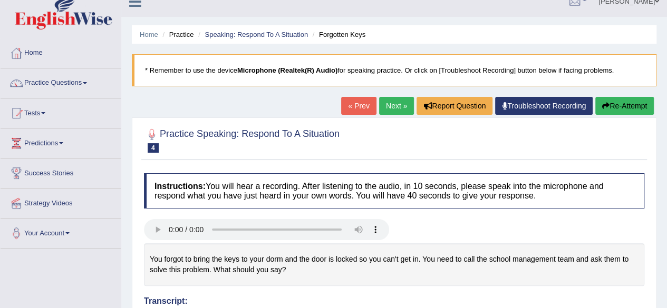
scroll to position [4, 0]
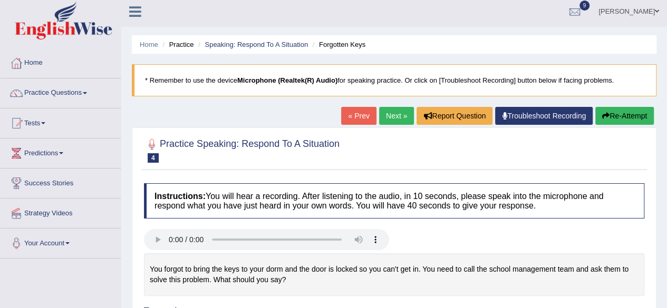
click at [617, 113] on button "Re-Attempt" at bounding box center [624, 116] width 59 height 18
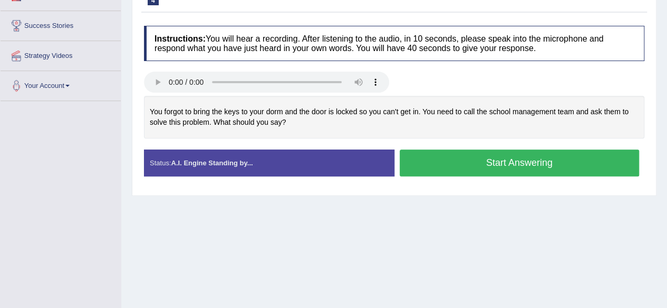
scroll to position [162, 0]
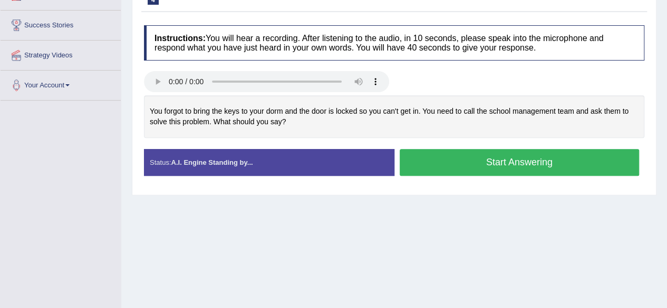
click at [453, 164] on button "Start Answering" at bounding box center [520, 162] width 240 height 27
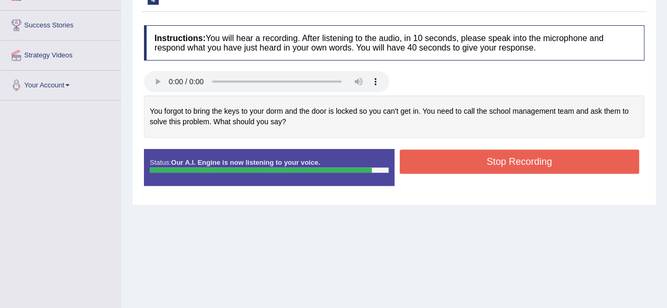
click at [497, 161] on button "Stop Recording" at bounding box center [520, 162] width 240 height 24
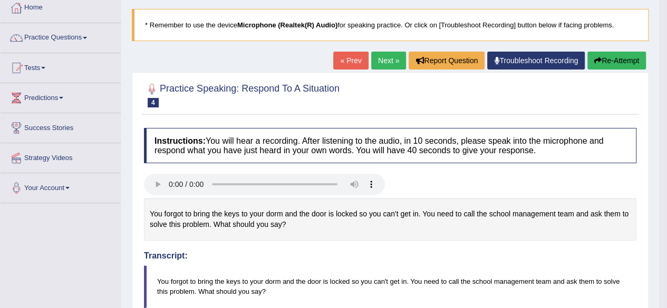
scroll to position [56, 0]
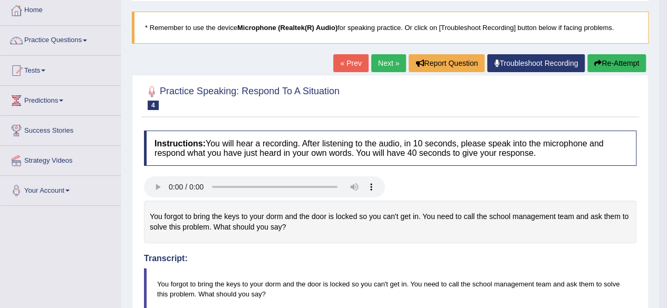
click at [392, 64] on link "Next »" at bounding box center [388, 63] width 35 height 18
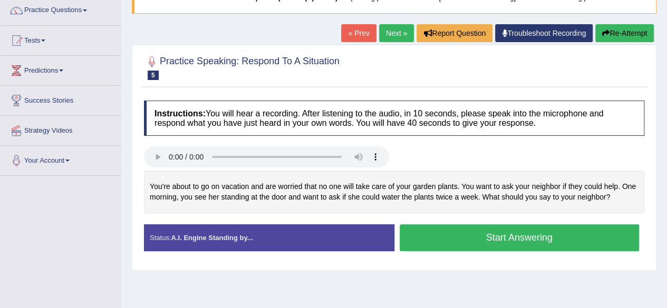
click at [458, 235] on button "Start Answering" at bounding box center [520, 238] width 240 height 27
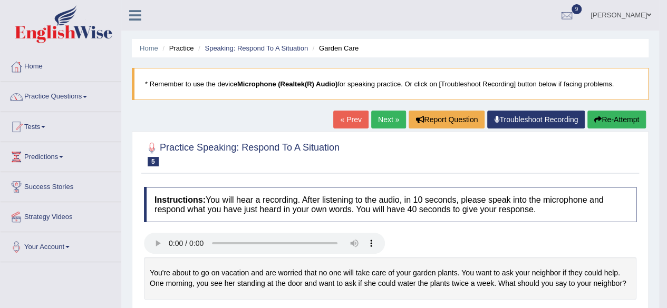
click at [382, 115] on link "Next »" at bounding box center [388, 120] width 35 height 18
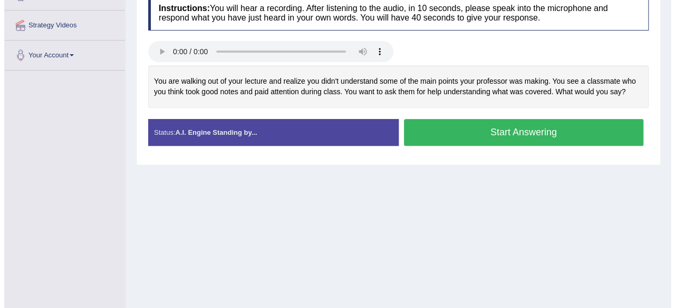
scroll to position [192, 0]
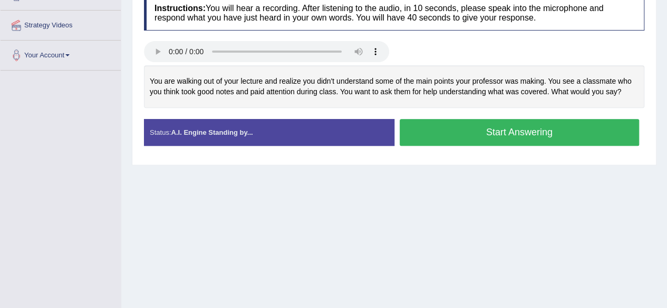
click at [474, 129] on button "Start Answering" at bounding box center [520, 132] width 240 height 27
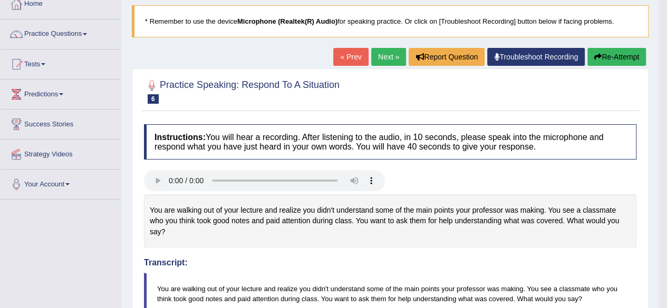
scroll to position [0, 0]
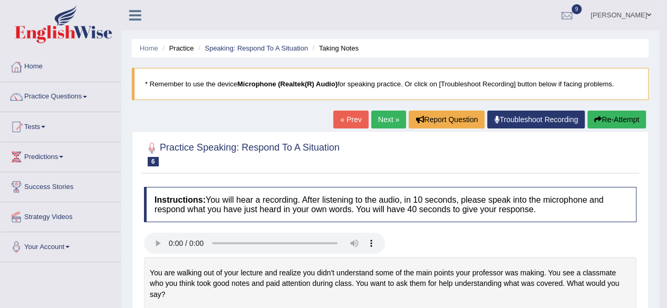
click at [389, 119] on link "Next »" at bounding box center [388, 120] width 35 height 18
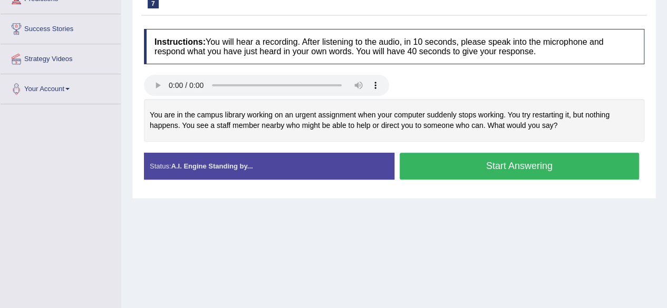
click at [434, 163] on button "Start Answering" at bounding box center [520, 166] width 240 height 27
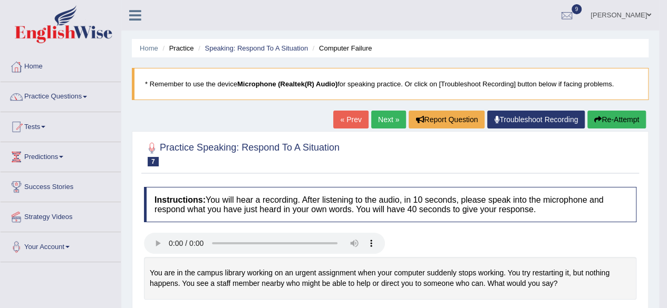
click at [384, 114] on link "Next »" at bounding box center [388, 120] width 35 height 18
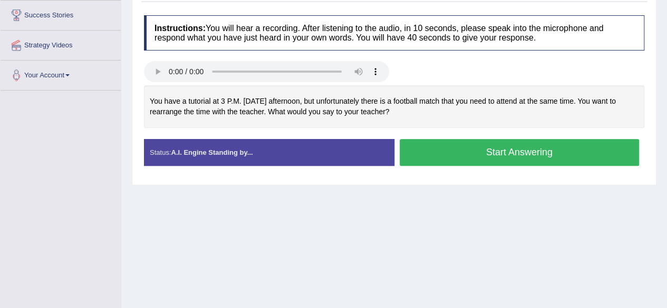
scroll to position [86, 0]
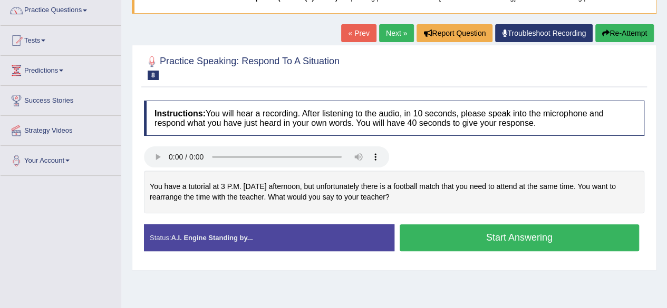
click at [430, 230] on button "Start Answering" at bounding box center [520, 238] width 240 height 27
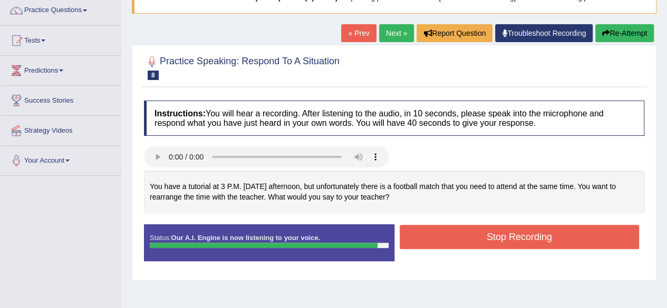
click at [421, 232] on button "Stop Recording" at bounding box center [520, 237] width 240 height 24
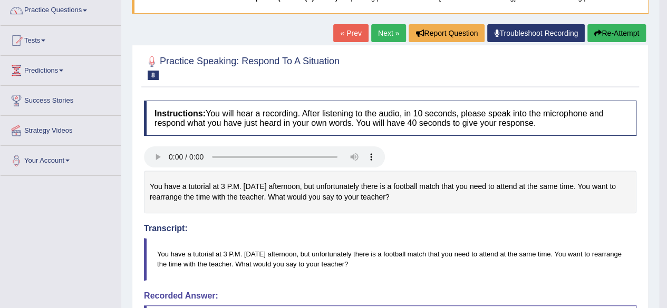
click at [384, 30] on link "Next »" at bounding box center [388, 33] width 35 height 18
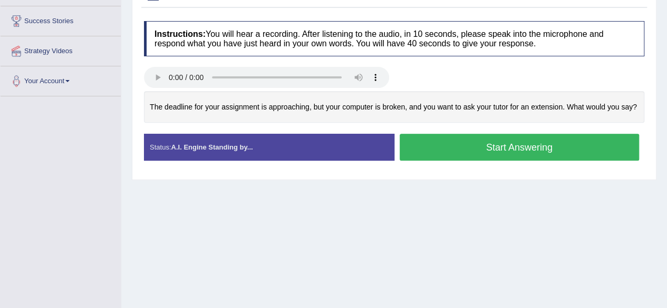
click at [443, 140] on button "Start Answering" at bounding box center [520, 147] width 240 height 27
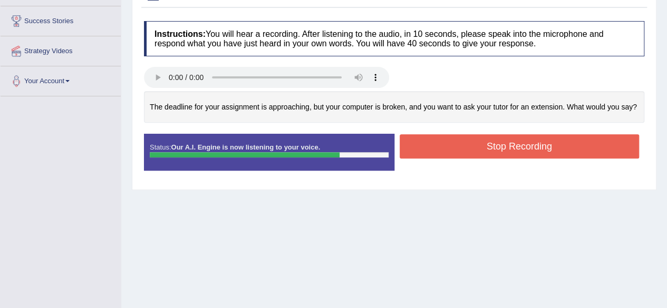
click at [424, 146] on button "Stop Recording" at bounding box center [520, 146] width 240 height 24
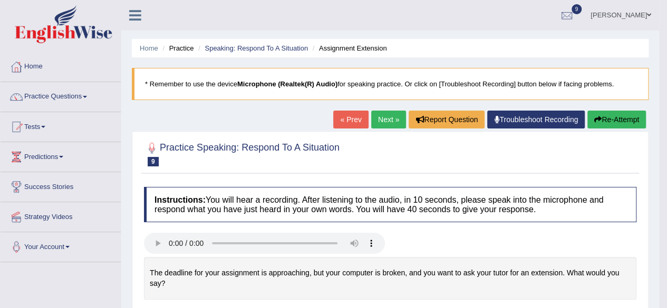
click at [385, 119] on link "Next »" at bounding box center [388, 120] width 35 height 18
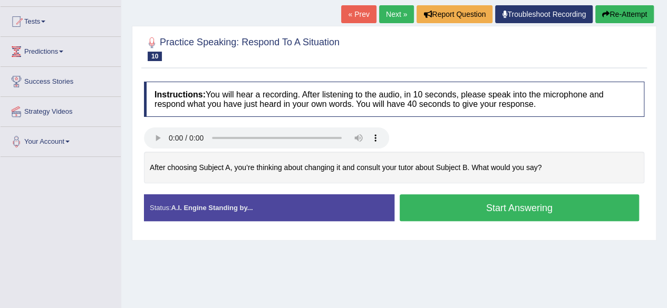
click at [446, 205] on button "Start Answering" at bounding box center [520, 208] width 240 height 27
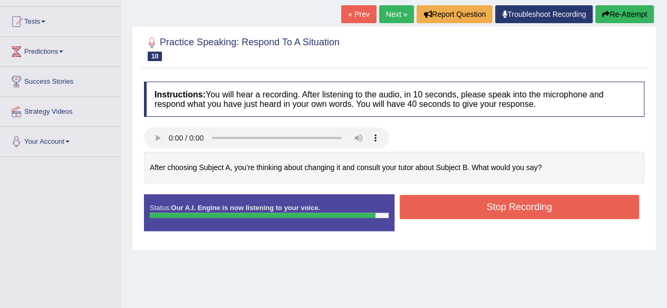
click at [453, 207] on button "Stop Recording" at bounding box center [520, 207] width 240 height 24
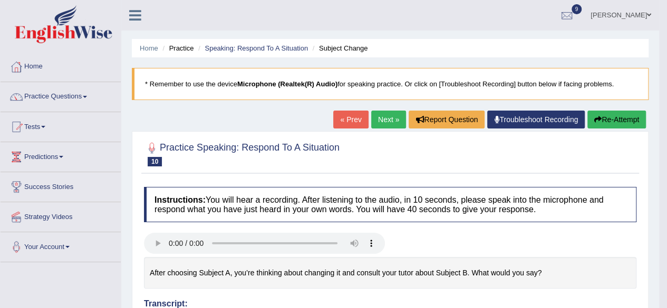
click at [627, 119] on button "Re-Attempt" at bounding box center [616, 120] width 59 height 18
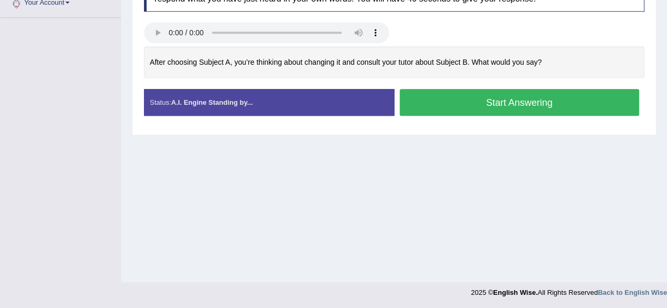
click at [527, 99] on button "Start Answering" at bounding box center [520, 102] width 240 height 27
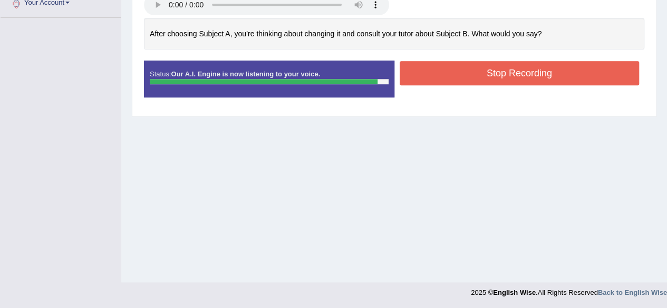
click at [510, 71] on button "Stop Recording" at bounding box center [520, 73] width 240 height 24
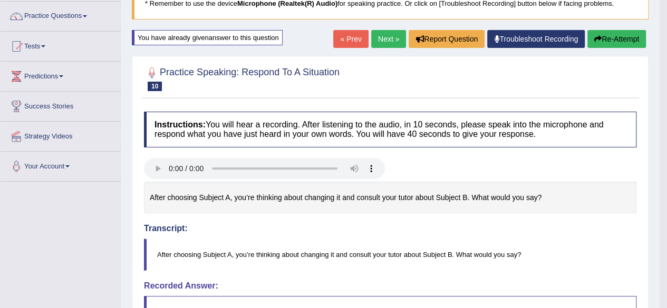
scroll to position [63, 0]
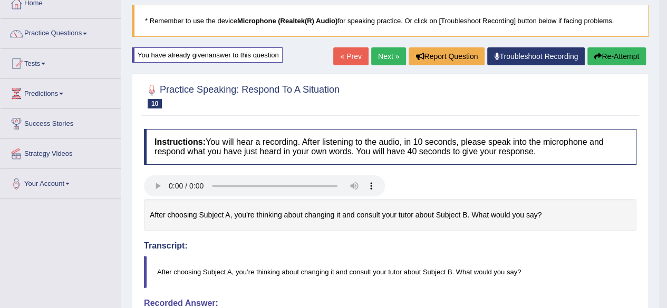
click at [615, 53] on button "Re-Attempt" at bounding box center [616, 56] width 59 height 18
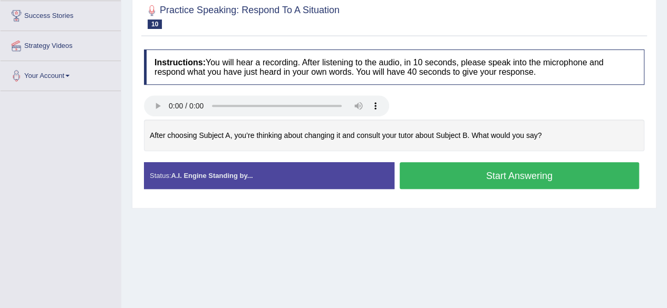
scroll to position [121, 0]
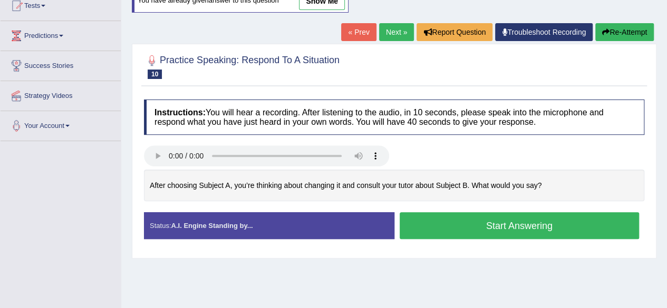
click at [425, 222] on button "Start Answering" at bounding box center [520, 225] width 240 height 27
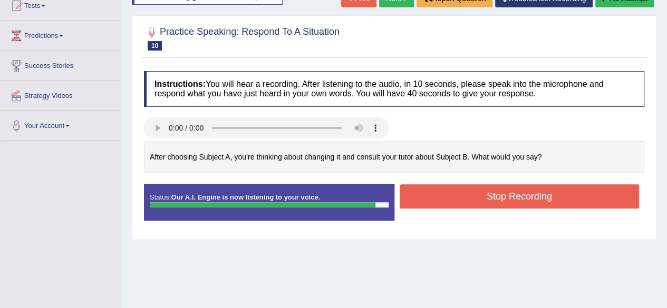
click at [480, 196] on button "Stop Recording" at bounding box center [520, 197] width 240 height 24
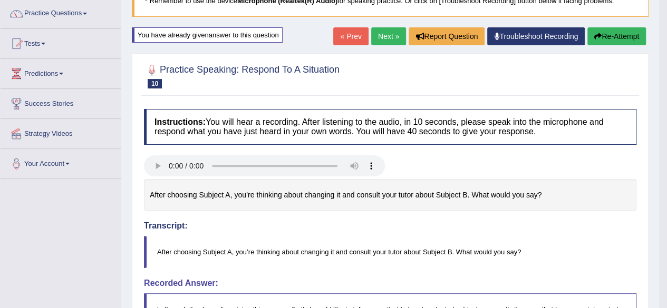
scroll to position [16, 0]
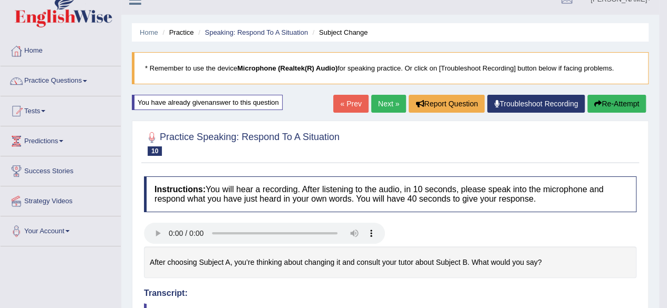
click at [631, 101] on button "Re-Attempt" at bounding box center [616, 104] width 59 height 18
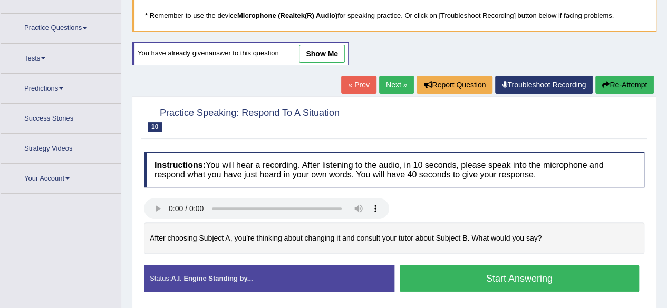
scroll to position [135, 0]
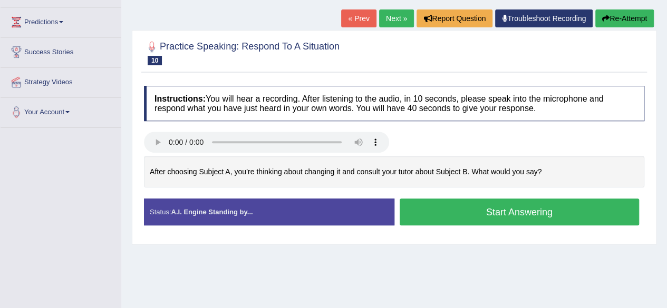
click at [467, 203] on button "Start Answering" at bounding box center [520, 212] width 240 height 27
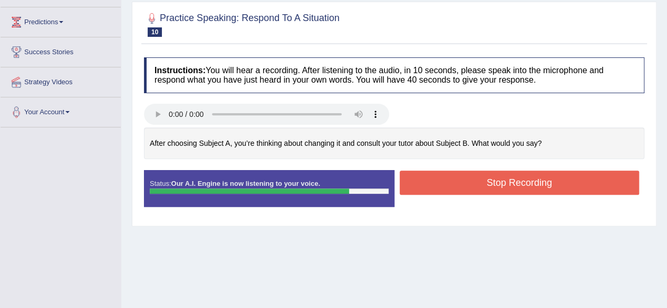
click at [495, 184] on button "Stop Recording" at bounding box center [520, 183] width 240 height 24
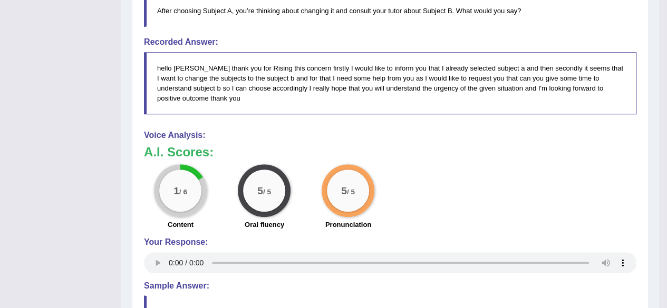
scroll to position [346, 0]
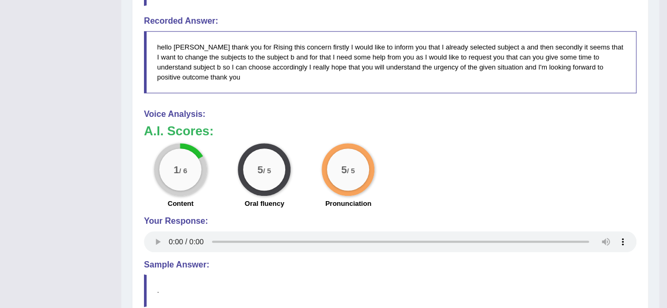
click at [172, 160] on div "1 / 6" at bounding box center [180, 170] width 42 height 42
click at [186, 131] on b "A.I. Scores:" at bounding box center [179, 131] width 70 height 14
click at [192, 182] on div "1 / 6" at bounding box center [180, 170] width 42 height 42
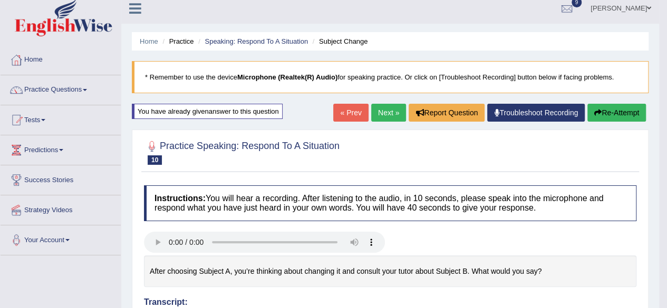
scroll to position [0, 0]
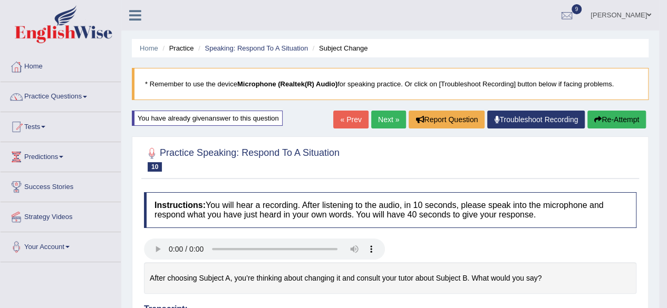
click at [387, 118] on link "Next »" at bounding box center [388, 120] width 35 height 18
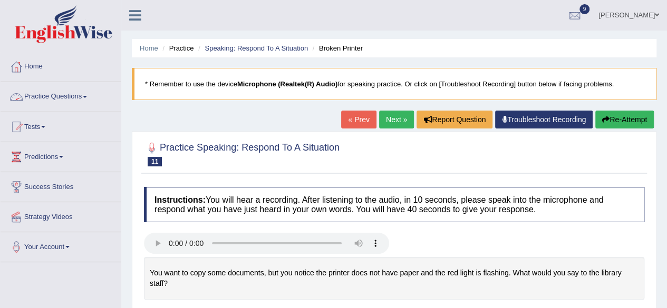
click at [80, 95] on link "Practice Questions" at bounding box center [61, 95] width 120 height 26
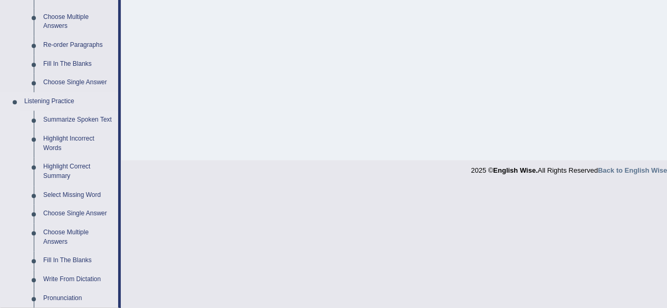
scroll to position [422, 0]
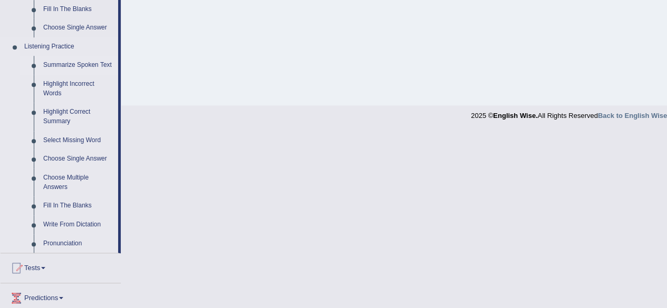
click at [89, 64] on link "Summarize Spoken Text" at bounding box center [78, 65] width 80 height 19
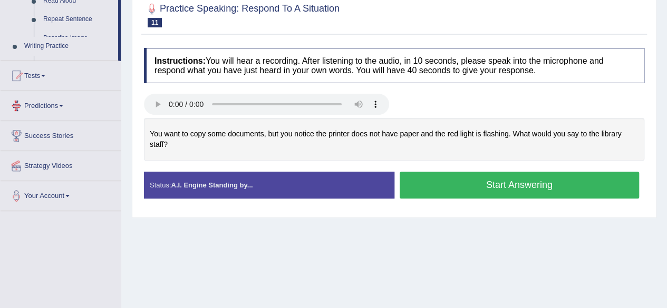
scroll to position [245, 0]
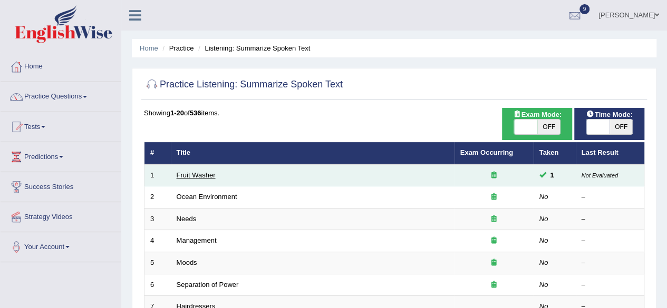
click at [196, 176] on link "Fruit Washer" at bounding box center [196, 175] width 39 height 8
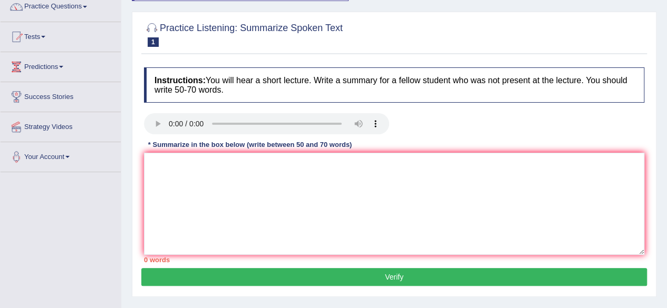
scroll to position [91, 0]
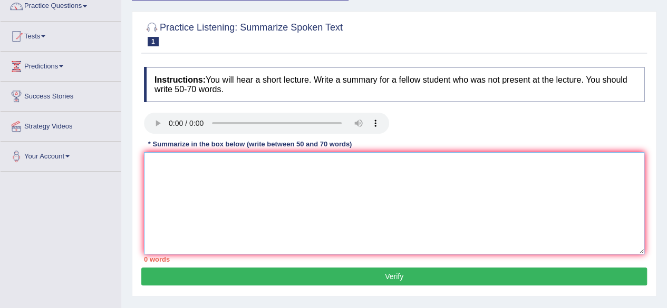
click at [200, 187] on textarea at bounding box center [394, 203] width 500 height 102
type textarea "n"
click at [200, 187] on textarea "n" at bounding box center [394, 203] width 500 height 102
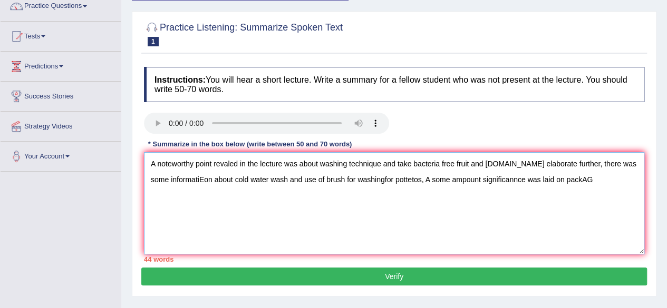
click at [200, 187] on textarea "A noteworthy point revaled in the lecture was about washing technique and take …" at bounding box center [394, 203] width 500 height 102
click at [593, 178] on textarea "A noteworthy point revaled in the lecture was about washing technique and take …" at bounding box center [394, 203] width 500 height 102
click at [614, 206] on textarea "A noteworthy point revaled in the lecture was about washing technique and take …" at bounding box center [394, 203] width 500 height 102
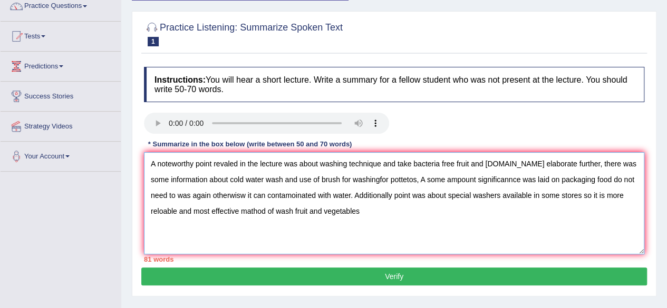
click at [421, 178] on textarea "A noteworthy point revaled in the lecture was about washing technique and take …" at bounding box center [394, 203] width 500 height 102
click at [482, 181] on textarea "A noteworthy point revaled in the lecture was about washing technique and take …" at bounding box center [394, 203] width 500 height 102
click at [365, 214] on textarea "A noteworthy point revaled in the lecture was about washing technique and take …" at bounding box center [394, 203] width 500 height 102
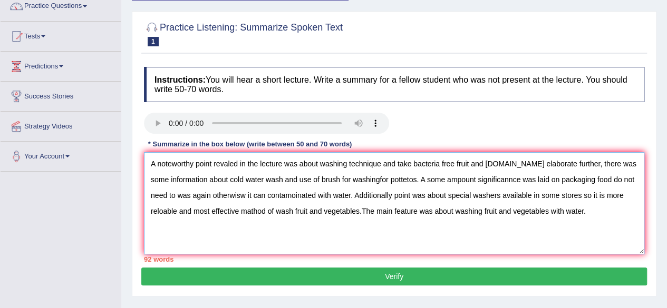
type textarea "A noteworthy point revaled in the lecture was about washing technique and take …"
click at [427, 269] on button "Verify" at bounding box center [394, 277] width 506 height 18
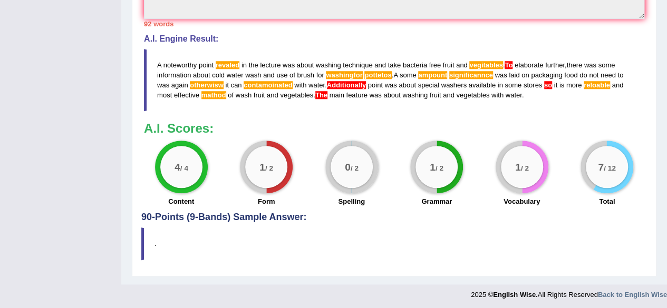
scroll to position [412, 0]
click at [266, 238] on blockquote "." at bounding box center [394, 244] width 506 height 32
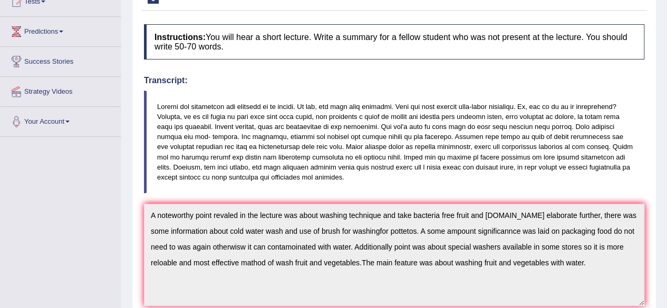
scroll to position [0, 0]
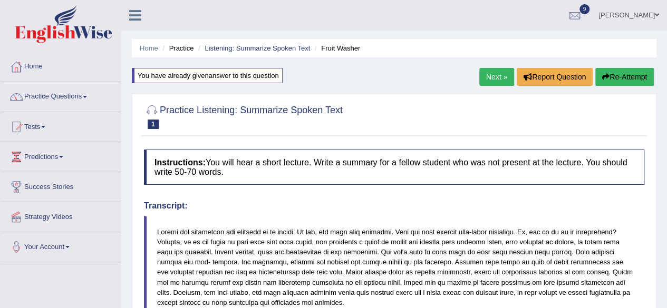
click at [487, 76] on link "Next »" at bounding box center [496, 77] width 35 height 18
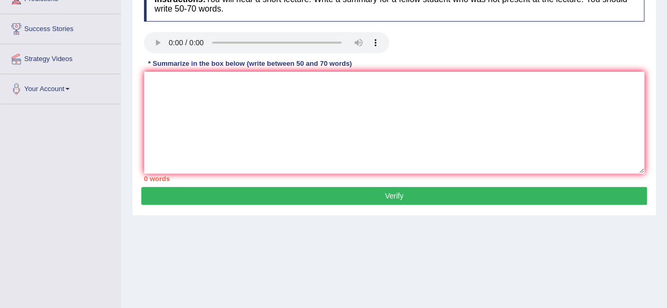
scroll to position [105, 0]
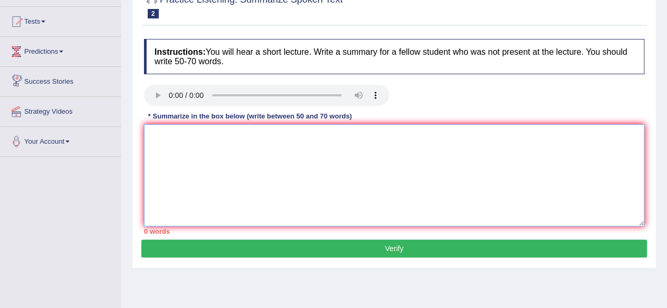
click at [179, 154] on textarea at bounding box center [394, 175] width 500 height 102
click at [187, 158] on textarea "A noteworthy point revealed in the lecutre was about pollution issue in ocean e…" at bounding box center [394, 175] width 500 height 102
click at [453, 132] on textarea "A noteworthy point revealed in the lecutre was about pollution issue in ocean e…" at bounding box center [394, 175] width 500 height 102
click at [473, 136] on textarea "A noteworthy point revealed in the lecutre was about pollution issue in ocean e…" at bounding box center [394, 175] width 500 height 102
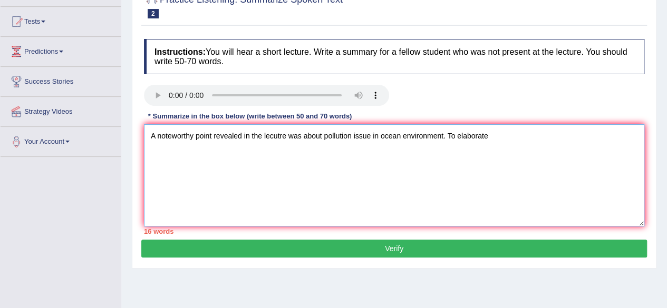
click at [473, 136] on textarea "A noteworthy point revealed in the lecutre was about pollution issue in ocean e…" at bounding box center [394, 175] width 500 height 102
click at [494, 136] on textarea "A noteworthy point revealed in the lecutre was about pollution issue in ocean e…" at bounding box center [394, 175] width 500 height 102
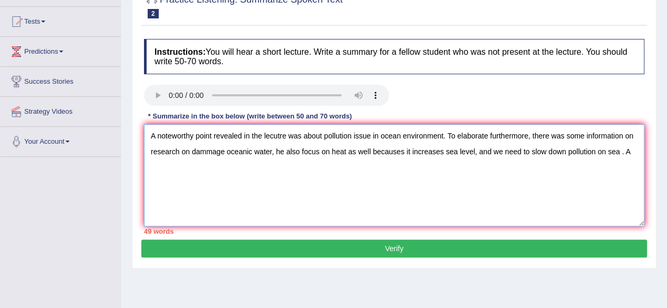
drag, startPoint x: 370, startPoint y: 160, endPoint x: 634, endPoint y: 154, distance: 264.7
click at [634, 154] on textarea "A noteworthy point revealed in the lecutre was about pollution issue in ocean e…" at bounding box center [394, 175] width 500 height 102
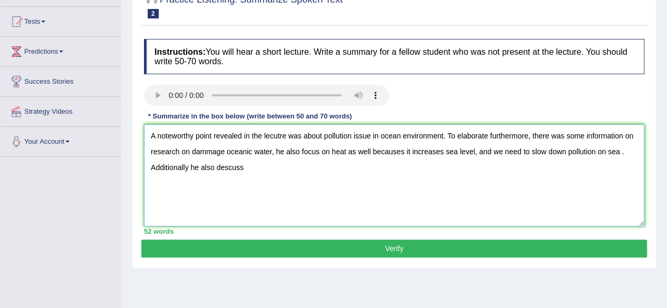
click at [226, 167] on textarea "A noteworthy point revealed in the lecutre was about pollution issue in ocean e…" at bounding box center [394, 175] width 500 height 102
click at [247, 169] on textarea "A noteworthy point revealed in the lecutre was about pollution issue in ocean e…" at bounding box center [394, 175] width 500 height 102
click at [388, 168] on textarea "A noteworthy point revealed in the lecutre was about pollution issue in ocean e…" at bounding box center [394, 175] width 500 height 102
drag, startPoint x: 386, startPoint y: 167, endPoint x: 379, endPoint y: 163, distance: 8.3
click at [379, 163] on textarea "A noteworthy point revealed in the lecutre was about pollution issue in ocean e…" at bounding box center [394, 175] width 500 height 102
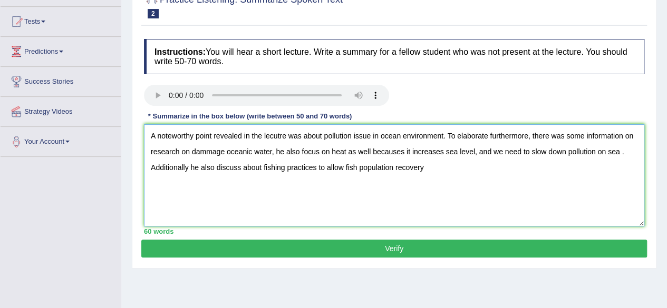
drag, startPoint x: 392, startPoint y: 167, endPoint x: 385, endPoint y: 174, distance: 9.7
click at [385, 174] on textarea "A noteworthy point revealed in the lecutre was about pollution issue in ocean e…" at bounding box center [394, 175] width 500 height 102
click at [430, 169] on textarea "A noteworthy point revealed in the lecutre was about pollution issue in ocean e…" at bounding box center [394, 175] width 500 height 102
click at [346, 264] on div "Practice Listening: Summarize Spoken Text 2 Ocean Environment Instructions: You…" at bounding box center [394, 126] width 525 height 286
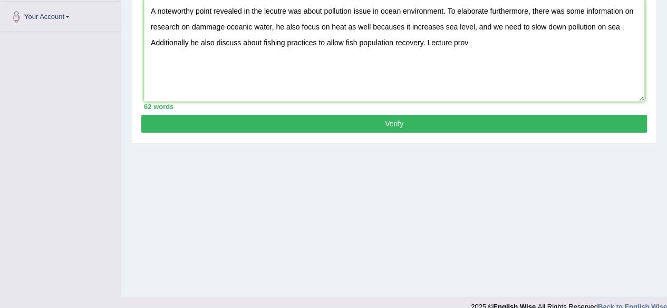
scroll to position [245, 0]
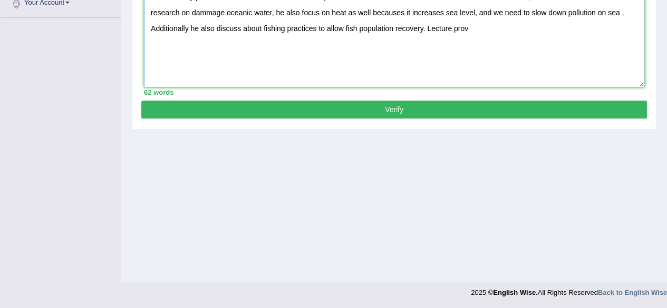
click at [476, 28] on textarea "A noteworthy point revealed in the lecutre was about pollution issue in ocean e…" at bounding box center [394, 36] width 500 height 102
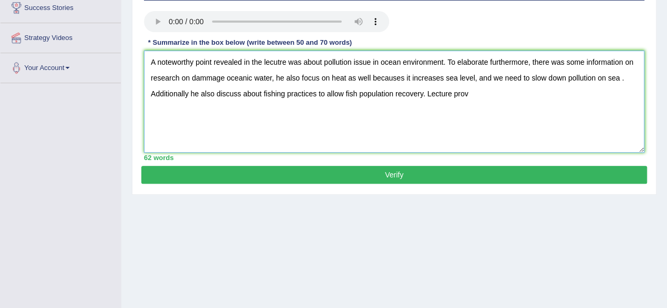
scroll to position [179, 0]
click at [524, 115] on textarea "A noteworthy point revealed in the lecutre was about pollution issue in ocean e…" at bounding box center [394, 102] width 500 height 102
click at [541, 94] on textarea "A noteworthy point revealed in the lecutre was about pollution issue in ocean e…" at bounding box center [394, 102] width 500 height 102
click at [543, 91] on textarea "A noteworthy point revealed in the lecutre was about pollution issue in ocean e…" at bounding box center [394, 102] width 500 height 102
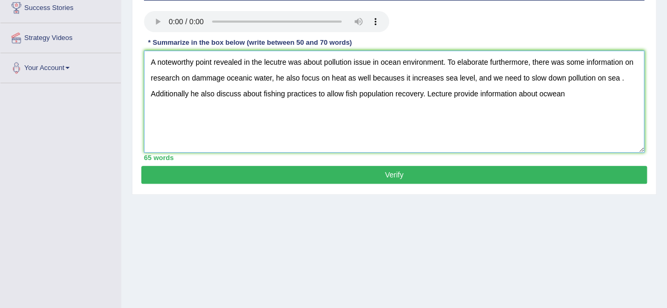
click at [555, 93] on textarea "A noteworthy point revealed in the lecutre was about pollution issue in ocean e…" at bounding box center [394, 102] width 500 height 102
click at [554, 94] on textarea "A noteworthy point revealed in the lecutre was about pollution issue in ocean e…" at bounding box center [394, 102] width 500 height 102
click at [566, 96] on textarea "A noteworthy point revealed in the lecutre was about pollution issue in ocean e…" at bounding box center [394, 102] width 500 height 102
type textarea "A noteworthy point revealed in the lecutre was about pollution issue in ocean e…"
click at [481, 171] on button "Verify" at bounding box center [394, 175] width 506 height 18
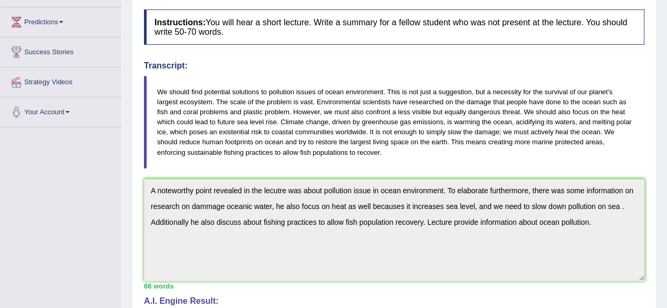
scroll to position [0, 0]
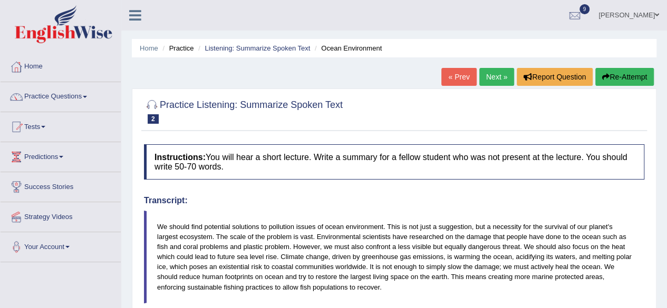
click at [493, 77] on link "Next »" at bounding box center [496, 77] width 35 height 18
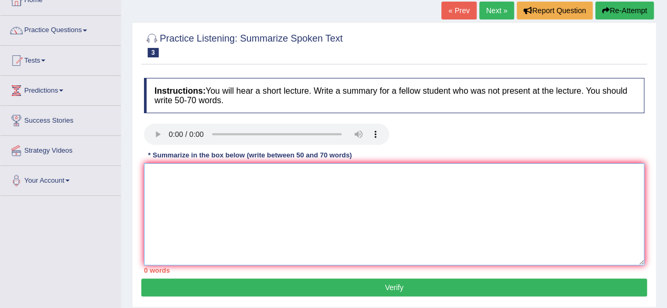
click at [210, 187] on textarea at bounding box center [394, 214] width 500 height 102
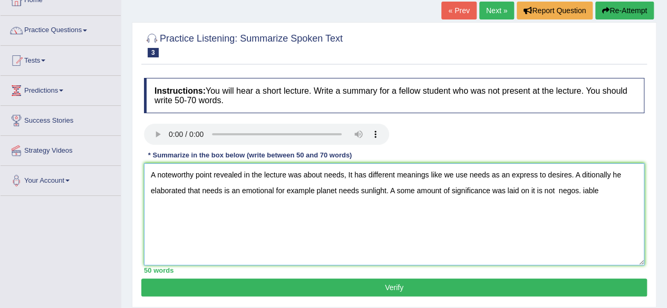
click at [584, 172] on textarea "A noteworthy point revealed in the lecture was about needs, It has different me…" at bounding box center [394, 214] width 500 height 102
click at [584, 174] on textarea "A noteworthy point revealed in the lecture was about needs, It has different me…" at bounding box center [394, 214] width 500 height 102
click at [584, 176] on textarea "A noteworthy point revealed in the lecture was about needs, It has different me…" at bounding box center [394, 214] width 500 height 102
click at [583, 176] on textarea "A noteworthy point revealed in the lecture was about needs, It has different me…" at bounding box center [394, 214] width 500 height 102
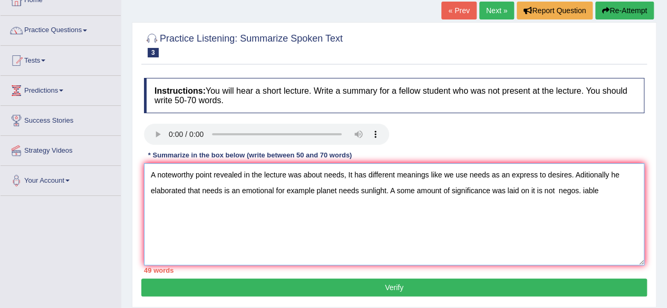
click at [383, 207] on textarea "A noteworthy point revealed in the lecture was about needs, It has different me…" at bounding box center [394, 214] width 500 height 102
drag, startPoint x: 584, startPoint y: 191, endPoint x: 592, endPoint y: 195, distance: 8.3
click at [585, 191] on textarea "A noteworthy point revealed in the lecture was about needs, It has different me…" at bounding box center [394, 214] width 500 height 102
click at [584, 191] on textarea "A noteworthy point revealed in the lecture was about needs, It has different me…" at bounding box center [394, 214] width 500 height 102
click at [583, 190] on textarea "A noteworthy point revealed in the lecture was about needs, It has different me…" at bounding box center [394, 214] width 500 height 102
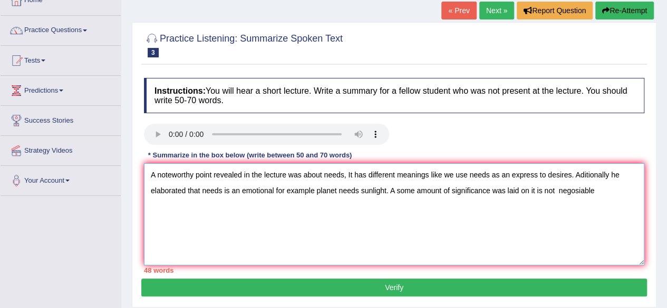
drag, startPoint x: 598, startPoint y: 190, endPoint x: 609, endPoint y: 192, distance: 11.2
click at [599, 191] on textarea "A noteworthy point revealed in the lecture was about needs, It has different me…" at bounding box center [394, 214] width 500 height 102
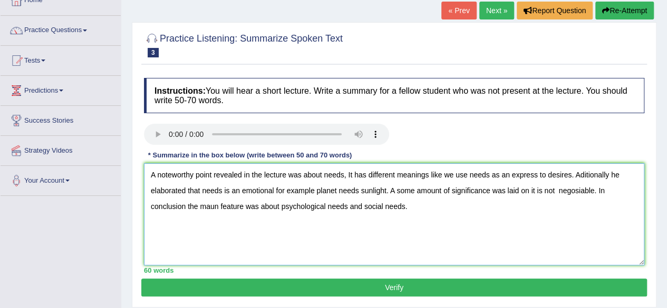
drag, startPoint x: 529, startPoint y: 176, endPoint x: 516, endPoint y: 170, distance: 13.9
click at [609, 176] on textarea "A noteworthy point revealed in the lecture was about needs, It has different me…" at bounding box center [394, 214] width 500 height 102
click at [411, 207] on textarea "A noteworthy point revealed in the lecture was about needs, It has different me…" at bounding box center [394, 214] width 500 height 102
drag, startPoint x: 577, startPoint y: 192, endPoint x: 521, endPoint y: 250, distance: 80.9
click at [521, 251] on textarea "A noteworthy point revealed in the lecture was about needs, It has different me…" at bounding box center [394, 214] width 500 height 102
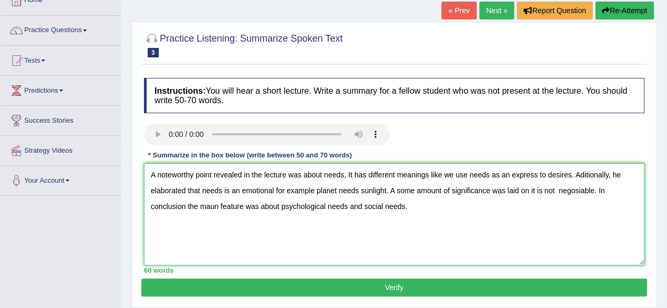
click at [579, 192] on textarea "A noteworthy point revealed in the lecture was about needs, It has different me…" at bounding box center [394, 214] width 500 height 102
click at [493, 255] on textarea "A noteworthy point revealed in the lecture was about needs, It has different me…" at bounding box center [394, 214] width 500 height 102
type textarea "A noteworthy point revealed in the lecture was about needs, It has different me…"
drag, startPoint x: 487, startPoint y: 285, endPoint x: 493, endPoint y: 287, distance: 6.5
click at [488, 286] on button "Verify" at bounding box center [394, 288] width 506 height 18
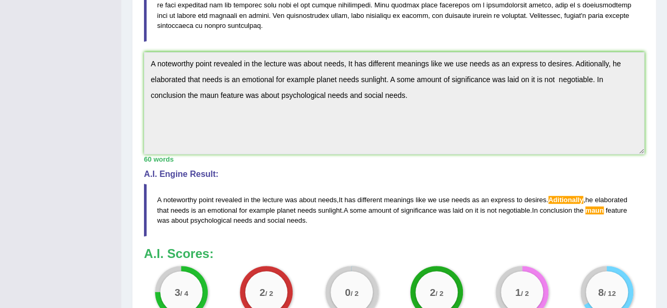
scroll to position [330, 0]
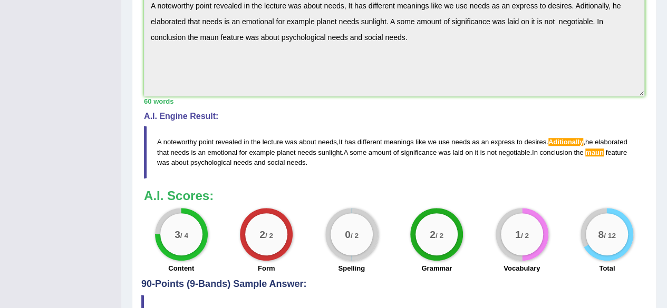
click at [641, 206] on div "A.I. Scores: 3 / 4 Content 2 / 2 Form 0 / 2 Spelling 2 / 2 Grammar 1 / 2 Vocabu…" at bounding box center [394, 233] width 500 height 88
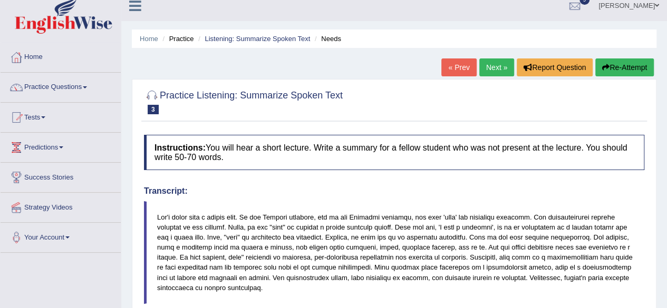
scroll to position [0, 0]
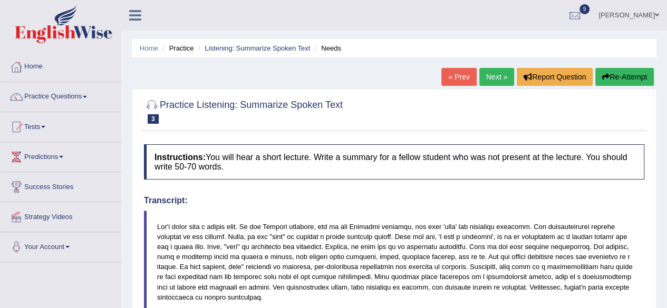
click at [492, 77] on link "Next »" at bounding box center [496, 77] width 35 height 18
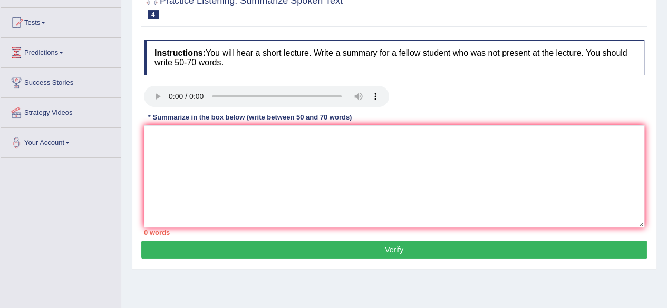
scroll to position [53, 0]
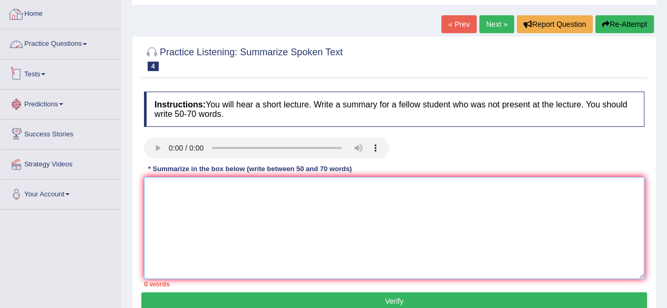
click at [200, 209] on textarea at bounding box center [394, 228] width 500 height 102
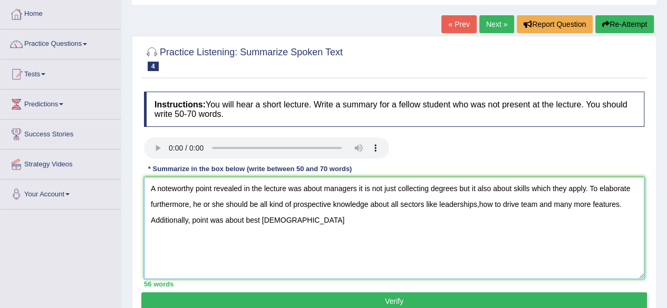
click at [276, 219] on textarea "A noteworthy point revealed in the lecture was about managers it is not just co…" at bounding box center [394, 228] width 500 height 102
click at [316, 221] on textarea "A noteworthy point revealed in the lecture was about managers it is not just co…" at bounding box center [394, 228] width 500 height 102
click at [279, 221] on textarea "A noteworthy point revealed in the lecture was about managers it is not just co…" at bounding box center [394, 228] width 500 height 102
click at [328, 224] on textarea "A noteworthy point revealed in the lecture was about managers it is not just co…" at bounding box center [394, 228] width 500 height 102
click at [362, 227] on textarea "A noteworthy point revealed in the lecture was about managers it is not just co…" at bounding box center [394, 228] width 500 height 102
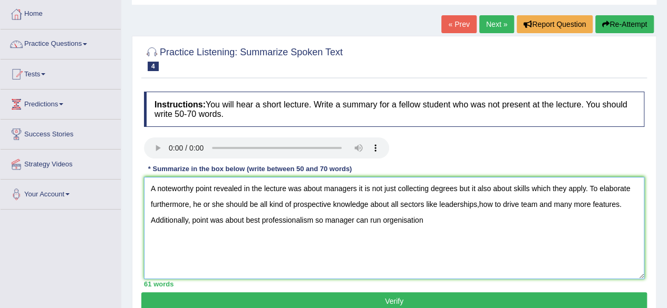
click at [398, 218] on textarea "A noteworthy point revealed in the lecture was about managers it is not just co…" at bounding box center [394, 228] width 500 height 102
click at [383, 221] on textarea "A noteworthy point revealed in the lecture was about managers it is not just co…" at bounding box center [394, 228] width 500 height 102
click at [443, 221] on textarea "A noteworthy point revealed in the lecture was about managers it is not just co…" at bounding box center [394, 228] width 500 height 102
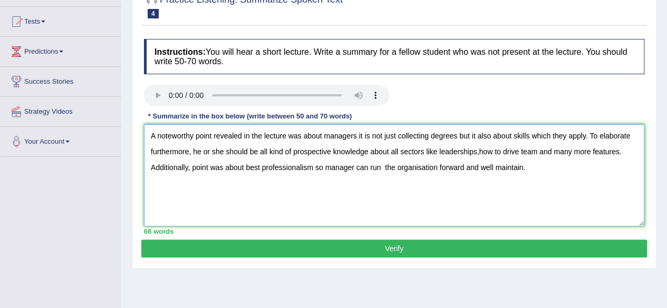
type textarea "A noteworthy point revealed in the lecture was about managers it is not just co…"
click at [465, 247] on button "Verify" at bounding box center [394, 249] width 506 height 18
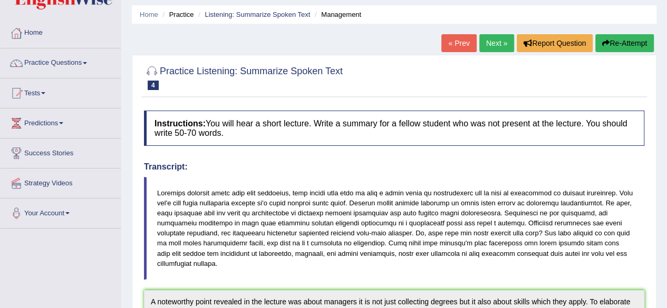
scroll to position [0, 0]
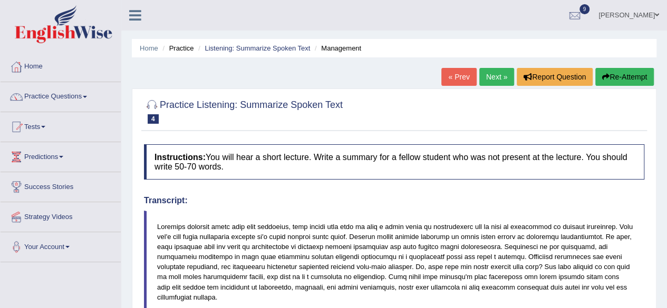
click at [496, 70] on link "Next »" at bounding box center [496, 77] width 35 height 18
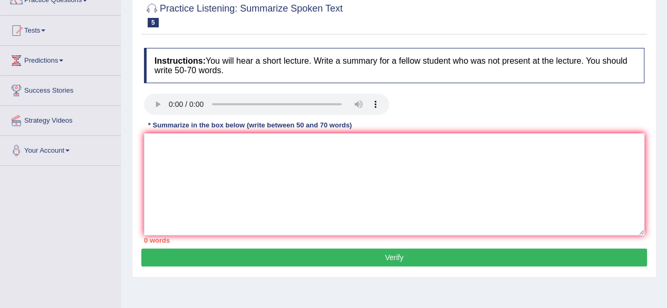
scroll to position [105, 0]
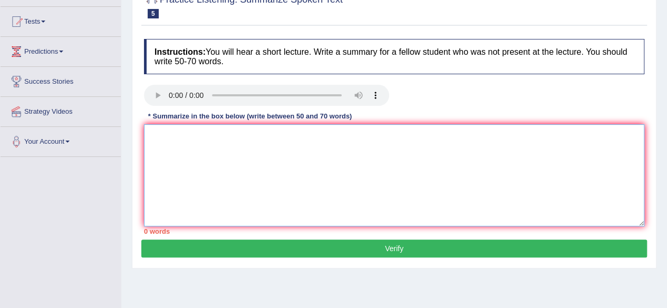
click at [248, 151] on textarea at bounding box center [394, 175] width 500 height 102
click at [257, 222] on textarea "Mood is the main topic of the lecture. Firstly , the salient aspects" at bounding box center [394, 175] width 500 height 102
click at [367, 136] on textarea "Mood is the main topic of the lecture. Firstly , the salient aspects" at bounding box center [394, 175] width 500 height 102
click at [367, 136] on textarea "Mood is the main topic of the lecture. Firstly , the salient aspects mentioned …" at bounding box center [394, 175] width 500 height 102
click at [432, 135] on textarea "Mood is the main topic of the lecture. Firstly , the salient aspects mentioned …" at bounding box center [394, 175] width 500 height 102
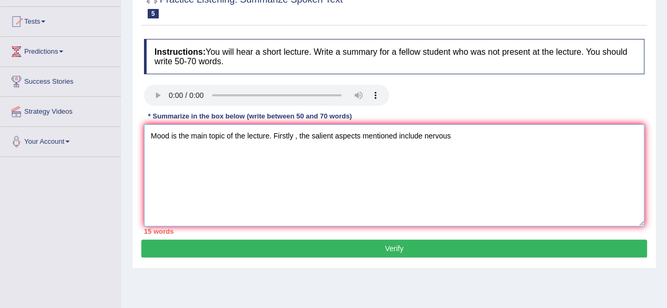
click at [454, 133] on textarea "Mood is the main topic of the lecture. Firstly , the salient aspects mentioned …" at bounding box center [394, 175] width 500 height 102
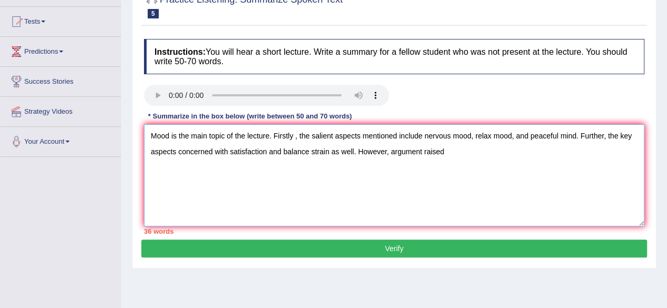
click at [423, 151] on textarea "Mood is the main topic of the lecture. Firstly , the salient aspects mentioned …" at bounding box center [394, 175] width 500 height 102
click at [451, 153] on textarea "Mood is the main topic of the lecture. Firstly , the salient aspects mentioned …" at bounding box center [394, 175] width 500 height 102
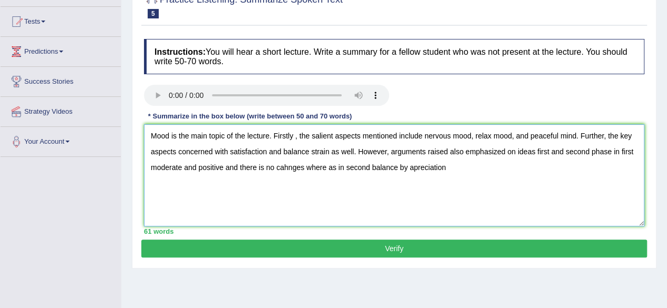
click at [418, 168] on textarea "Mood is the main topic of the lecture. Firstly , the salient aspects mentioned …" at bounding box center [394, 175] width 500 height 102
click at [453, 166] on textarea "Mood is the main topic of the lecture. Firstly , the salient aspects mentioned …" at bounding box center [394, 175] width 500 height 102
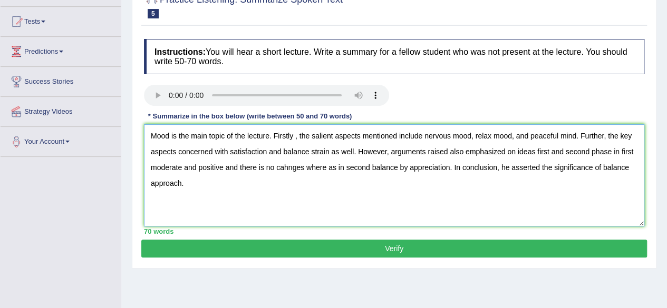
type textarea "Mood is the main topic of the lecture. Firstly , the salient aspects mentioned …"
click at [328, 248] on button "Verify" at bounding box center [394, 249] width 506 height 18
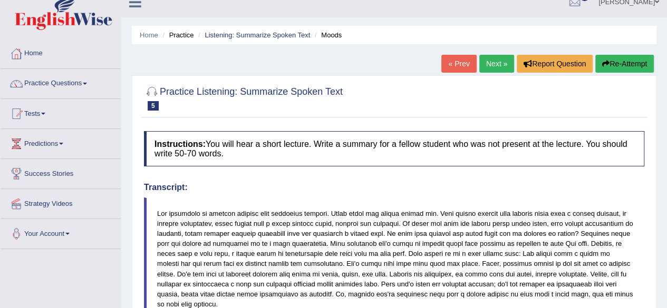
scroll to position [0, 0]
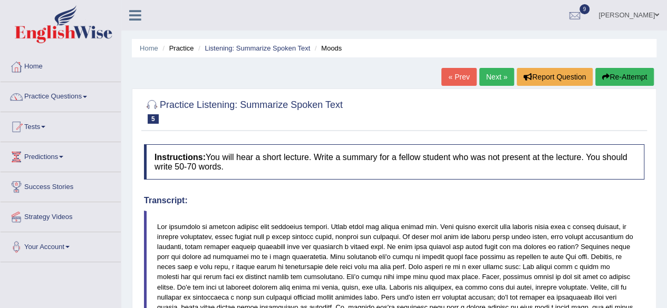
click at [500, 75] on link "Next »" at bounding box center [496, 77] width 35 height 18
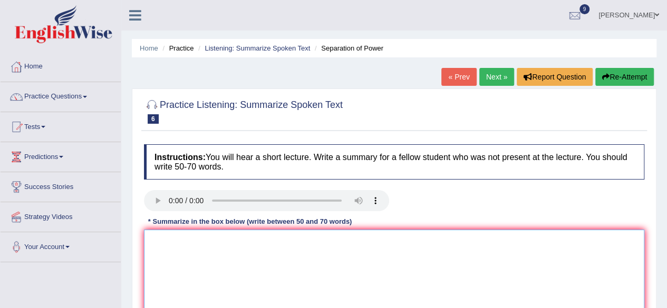
click at [227, 257] on textarea at bounding box center [394, 281] width 500 height 102
type textarea "s"
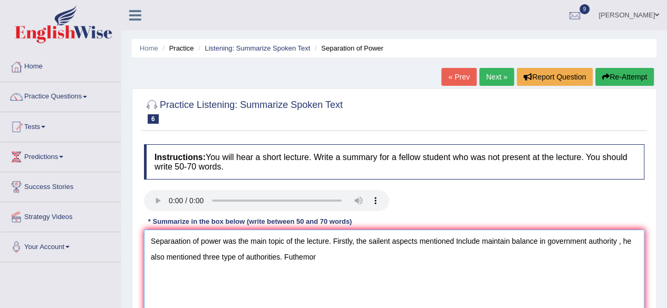
click at [462, 298] on textarea "Separaation of power was the main topic of the lecture. Firstly, the sailent as…" at bounding box center [394, 281] width 500 height 102
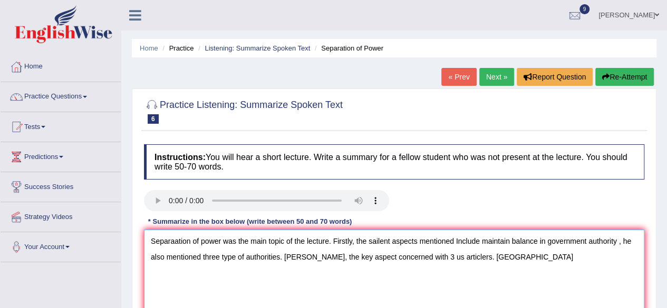
click at [462, 298] on textarea "Separaation of power was the main topic of the lecture. Firstly, the sailent as…" at bounding box center [394, 281] width 500 height 102
click at [497, 255] on textarea "Separaation of power was the main topic of the lecture. Firstly, the sailent as…" at bounding box center [394, 281] width 500 height 102
click at [617, 297] on textarea "Separaation of power was the main topic of the lecture. Firstly, the sailent as…" at bounding box center [394, 281] width 500 height 102
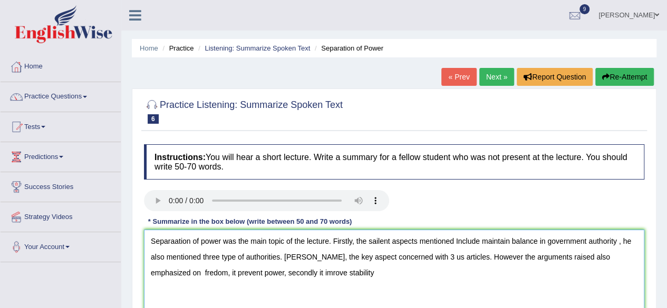
click at [274, 272] on textarea "Separaation of power was the main topic of the lecture. Firstly, the sailent as…" at bounding box center [394, 281] width 500 height 102
click at [327, 272] on textarea "Separaation of power was the main topic of the lecture. Firstly, the sailent as…" at bounding box center [394, 281] width 500 height 102
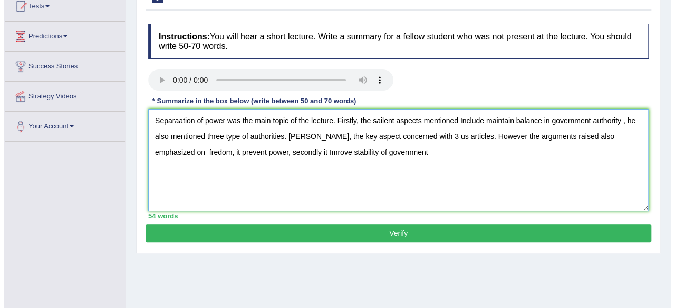
scroll to position [105, 0]
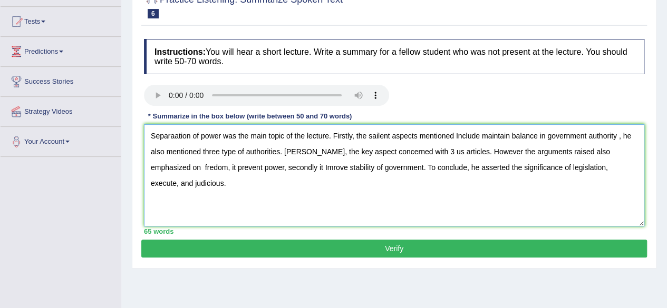
type textarea "Separaation of power was the main topic of the lecture. Firstly, the sailent as…"
click at [499, 245] on button "Verify" at bounding box center [394, 249] width 506 height 18
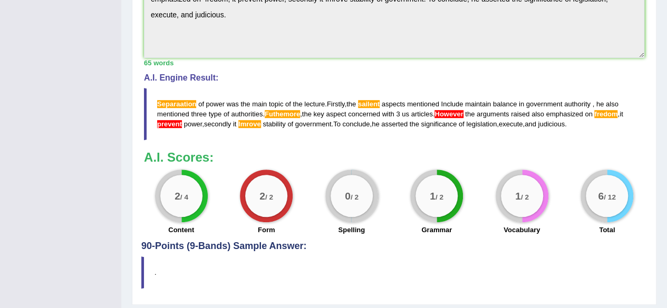
scroll to position [407, 0]
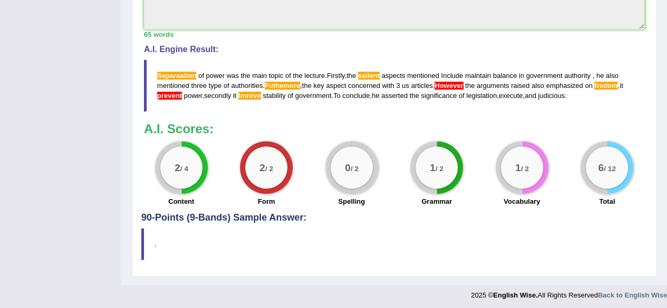
click at [470, 86] on span "the" at bounding box center [469, 86] width 9 height 8
click at [470, 82] on span "the" at bounding box center [469, 86] width 9 height 8
click at [472, 83] on span "the" at bounding box center [469, 86] width 9 height 8
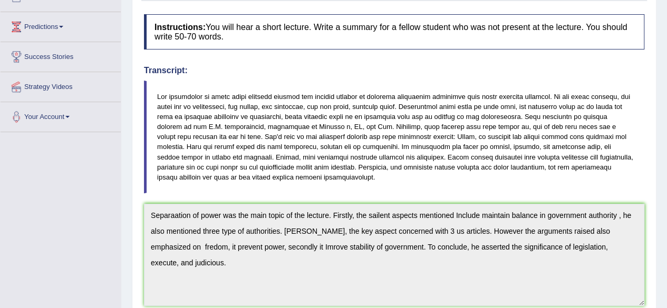
scroll to position [0, 0]
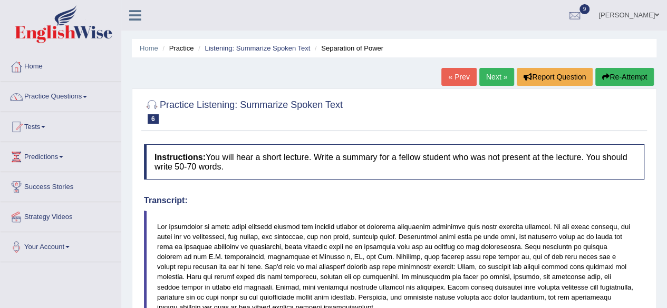
click at [496, 78] on link "Next »" at bounding box center [496, 77] width 35 height 18
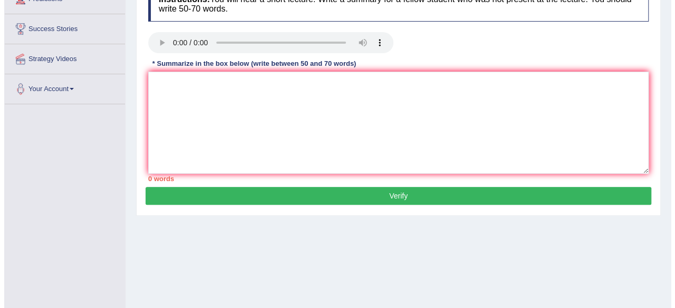
scroll to position [105, 0]
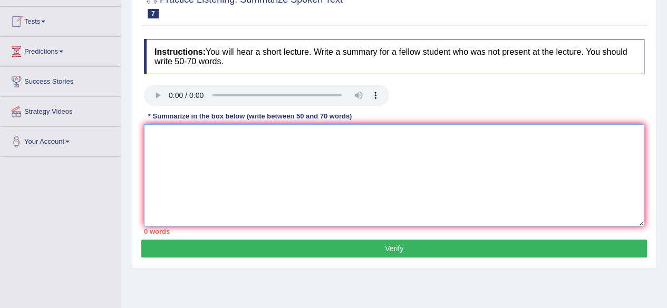
click at [168, 139] on textarea at bounding box center [394, 175] width 500 height 102
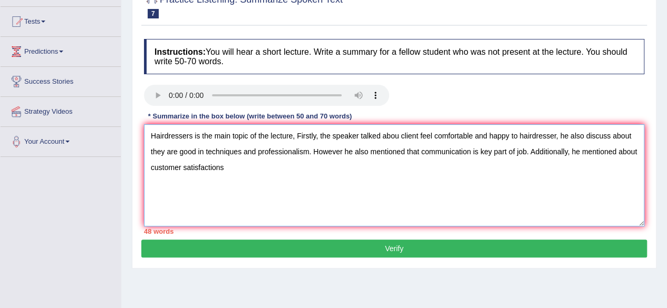
drag, startPoint x: 208, startPoint y: 169, endPoint x: 192, endPoint y: 203, distance: 37.3
click at [192, 204] on textarea "Hairdressers is the main topic of the lecture, Firstly, the speaker talked abou…" at bounding box center [394, 175] width 500 height 102
drag, startPoint x: 227, startPoint y: 167, endPoint x: 240, endPoint y: 169, distance: 13.3
click at [228, 167] on textarea "Hairdressers is the main topic of the lecture, Firstly, the speaker talked abou…" at bounding box center [394, 175] width 500 height 102
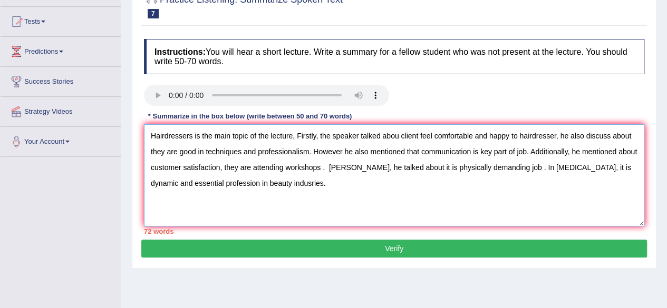
type textarea "Hairdressers is the main topic of the lecture, Firstly, the speaker talked abou…"
click at [307, 251] on button "Verify" at bounding box center [394, 249] width 506 height 18
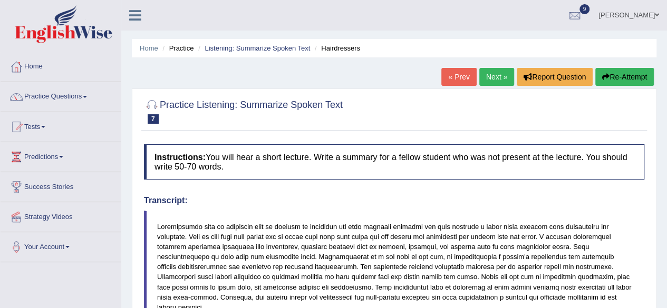
scroll to position [0, 0]
click at [497, 77] on link "Next »" at bounding box center [496, 77] width 35 height 18
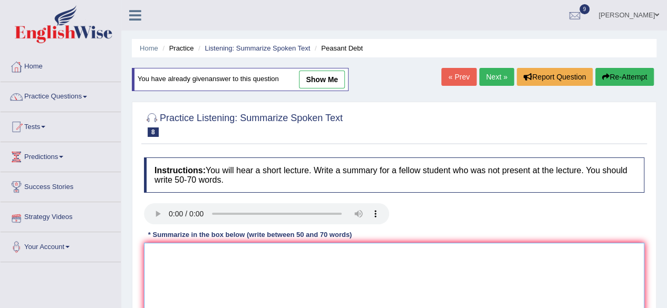
click at [219, 271] on textarea at bounding box center [394, 294] width 500 height 102
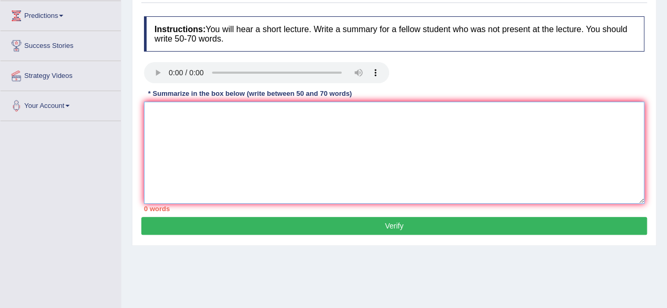
scroll to position [158, 0]
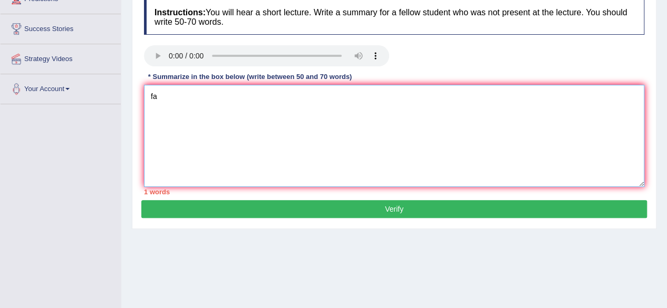
type textarea "f"
click at [211, 95] on textarea "Farmers suside is main topic of the lecutre, he discussed" at bounding box center [394, 136] width 500 height 102
click at [346, 98] on textarea "Farmers suside was main topic of the lecutre, he discussed" at bounding box center [394, 136] width 500 height 102
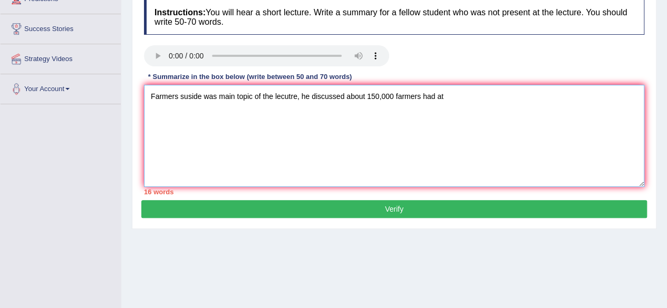
click at [346, 98] on textarea "Farmers suside was main topic of the lecutre, he discussed about 150,000 farmer…" at bounding box center [394, 136] width 500 height 102
click at [444, 95] on textarea "Farmers suside was main topic of the lecutre, he discussed about 150,000 farmer…" at bounding box center [394, 136] width 500 height 102
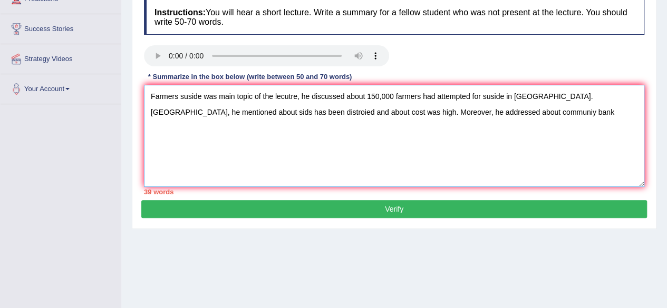
click at [466, 114] on textarea "Farmers suside was main topic of the lecutre, he discussed about 150,000 farmer…" at bounding box center [394, 136] width 500 height 102
click at [491, 139] on textarea "Farmers suside was main topic of the lecutre, he discussed about 150,000 farmer…" at bounding box center [394, 136] width 500 height 102
click at [538, 149] on textarea "Farmers suside was main topic of the lecutre, he discussed about 150,000 farmer…" at bounding box center [394, 136] width 500 height 102
drag, startPoint x: 474, startPoint y: 111, endPoint x: 496, endPoint y: 110, distance: 22.2
click at [476, 111] on textarea "Farmers suside was main topic of the lecutre, he discussed about 150,000 farmer…" at bounding box center [394, 136] width 500 height 102
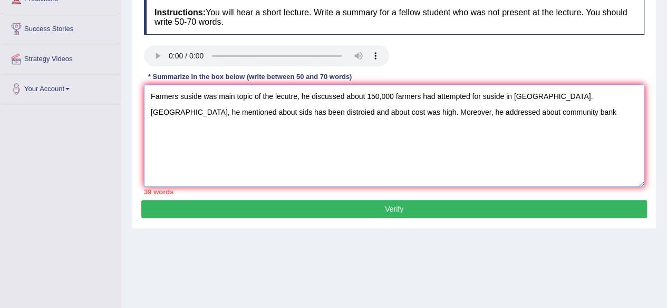
drag, startPoint x: 471, startPoint y: 111, endPoint x: 480, endPoint y: 111, distance: 8.4
click at [472, 111] on textarea "Farmers suside was main topic of the lecutre, he discussed about 150,000 farmer…" at bounding box center [394, 136] width 500 height 102
click at [474, 110] on textarea "Farmers suside was main topic of the lecutre, he discussed about 150,000 farmer…" at bounding box center [394, 136] width 500 height 102
click at [471, 111] on textarea "Farmers suside was main topic of the lecutre, he discussed about 150,000 farmer…" at bounding box center [394, 136] width 500 height 102
click at [515, 109] on textarea "Farmers suside was main topic of the lecutre, he discussed about 150,000 farmer…" at bounding box center [394, 136] width 500 height 102
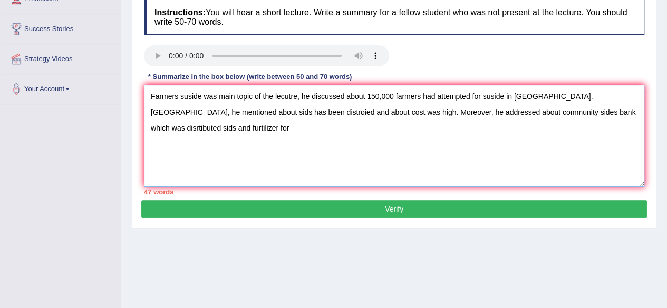
click at [619, 113] on textarea "Farmers suside was main topic of the lecutre, he discussed about 150,000 farmer…" at bounding box center [394, 136] width 500 height 102
click at [167, 129] on textarea "Farmers suside was main topic of the lecutre, he discussed about 150,000 farmer…" at bounding box center [394, 136] width 500 height 102
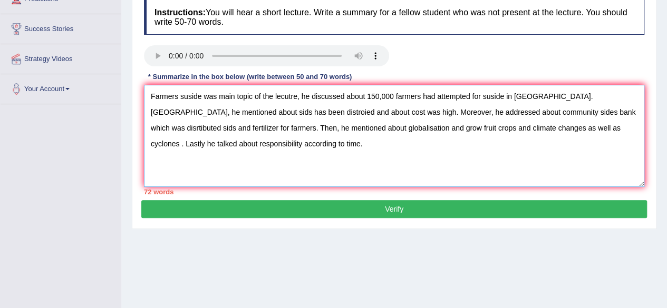
type textarea "Farmers suside was main topic of the lecutre, he discussed about 150,000 farmer…"
click at [307, 201] on button "Verify" at bounding box center [394, 209] width 506 height 18
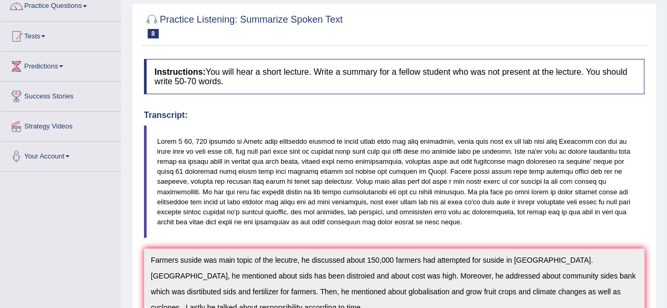
scroll to position [0, 0]
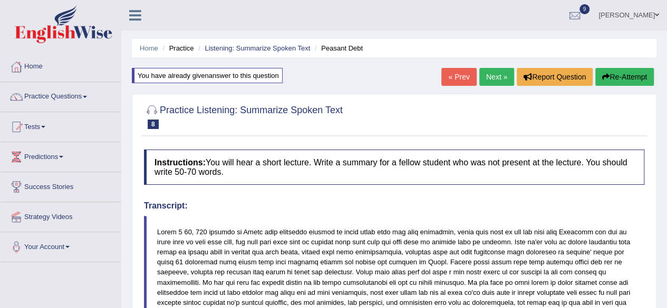
click at [493, 73] on link "Next »" at bounding box center [496, 77] width 35 height 18
